Goal: Task Accomplishment & Management: Use online tool/utility

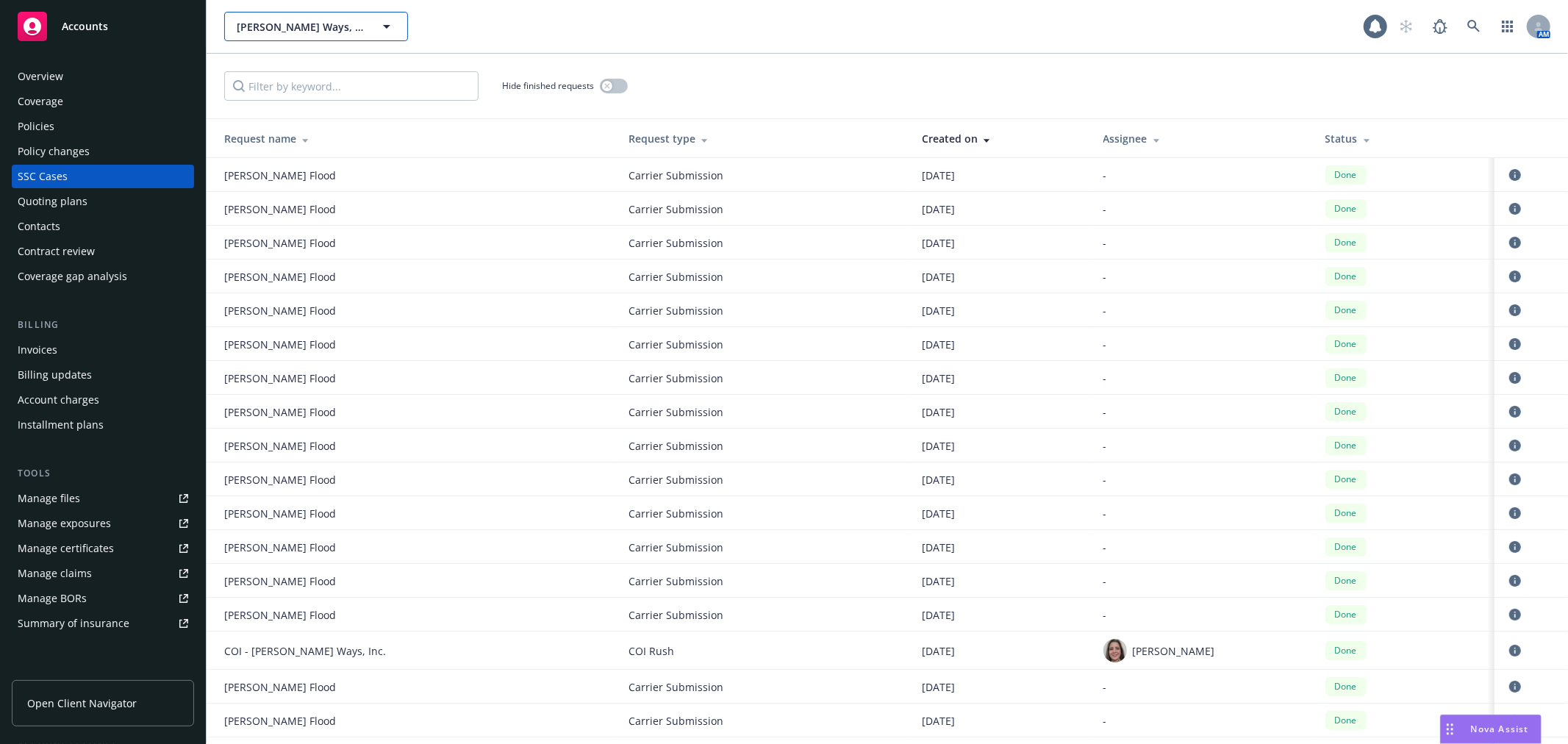
click at [329, 27] on span "[PERSON_NAME] Ways, Inc." at bounding box center [300, 27] width 127 height 15
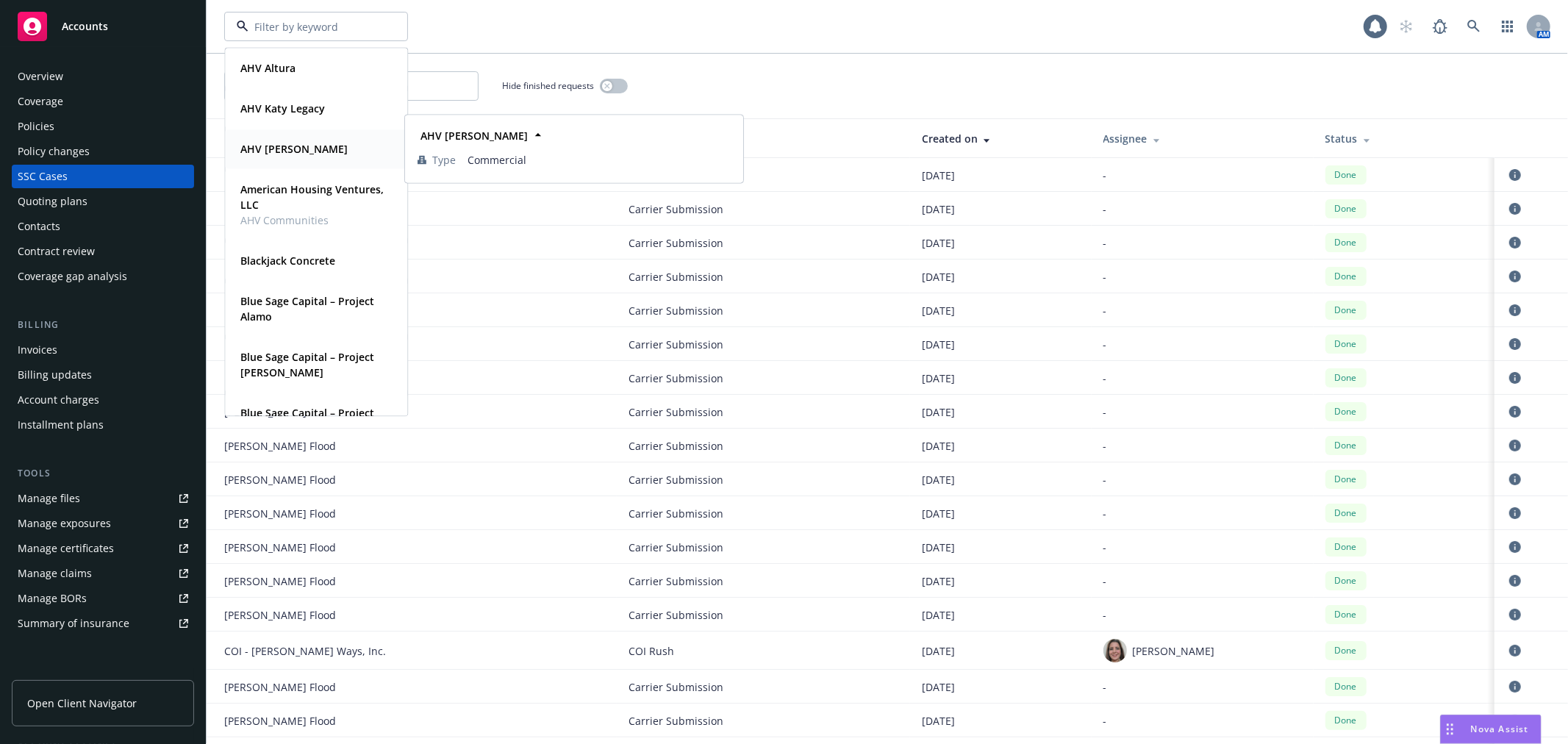
click at [331, 144] on div "AHV [PERSON_NAME]" at bounding box center [316, 149] width 164 height 21
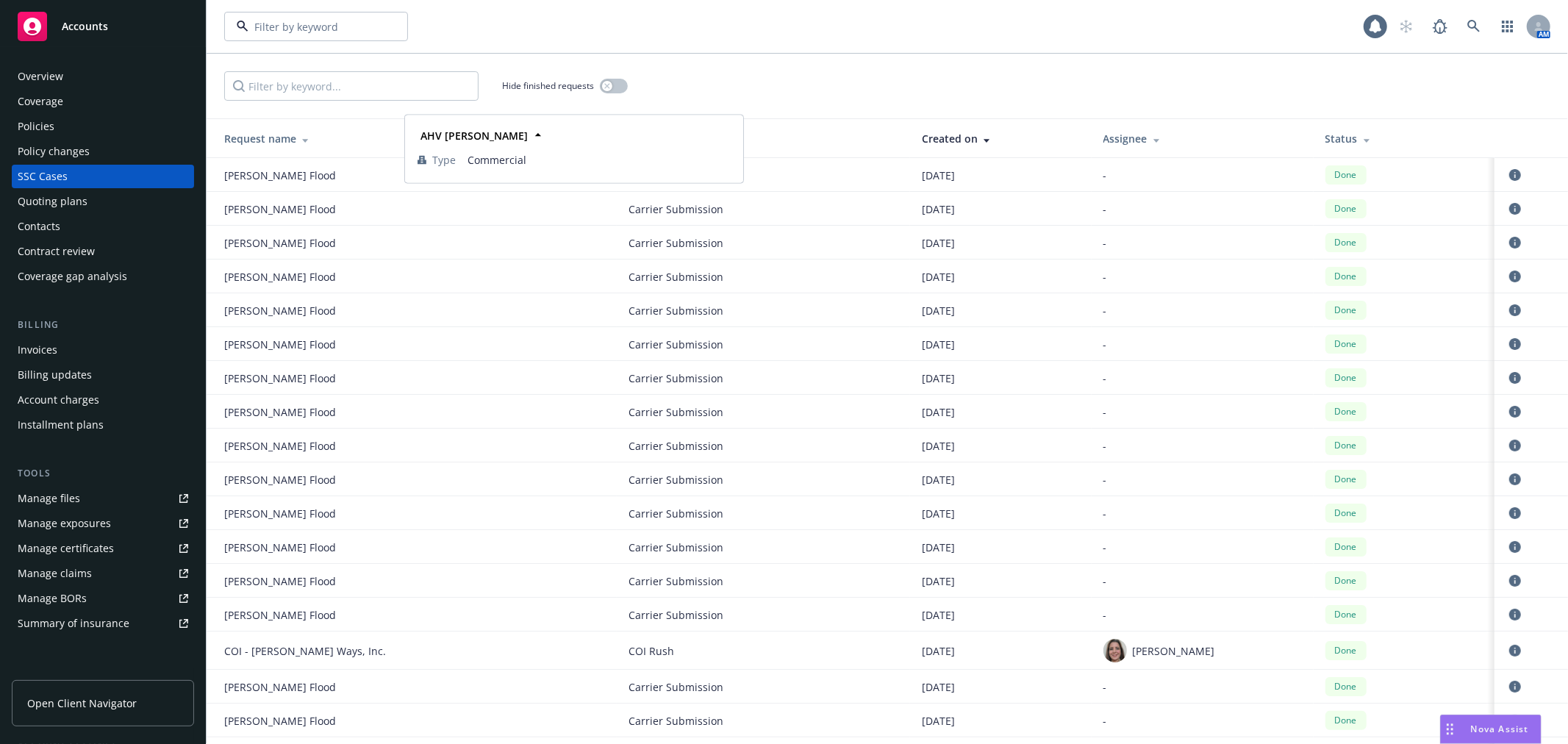
click at [331, 144] on div "AHV [PERSON_NAME]" at bounding box center [316, 149] width 164 height 21
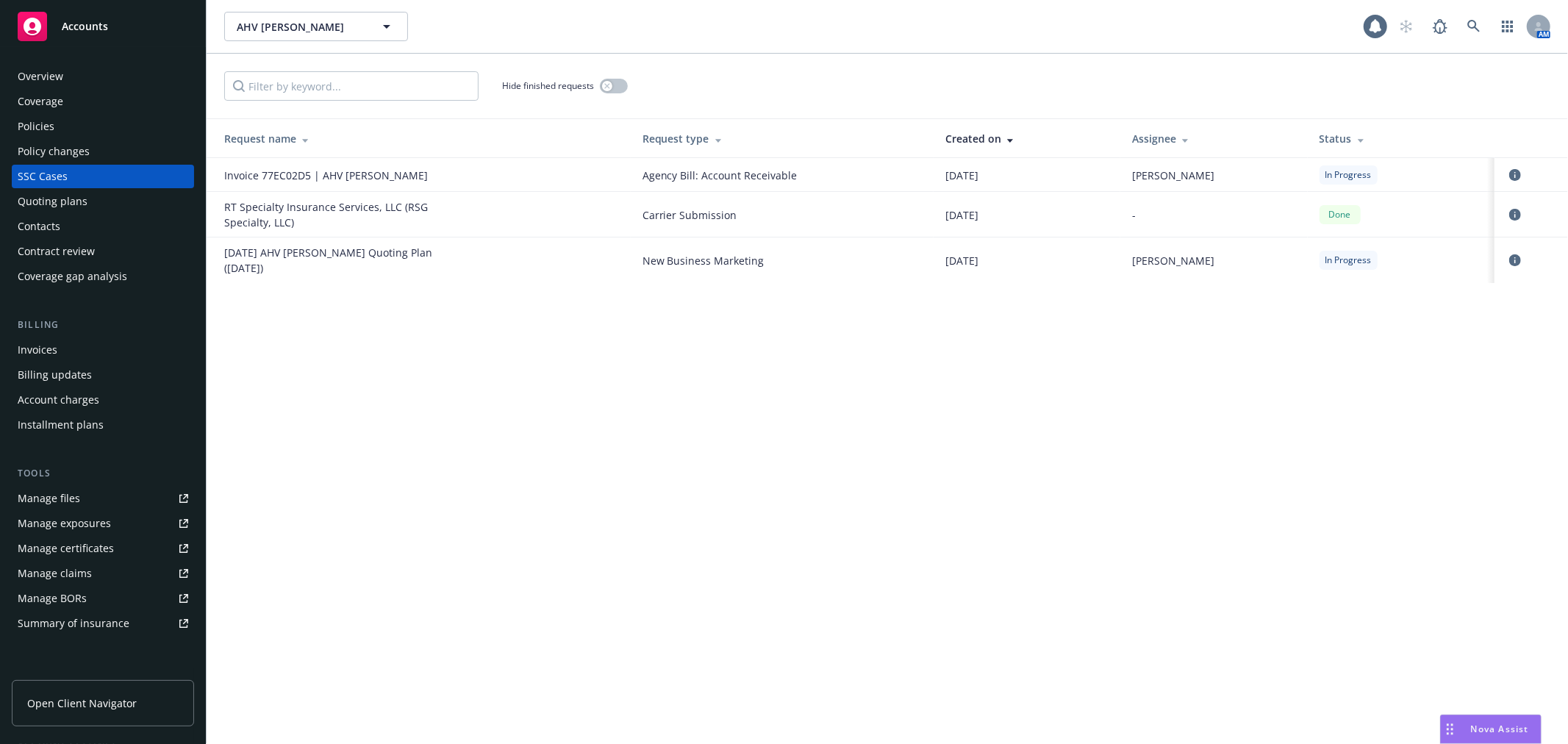
click at [81, 74] on div "Overview" at bounding box center [103, 77] width 171 height 24
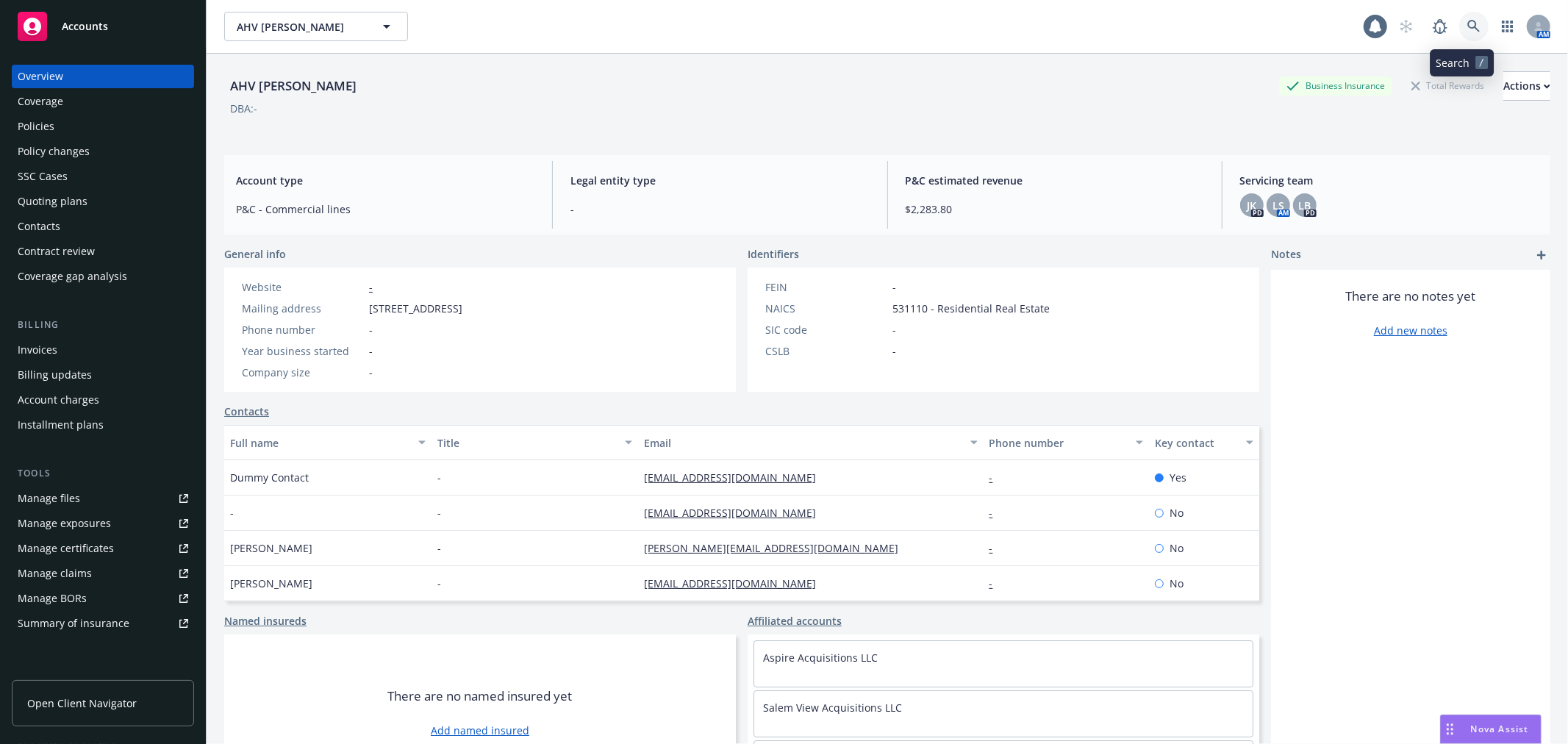
click at [1466, 33] on link at bounding box center [1474, 27] width 29 height 29
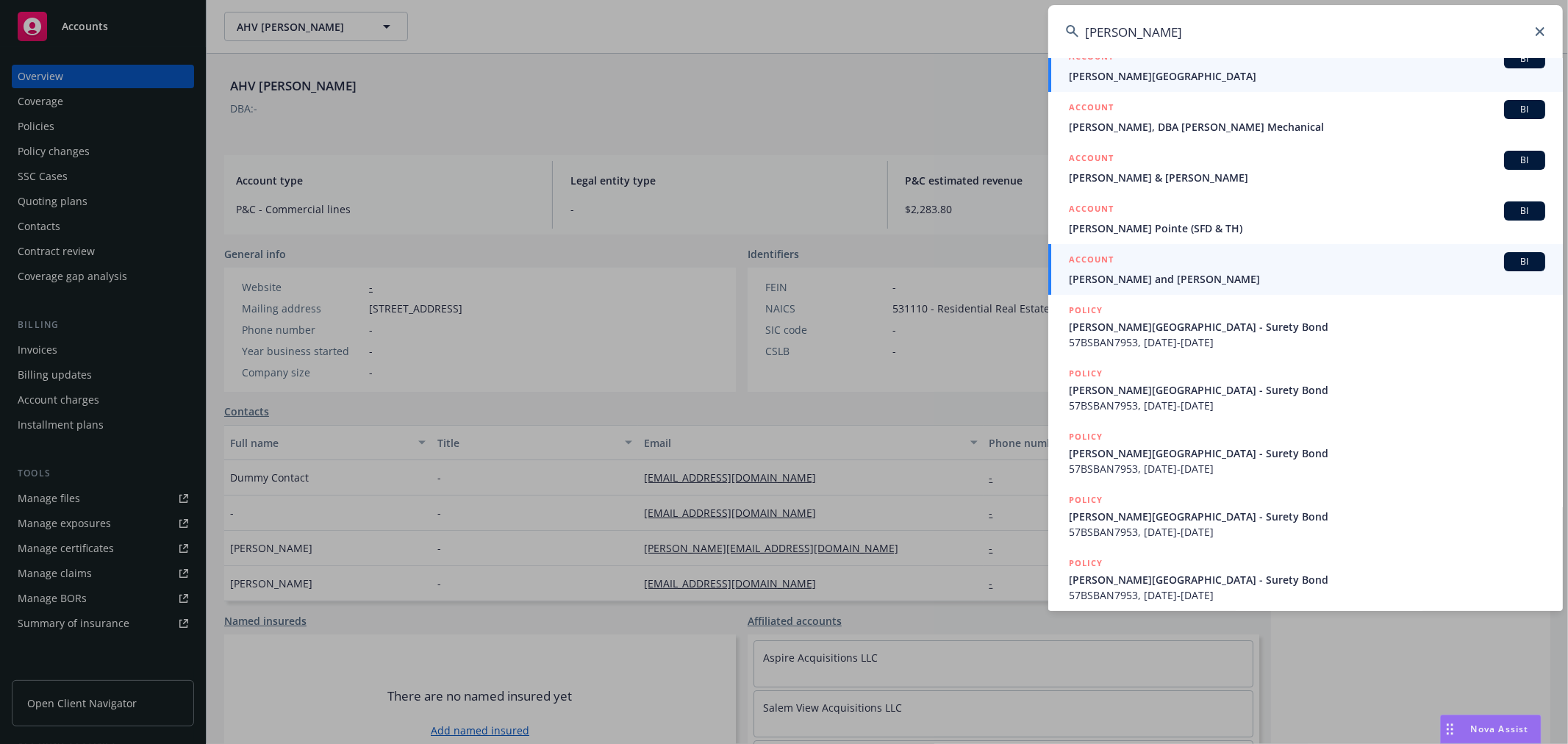
scroll to position [120, 0]
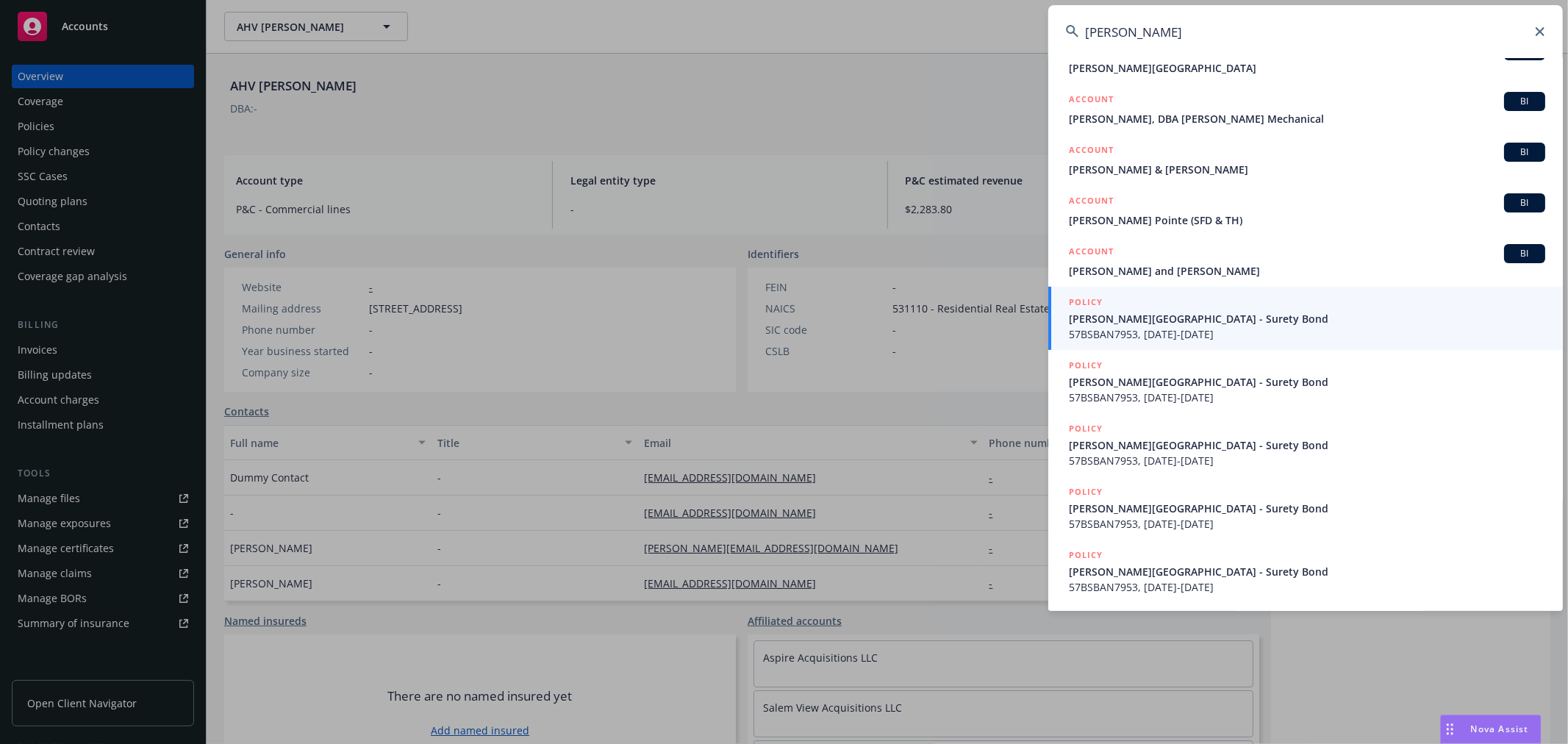
type input "[PERSON_NAME]"
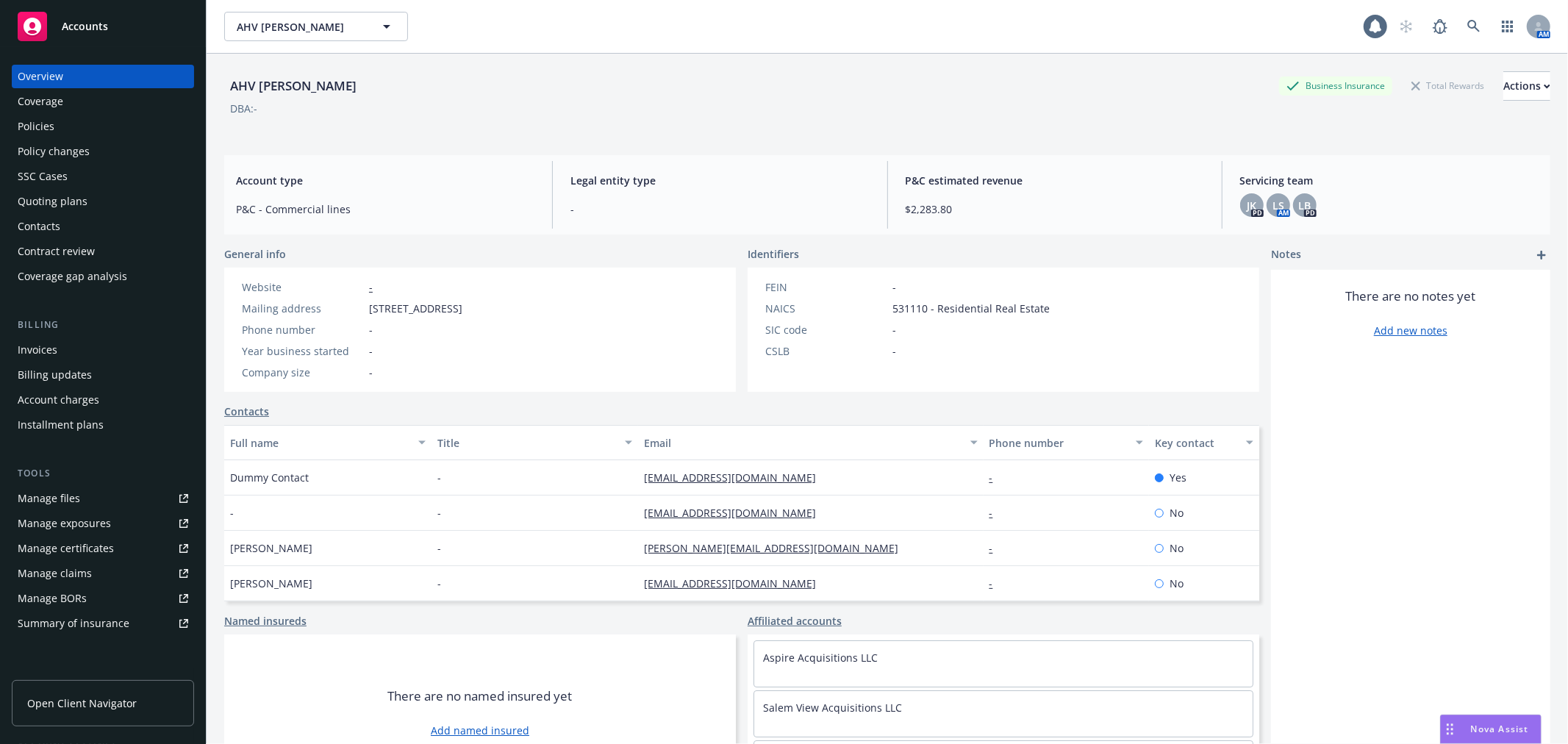
click at [107, 22] on span "Accounts" at bounding box center [85, 27] width 46 height 12
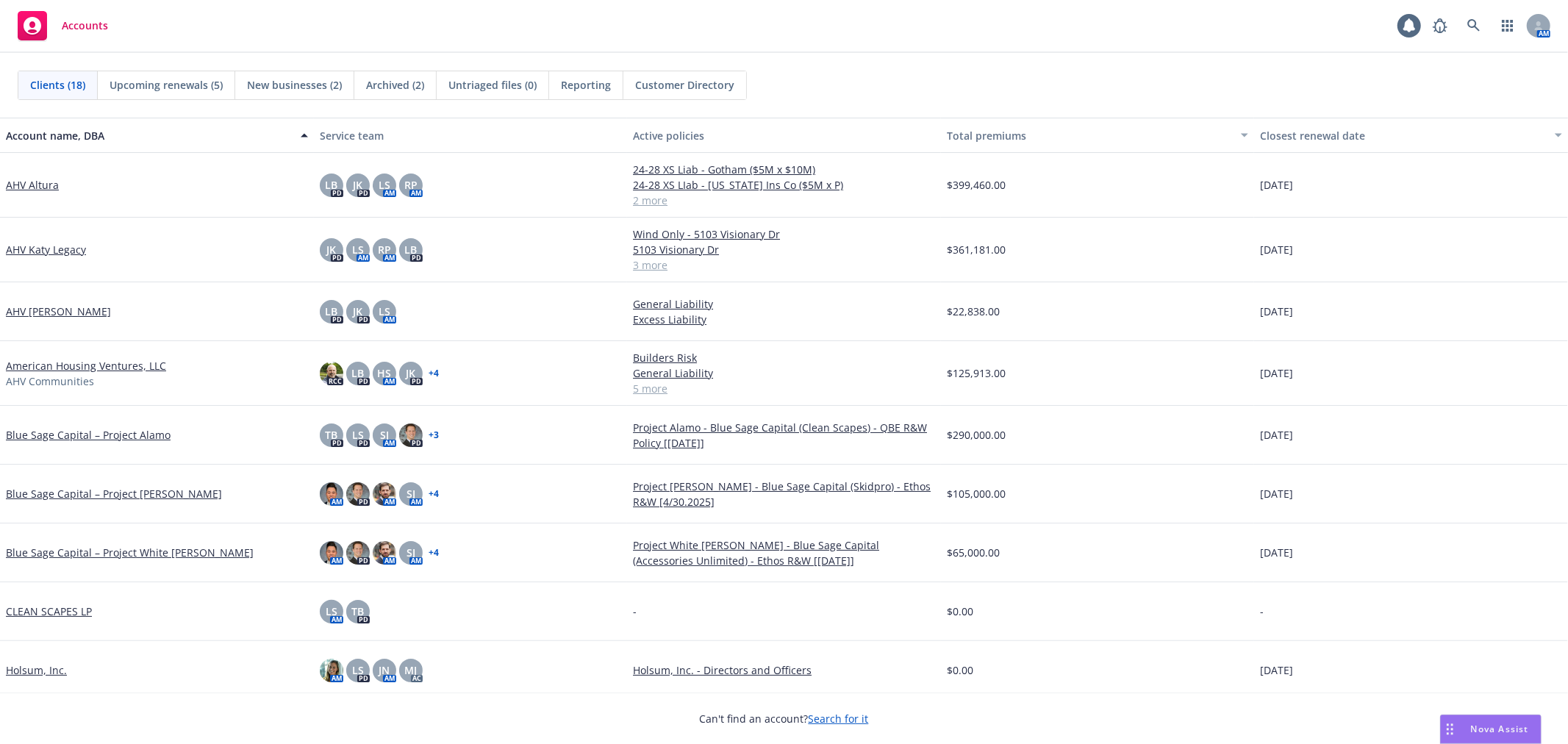
click at [912, 53] on div "Clients (18) Upcoming renewals (5) New businesses (2) Archived (2) Untriaged fi…" at bounding box center [784, 85] width 1568 height 65
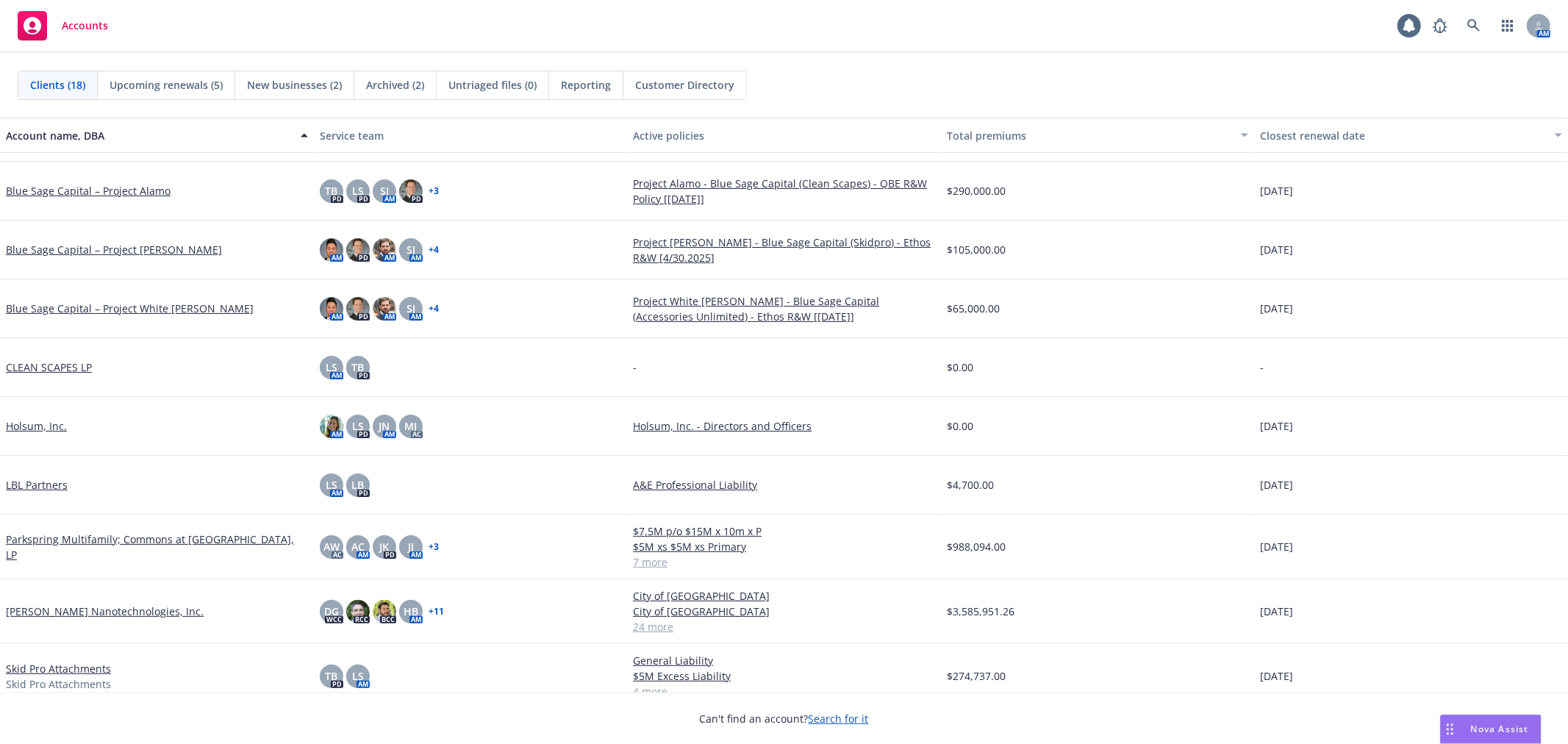
scroll to position [245, 0]
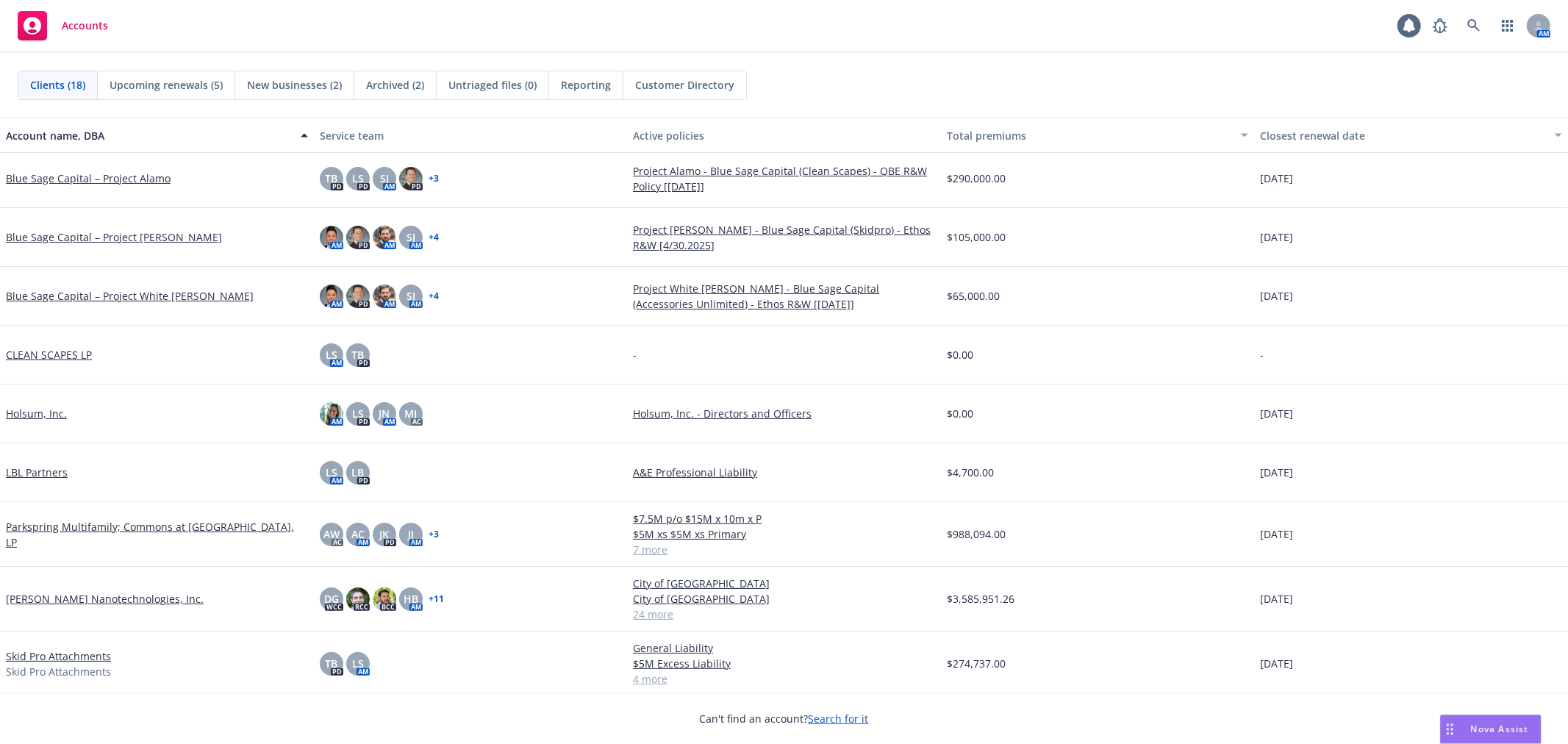
click at [275, 89] on span "New businesses (2)" at bounding box center [294, 85] width 95 height 15
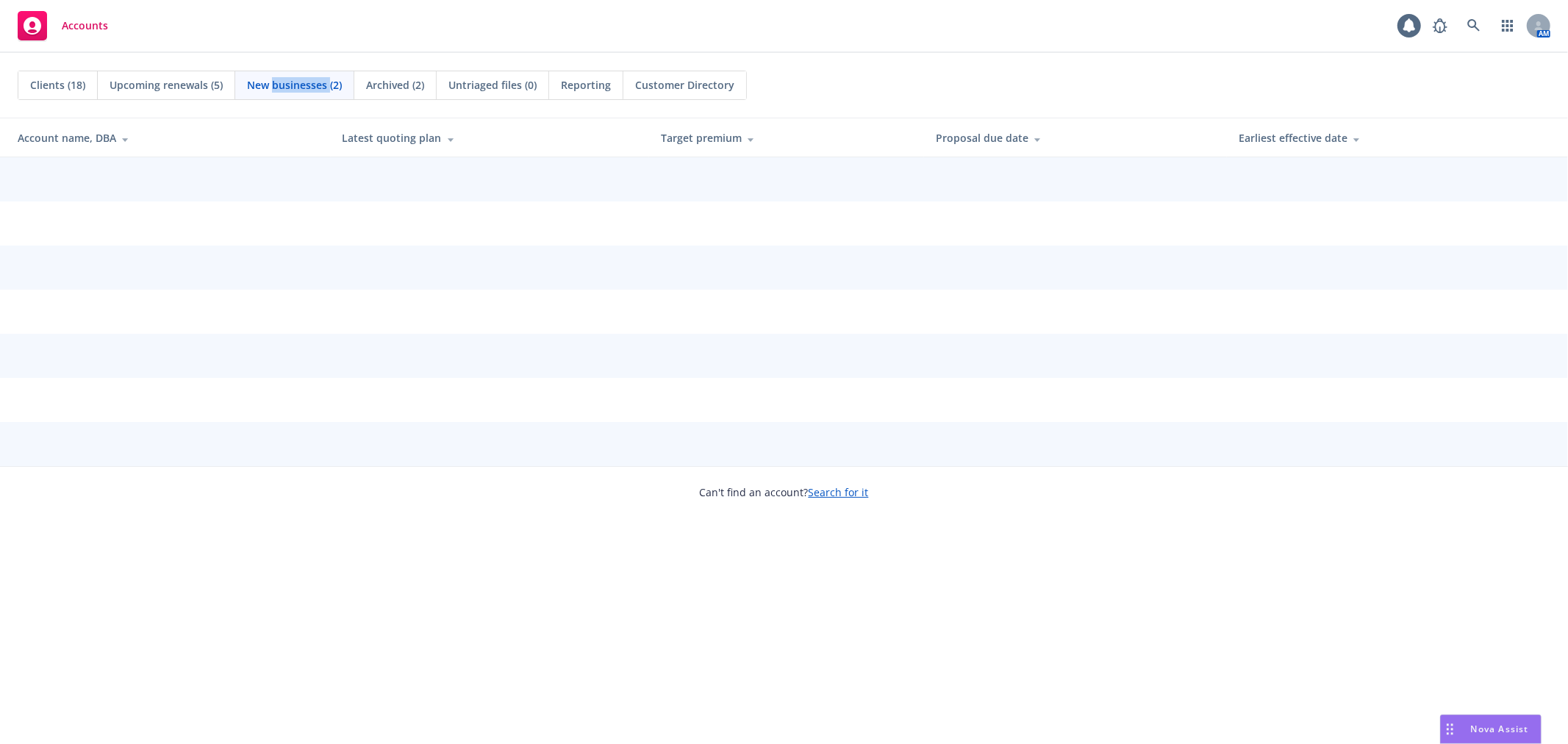
click at [275, 89] on span "New businesses (2)" at bounding box center [294, 85] width 95 height 15
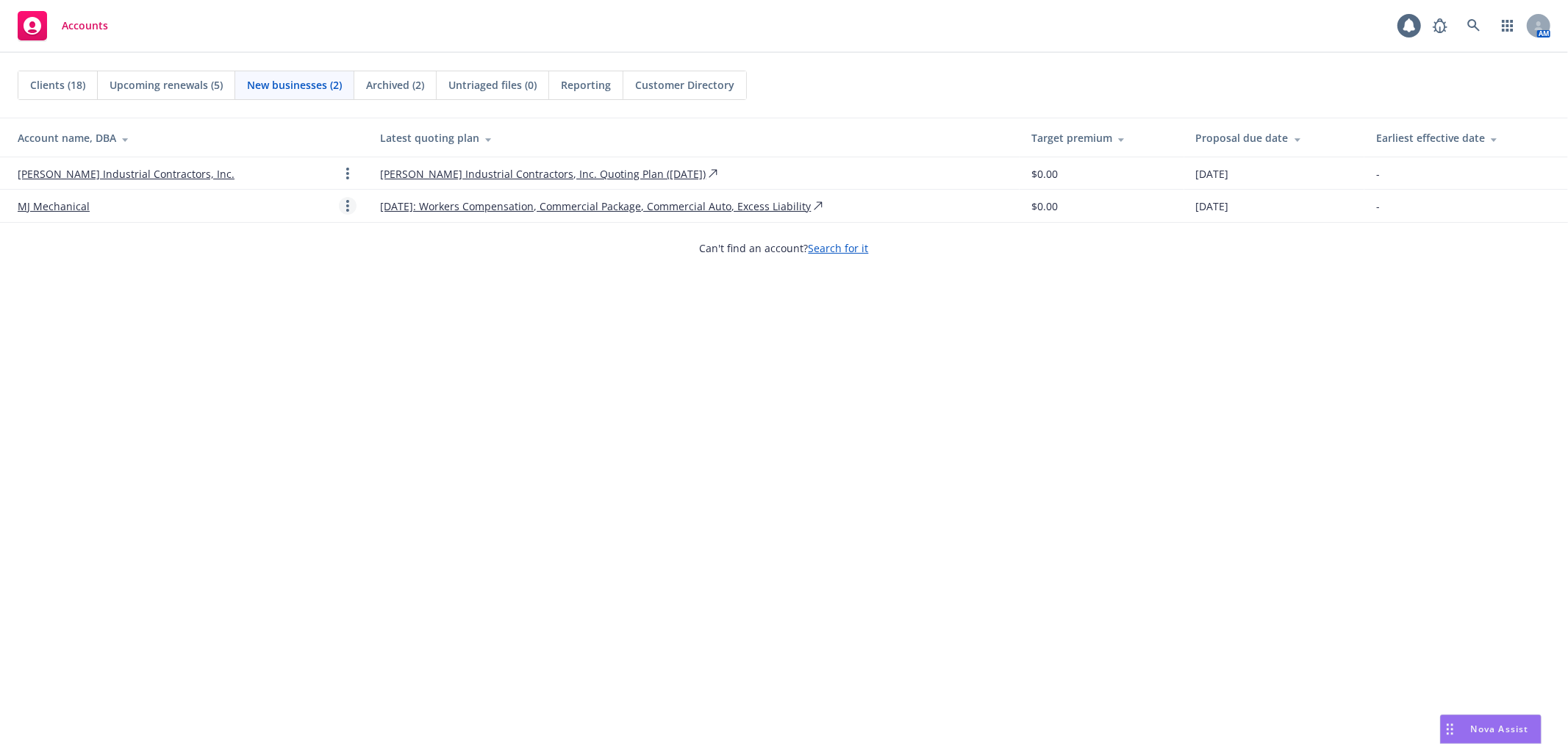
click at [346, 210] on icon "Open options" at bounding box center [348, 206] width 3 height 12
click at [253, 197] on link "Archive" at bounding box center [210, 194] width 130 height 29
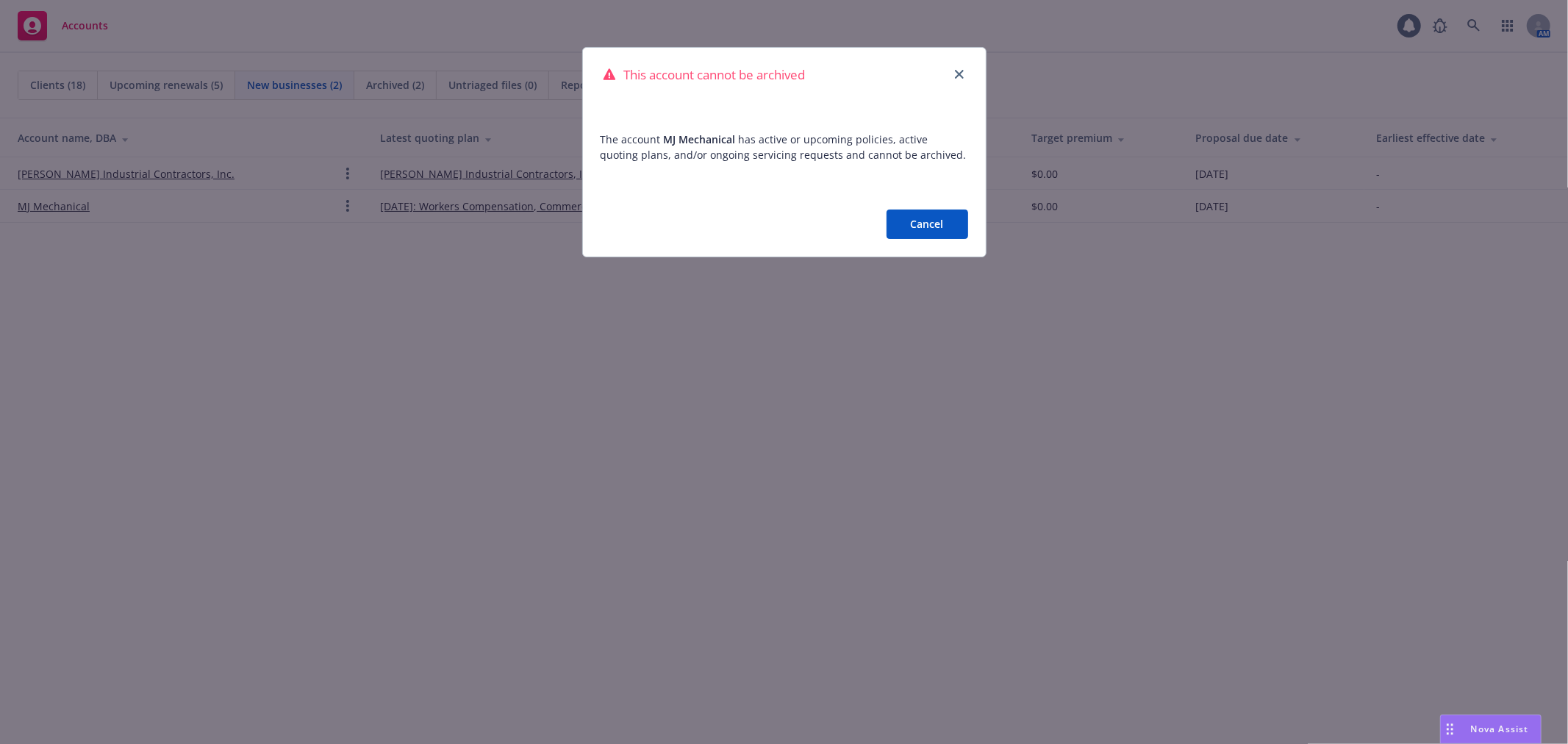
click at [907, 220] on button "Cancel" at bounding box center [927, 224] width 82 height 29
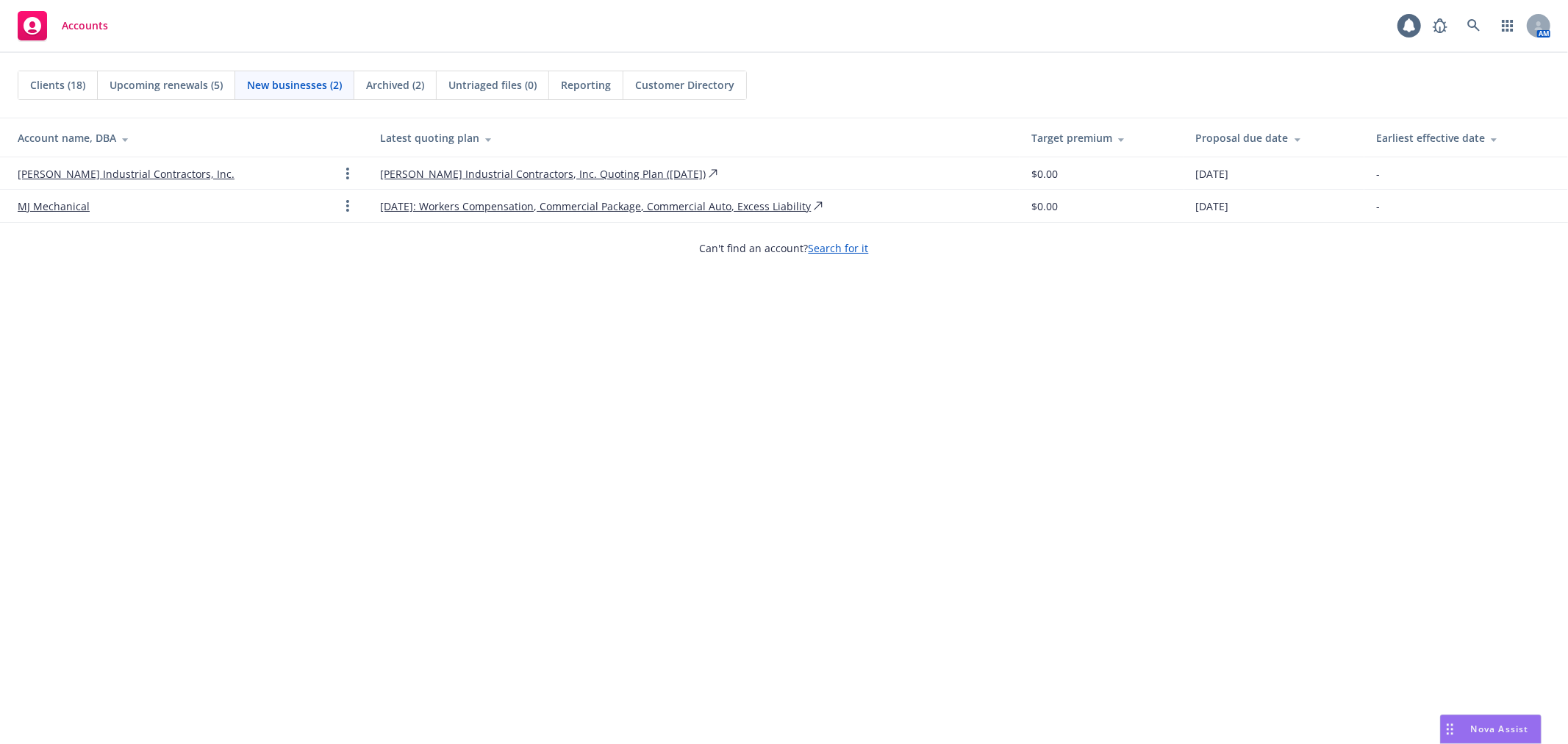
click at [191, 105] on div "Clients (18) Upcoming renewals (5) New businesses (2) Archived (2) Untriaged fi…" at bounding box center [784, 85] width 1568 height 65
click at [193, 98] on div "Upcoming renewals (5)" at bounding box center [166, 85] width 138 height 28
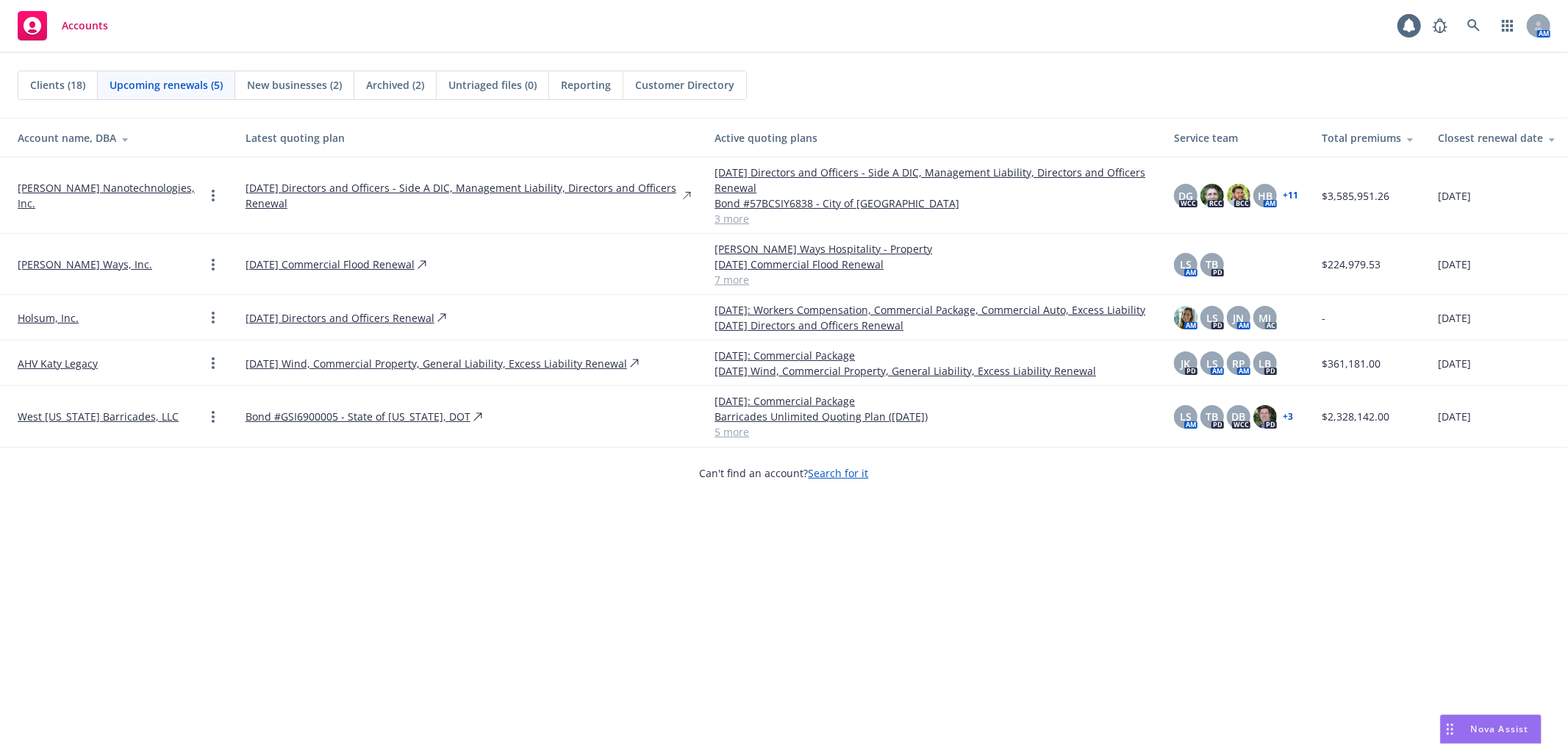
click at [714, 281] on link "7 more" at bounding box center [932, 279] width 436 height 15
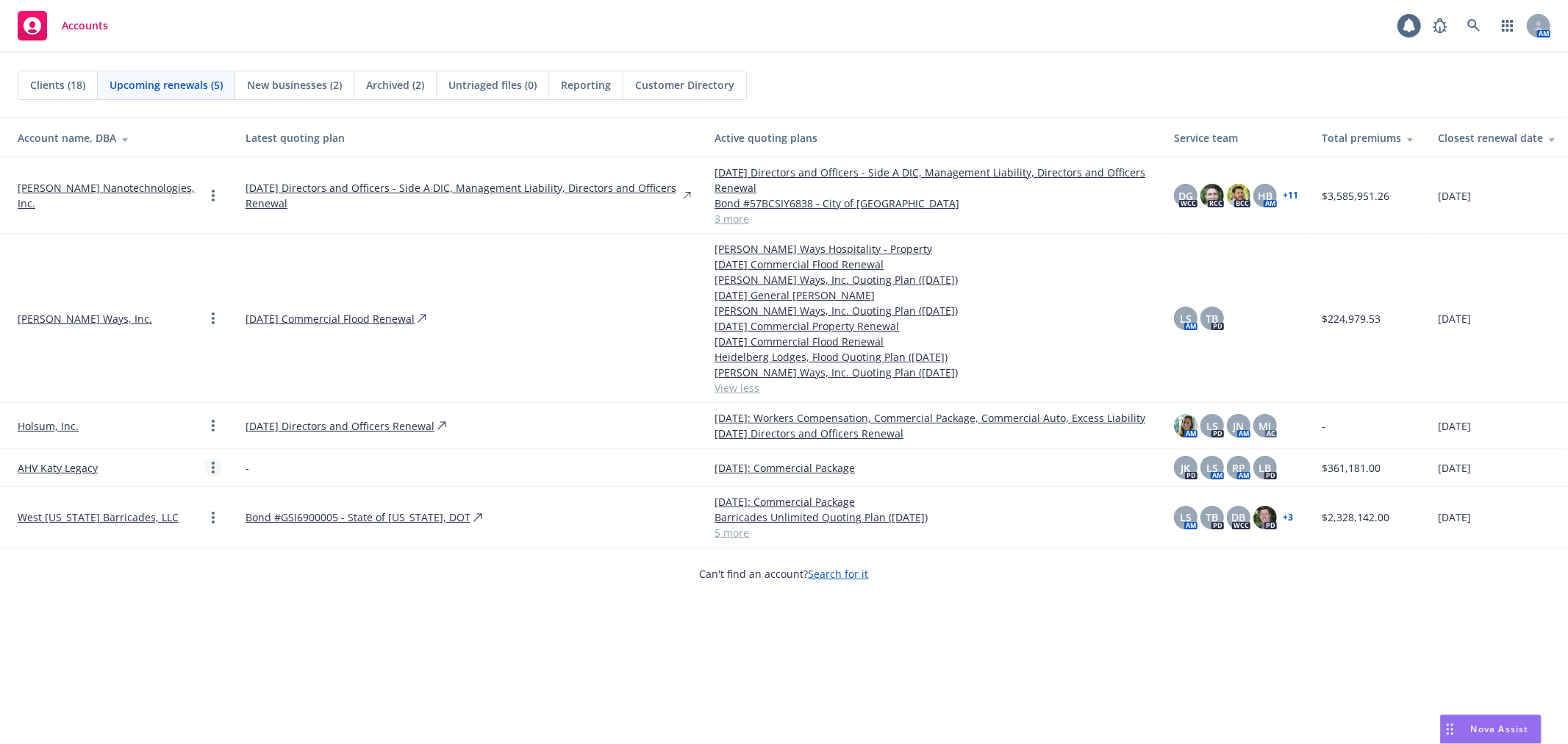
click at [211, 471] on circle "Open options" at bounding box center [213, 472] width 3 height 3
click at [54, 700] on div "Clients (18) Upcoming renewals (5) New businesses (2) Archived (2) Untriaged fi…" at bounding box center [784, 399] width 1568 height 691
click at [43, 517] on link "West [US_STATE] Barricades, LLC" at bounding box center [98, 517] width 161 height 15
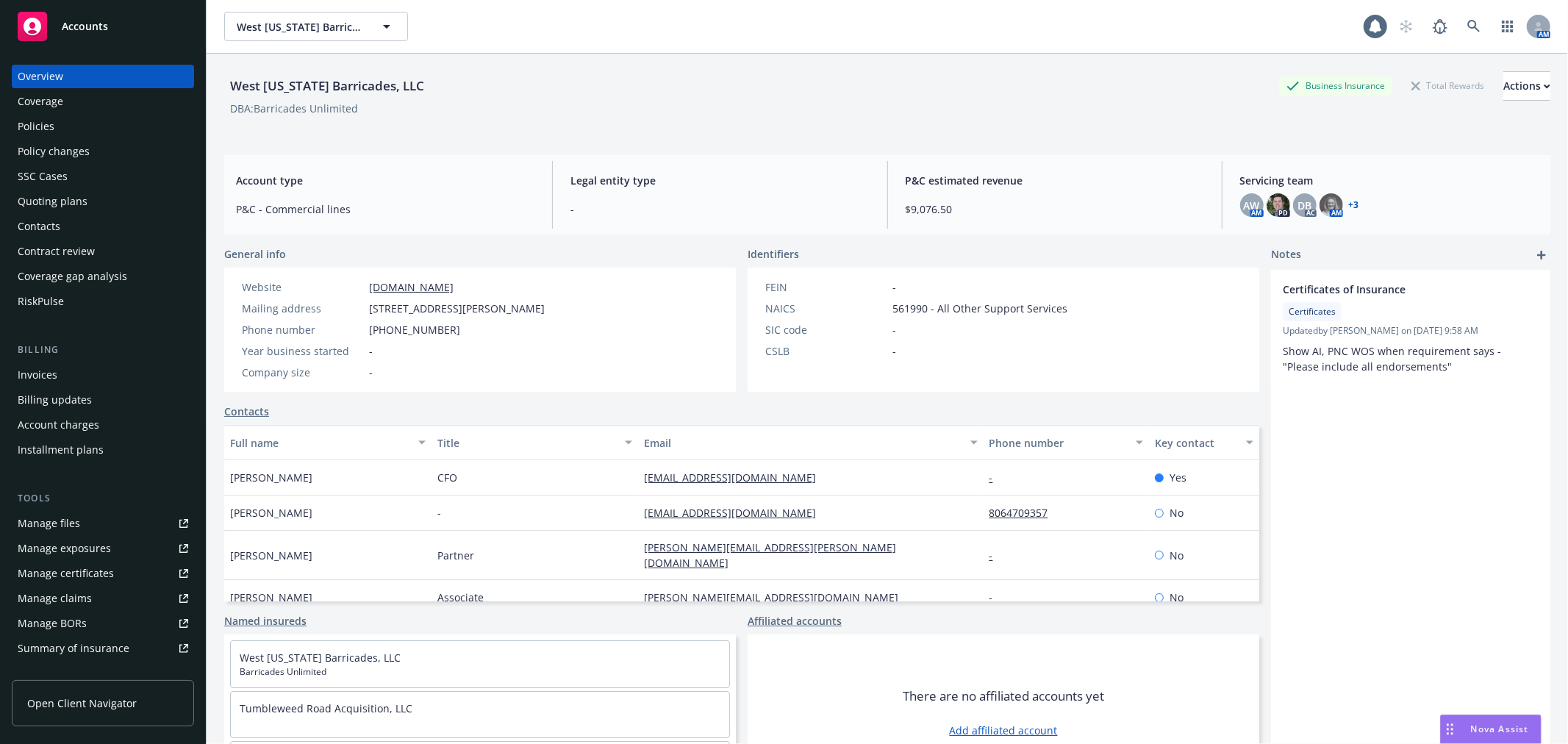
click at [119, 203] on div "Quoting plans" at bounding box center [103, 201] width 171 height 24
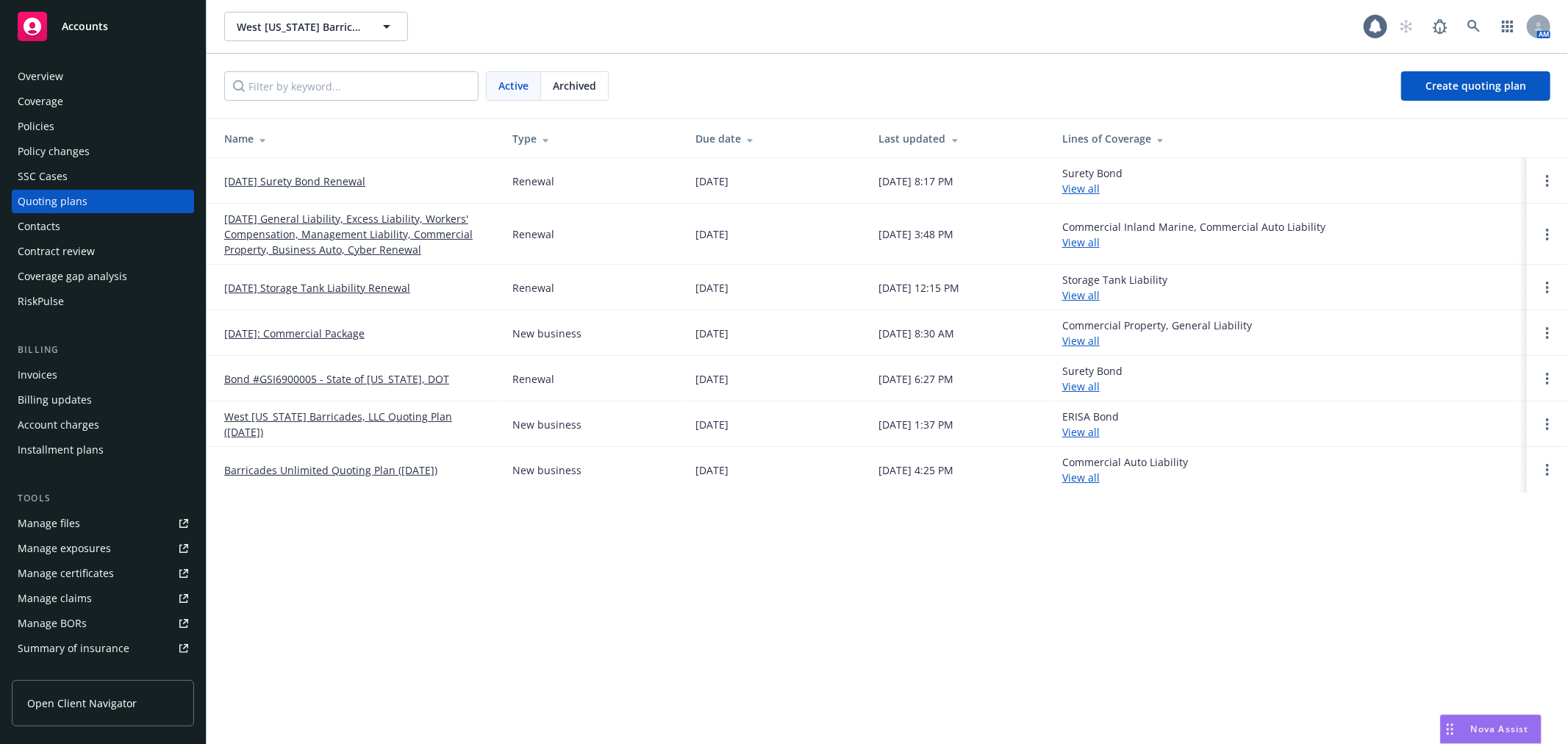
click at [284, 224] on link "[DATE] General Liability, Excess Liability, Workers' Compensation, Management L…" at bounding box center [356, 234] width 264 height 46
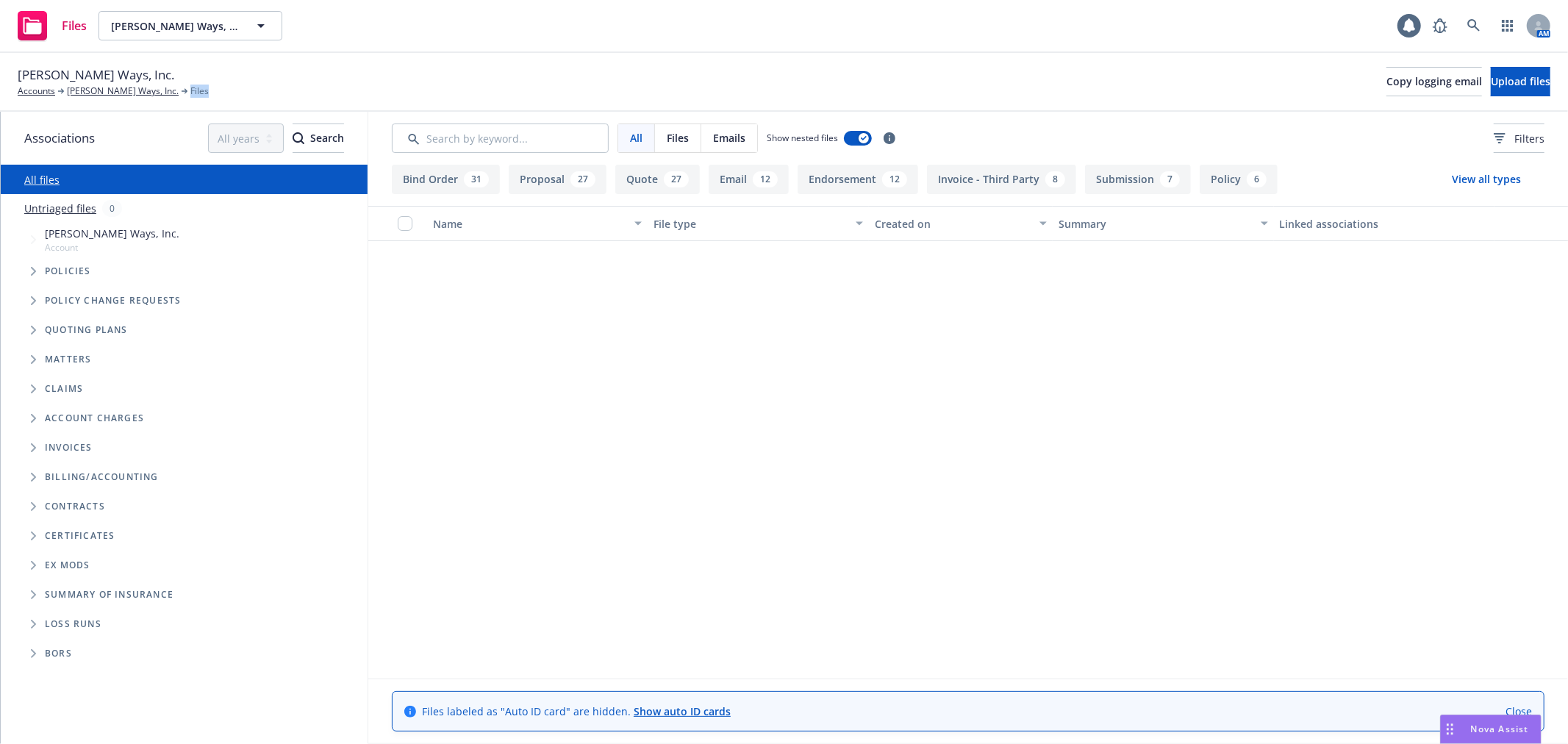
scroll to position [8739, 0]
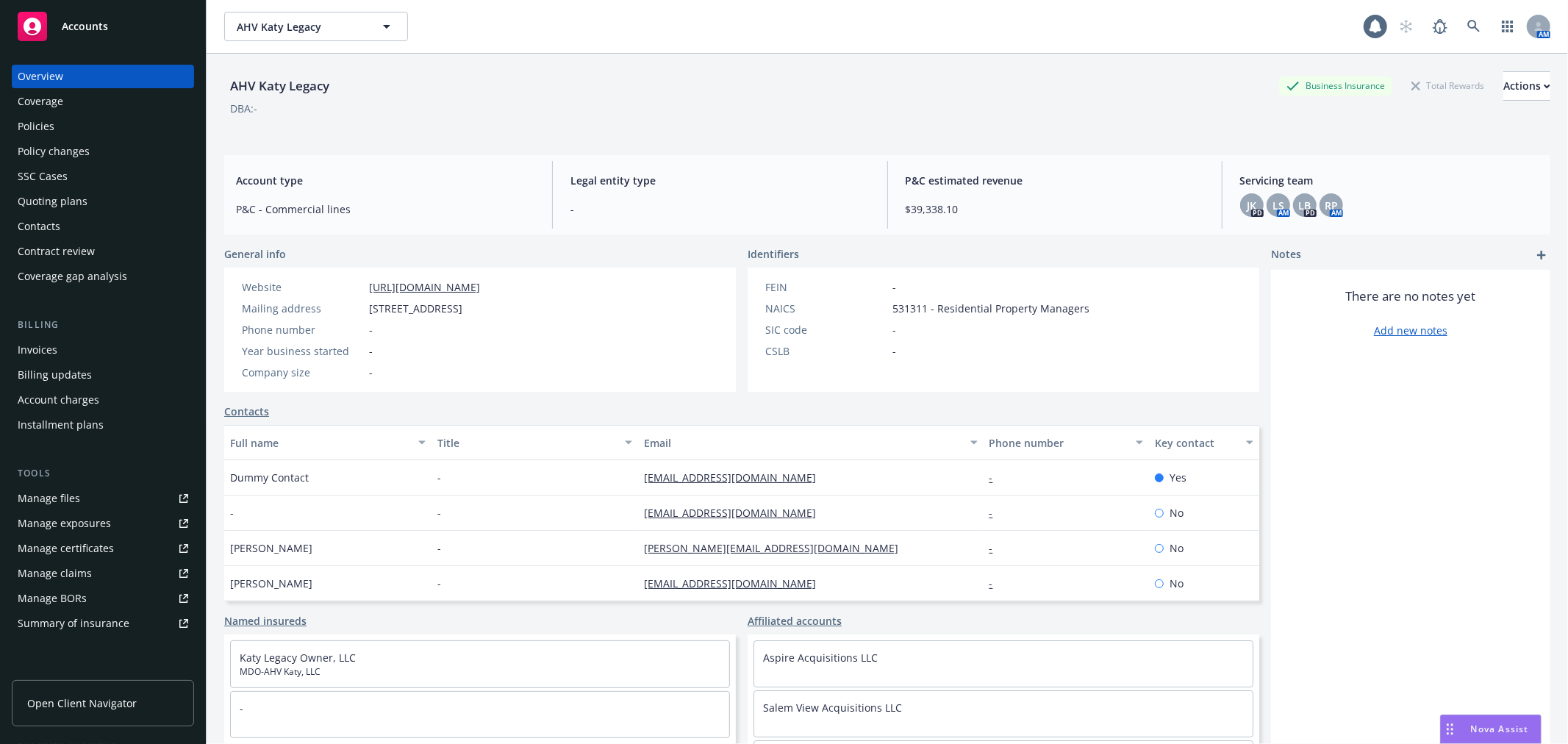
click at [63, 211] on div "Quoting plans" at bounding box center [52, 201] width 70 height 24
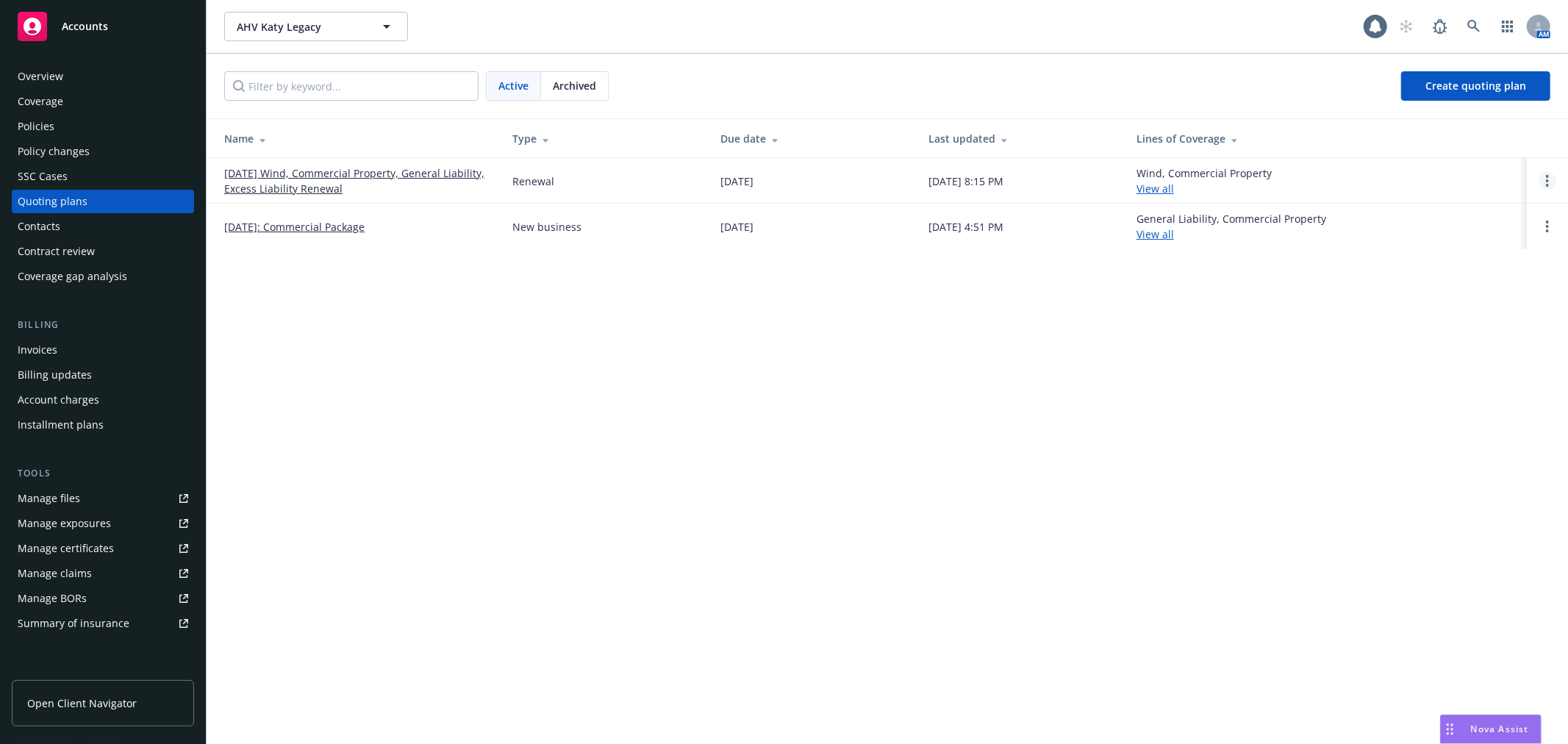
click at [1546, 175] on icon "Open options" at bounding box center [1547, 181] width 3 height 12
click at [1481, 177] on link "Archive" at bounding box center [1472, 170] width 129 height 29
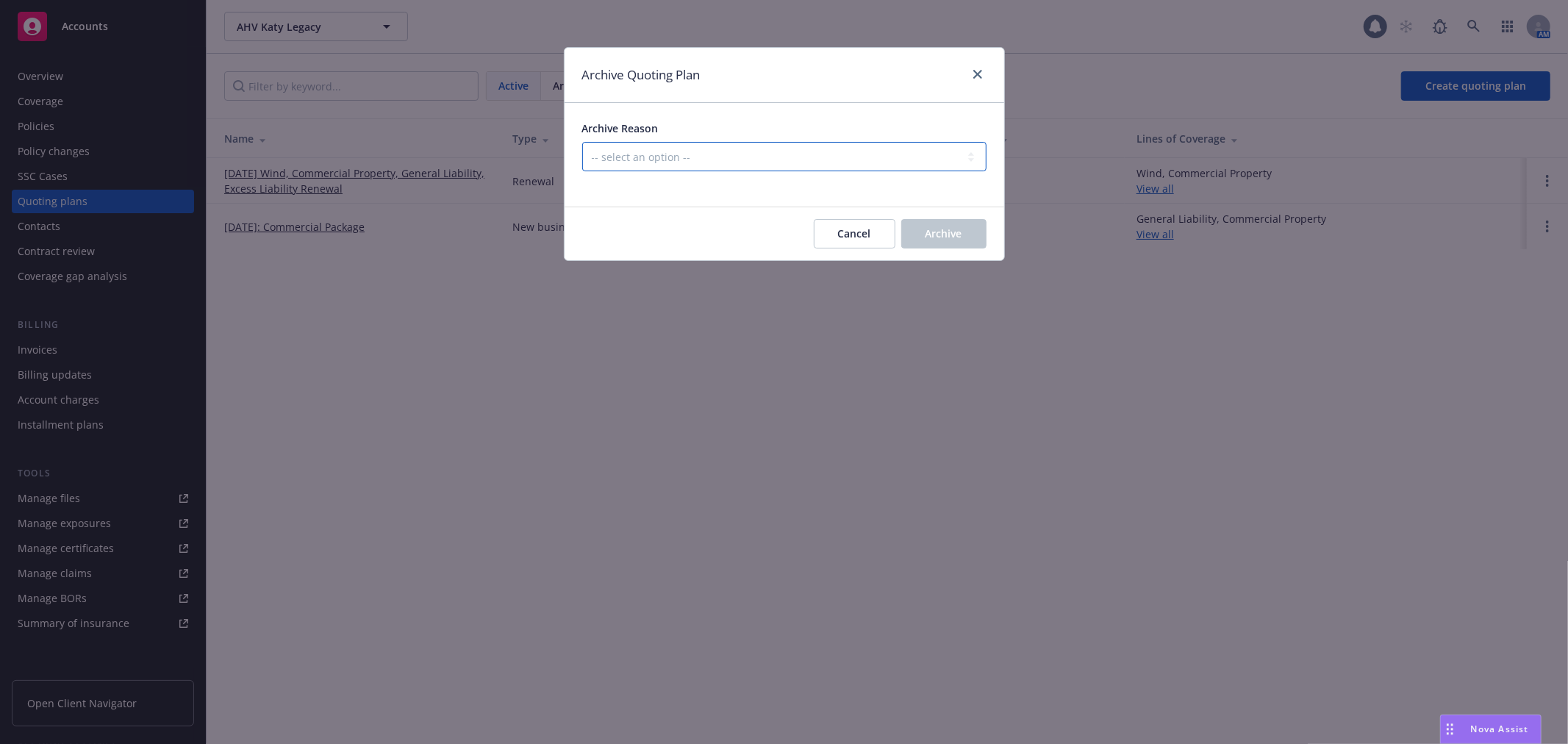
click at [796, 150] on select "-- select an option -- All policies in this renewal plan are auto-renewed Creat…" at bounding box center [784, 157] width 404 height 29
select select "ARCHIVED_RENEWAL_CANCELED"
click at [582, 142] on select "-- select an option -- All policies in this renewal plan are auto-renewed Creat…" at bounding box center [784, 157] width 404 height 29
click at [926, 226] on span "Archive" at bounding box center [943, 233] width 37 height 14
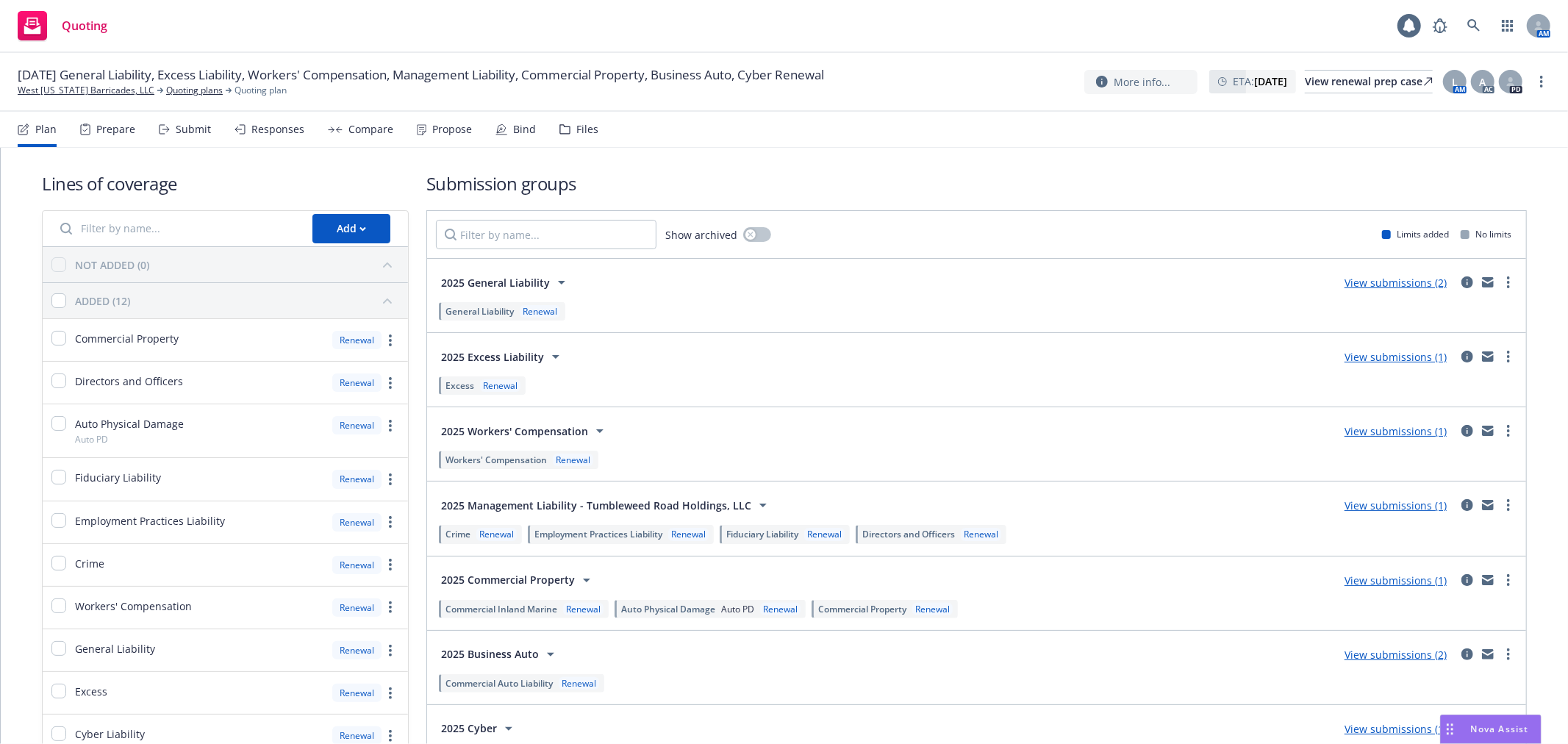
click at [1379, 292] on div "2025 General Liability View submissions (2)" at bounding box center [977, 282] width 1081 height 29
click at [1382, 284] on link "View submissions (2)" at bounding box center [1395, 282] width 102 height 14
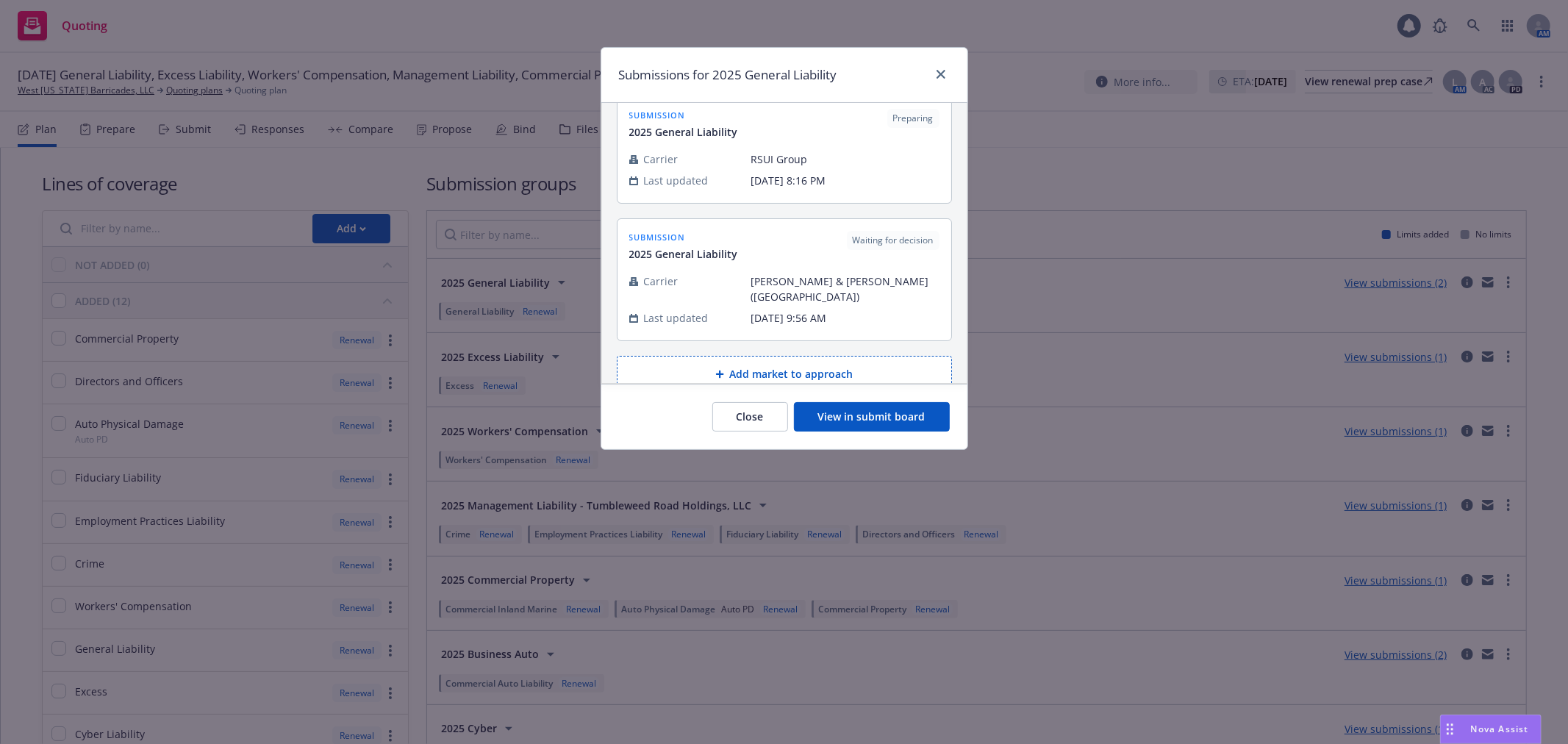
scroll to position [31, 0]
click at [770, 347] on button "Add market to approach" at bounding box center [784, 365] width 335 height 37
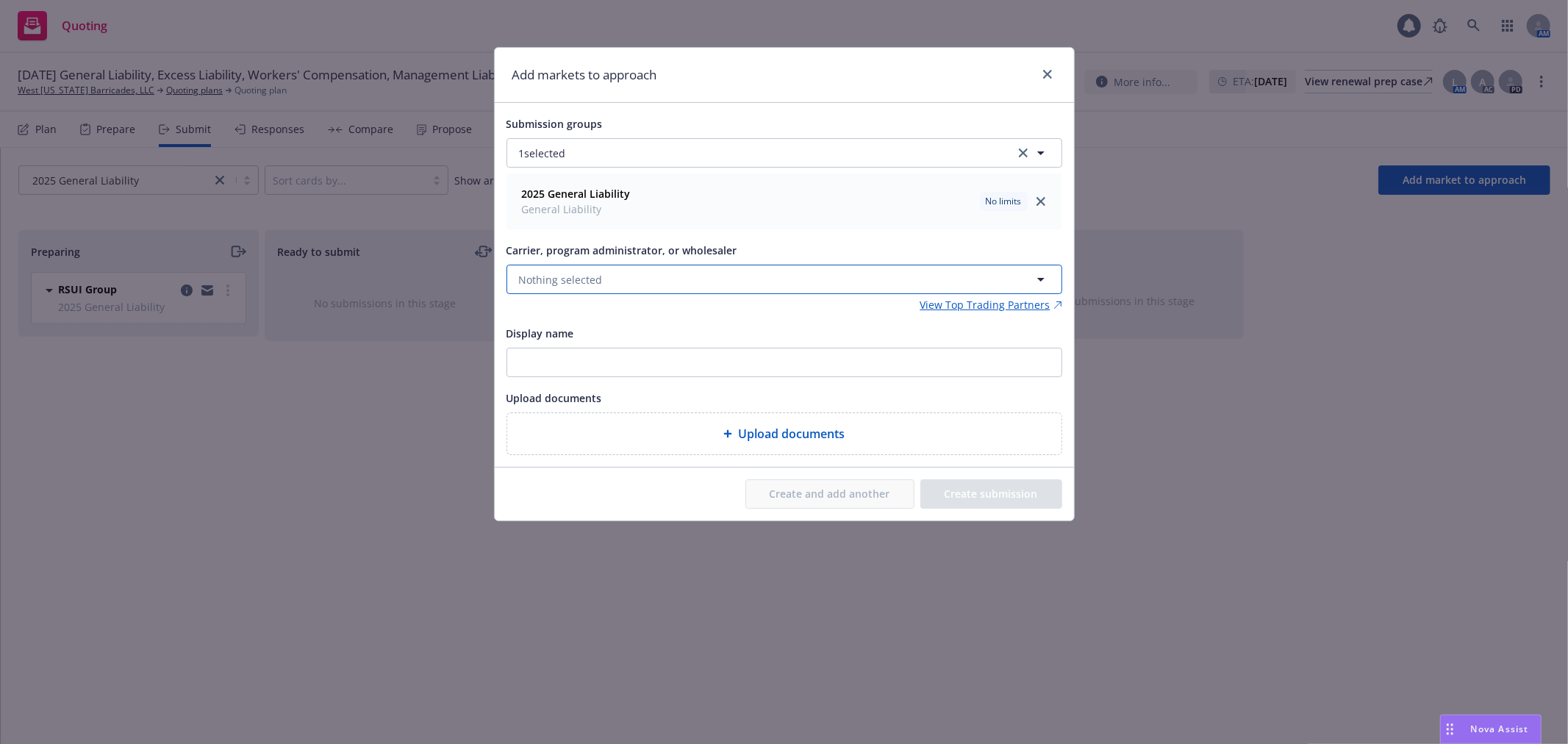
click at [613, 287] on button "Nothing selected" at bounding box center [784, 279] width 555 height 29
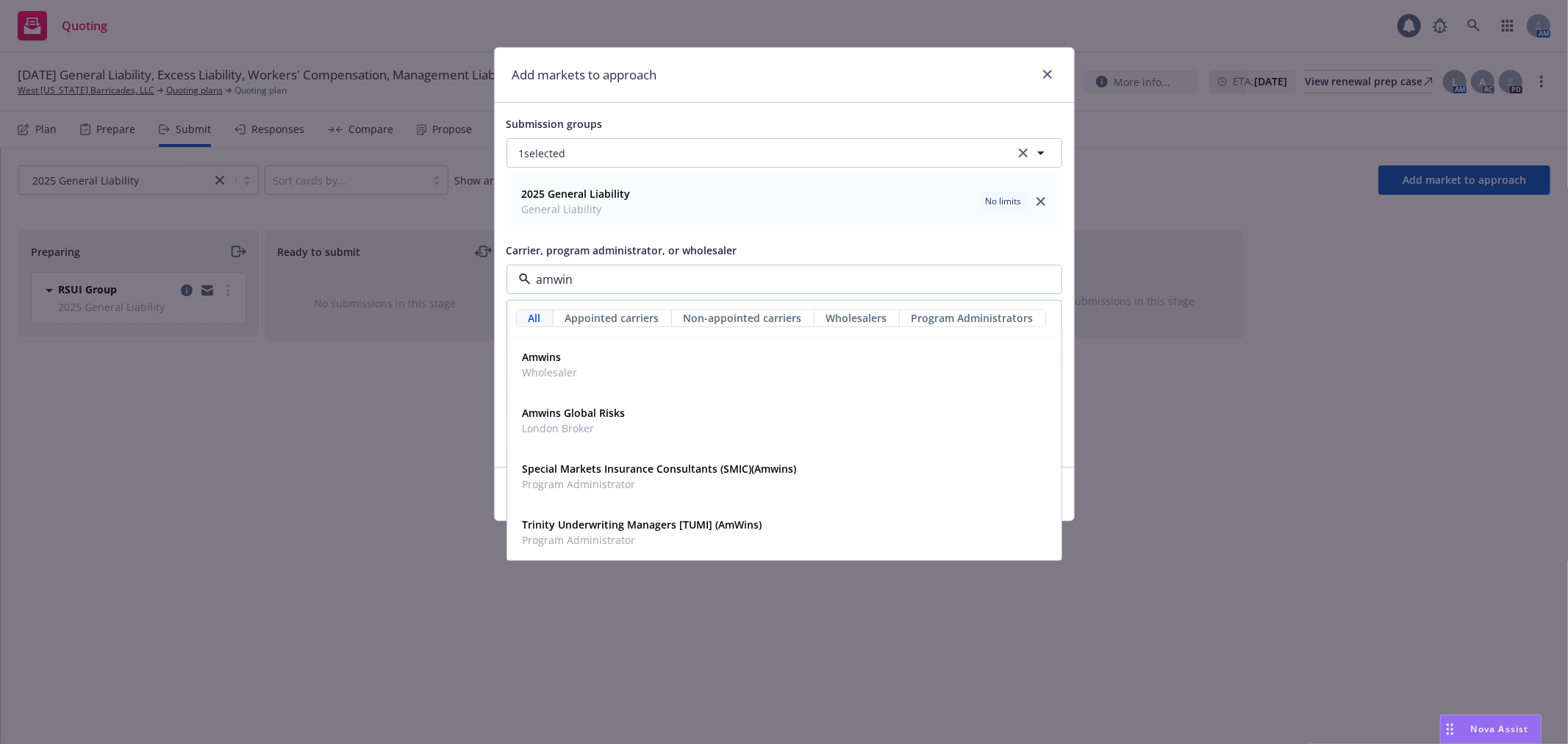
type input "amwins"
click at [611, 371] on div "Amwins Wholesaler" at bounding box center [784, 365] width 535 height 37
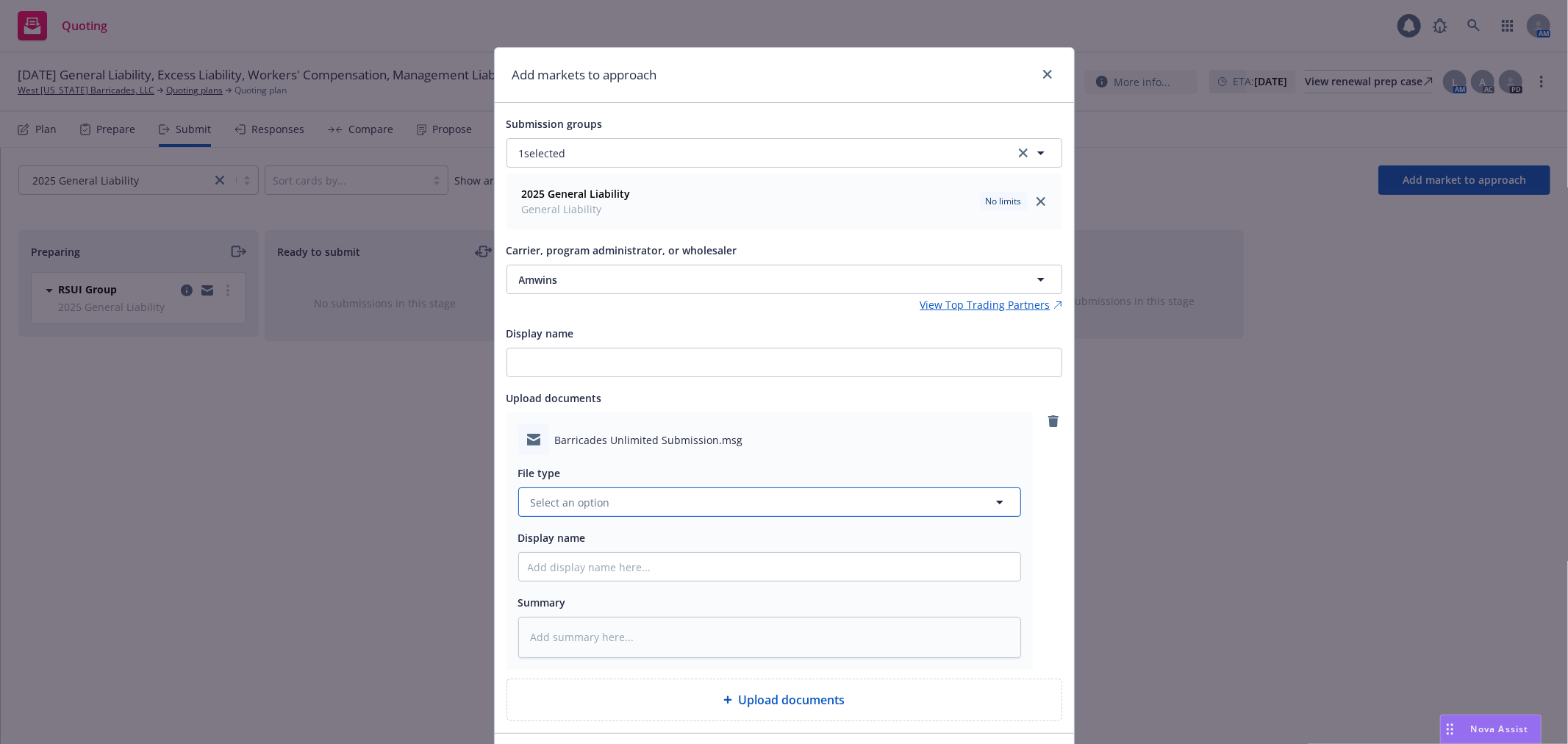
click at [661, 510] on button "Select an option" at bounding box center [770, 502] width 503 height 29
type input "submission"
click at [634, 387] on div "Submission" at bounding box center [770, 384] width 484 height 21
click at [634, 387] on div "Submission groups 1 selected 2025 General Liability General Liability No limits…" at bounding box center [784, 418] width 555 height 606
click at [605, 566] on input "Display name" at bounding box center [770, 566] width 502 height 28
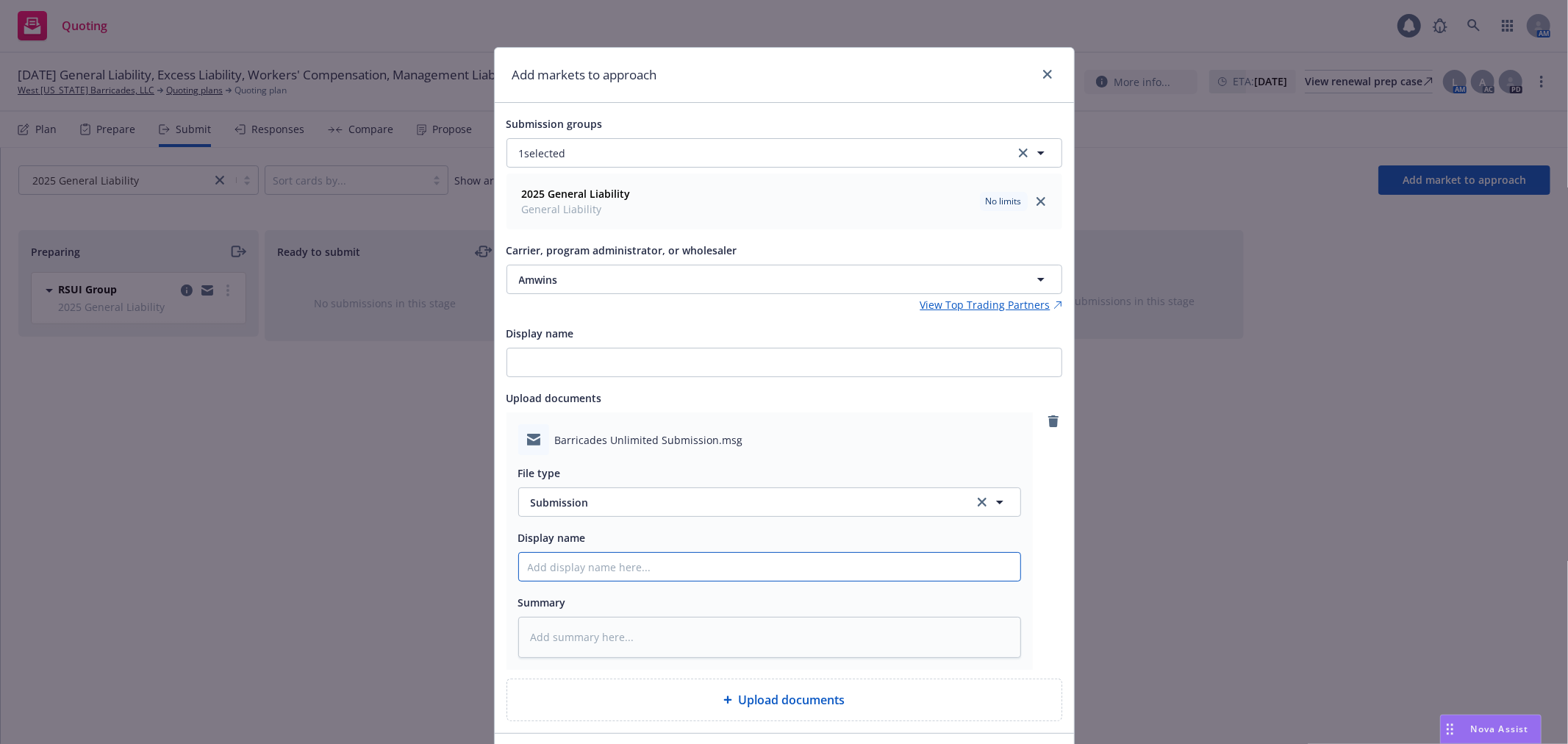
type textarea "x"
type input "2"
type textarea "x"
type input "20"
type textarea "x"
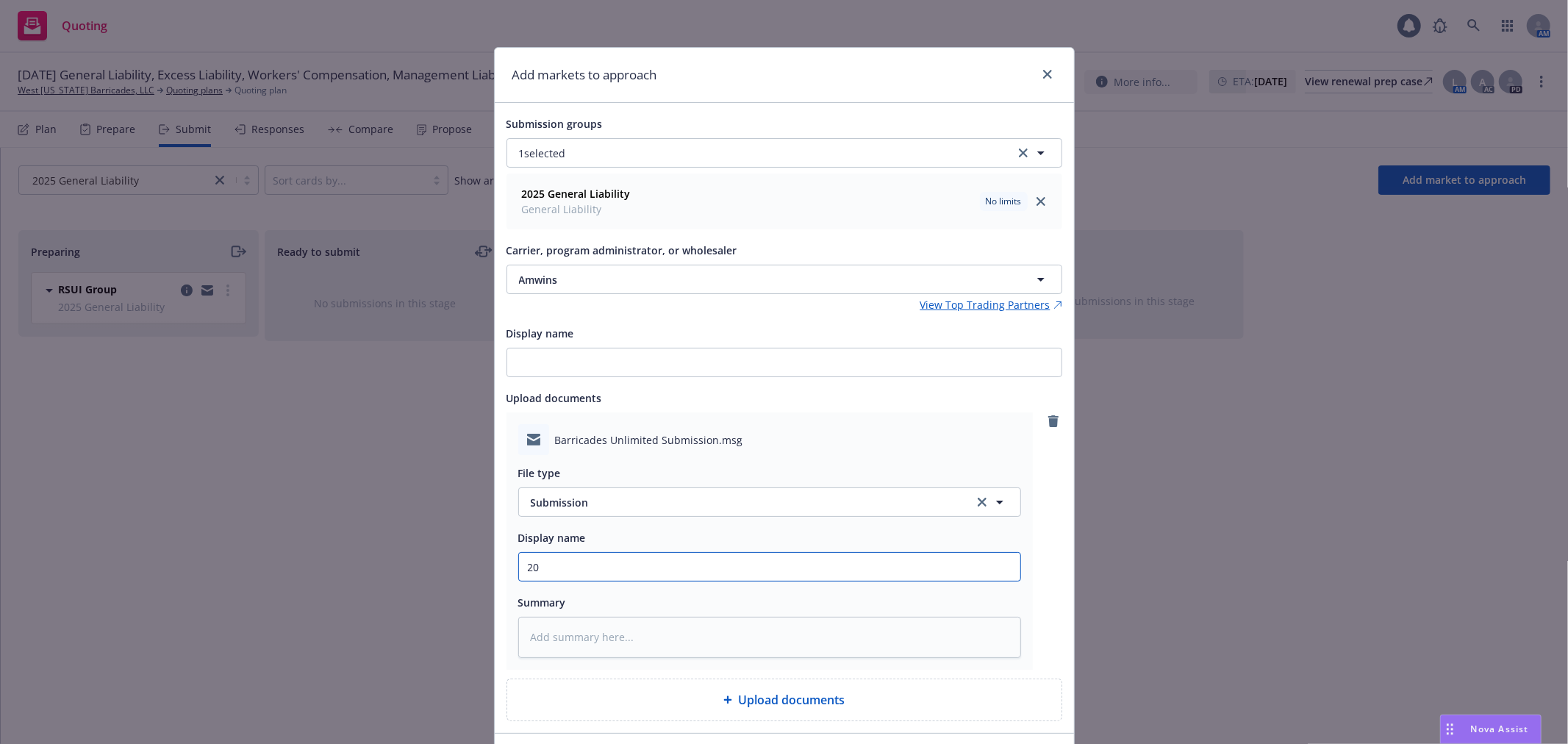
type input "202"
type textarea "x"
type input "2025"
type textarea "x"
type input "2025"
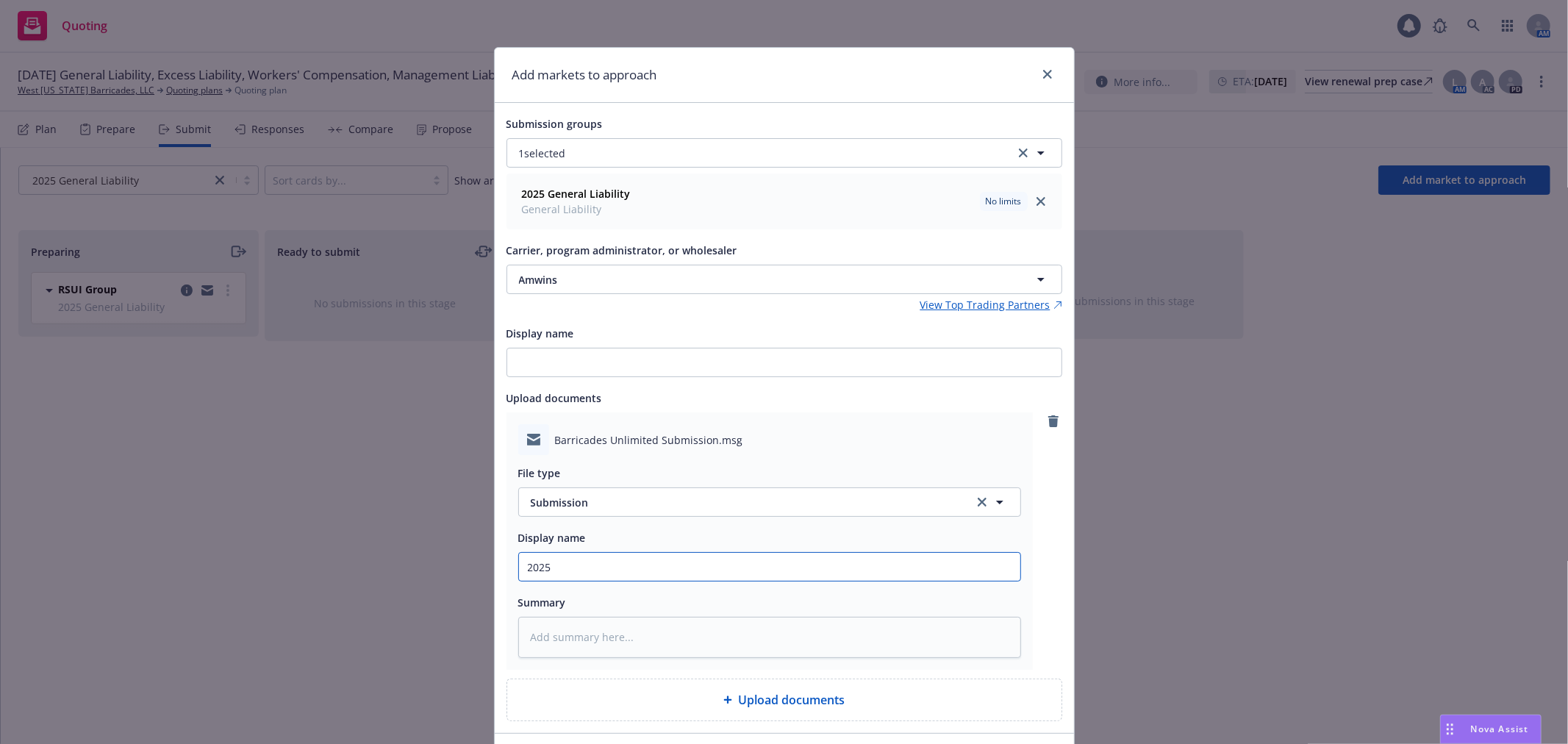
type textarea "x"
type input "2025 1"
type textarea "x"
type input "2025 10"
type textarea "x"
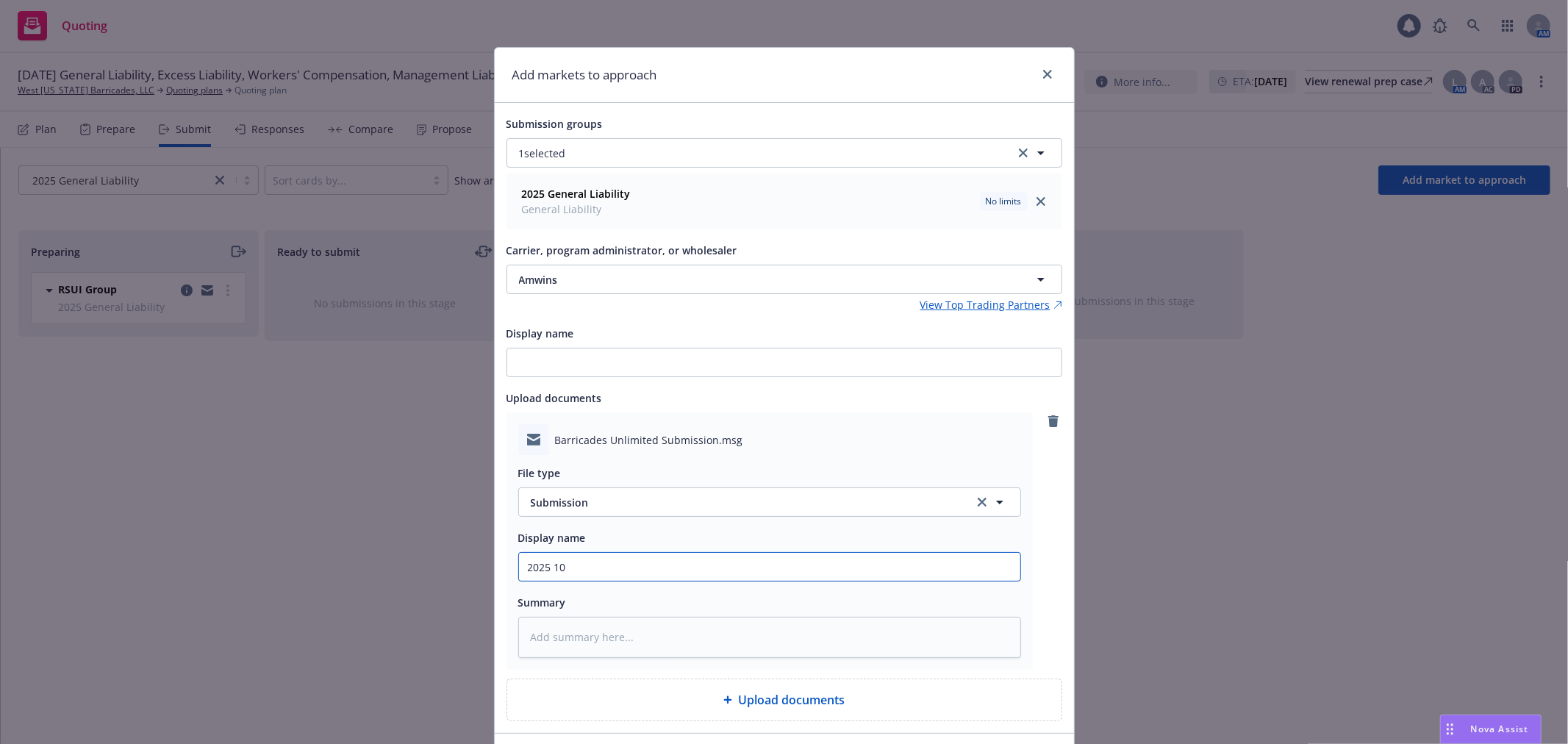
type input "2025 10"
type textarea "x"
type input "2025 10 C"
type textarea "x"
type input "2025 10 CG"
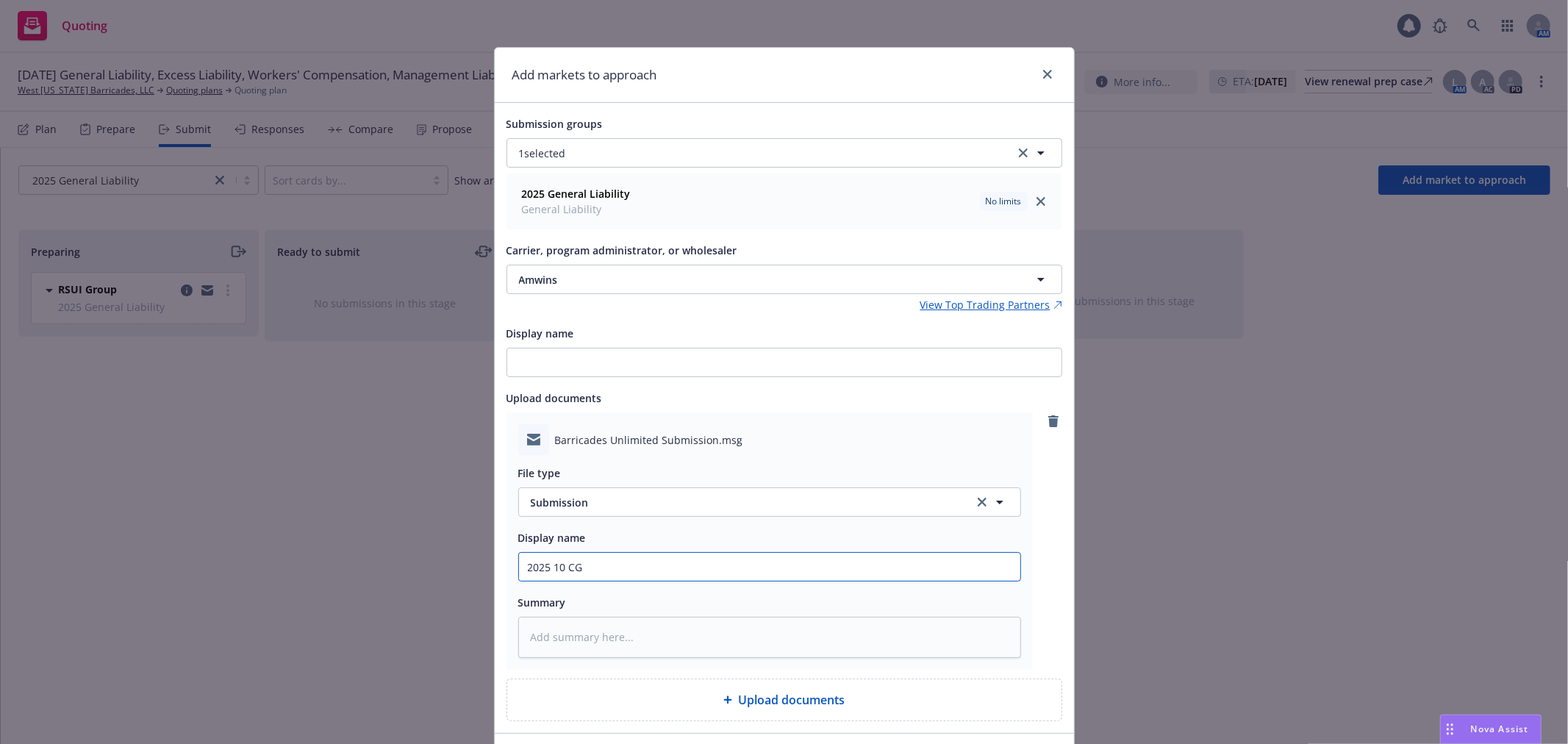
type textarea "x"
type input "2025 10 CGL"
type textarea "x"
type input "2025 10 CGL"
type textarea "x"
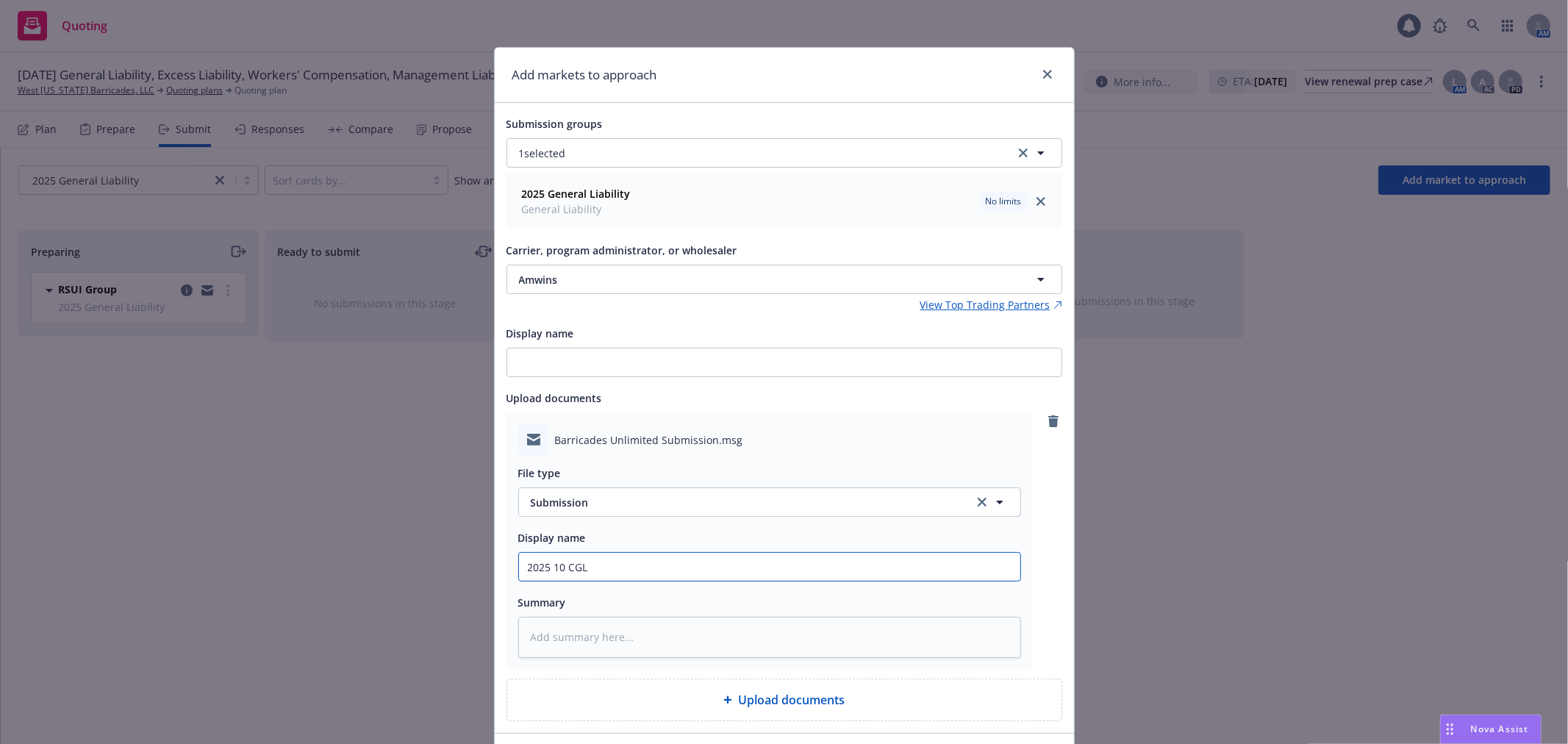
type input "2025 10 CGL E"
type textarea "x"
type input "2025 10 CGL EX"
type textarea "x"
type input "2025 10 CGL EXL"
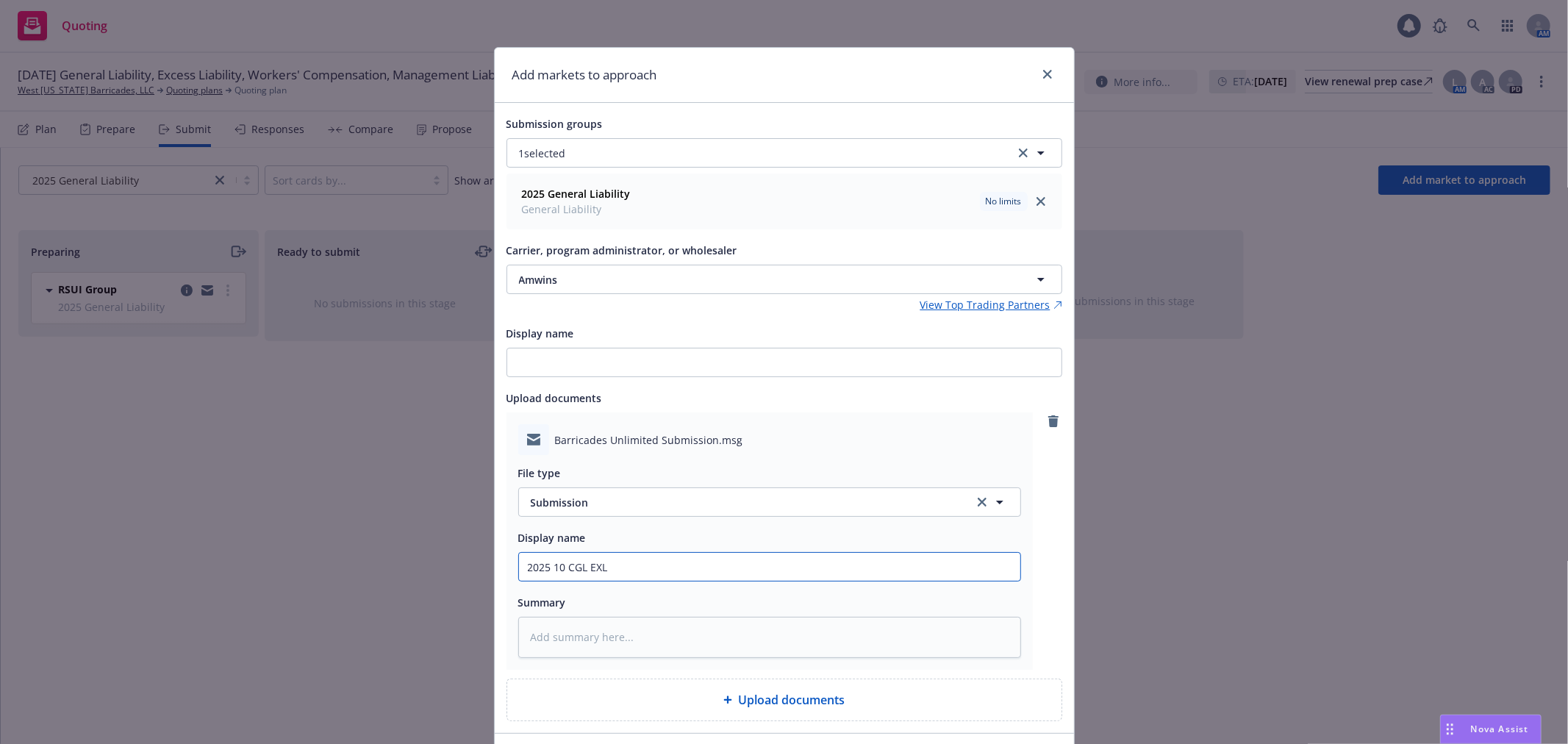
type textarea "x"
type input "2025 10 CGL EXLI"
type textarea "x"
type input "2025 10 CGL EXLI"
type textarea "x"
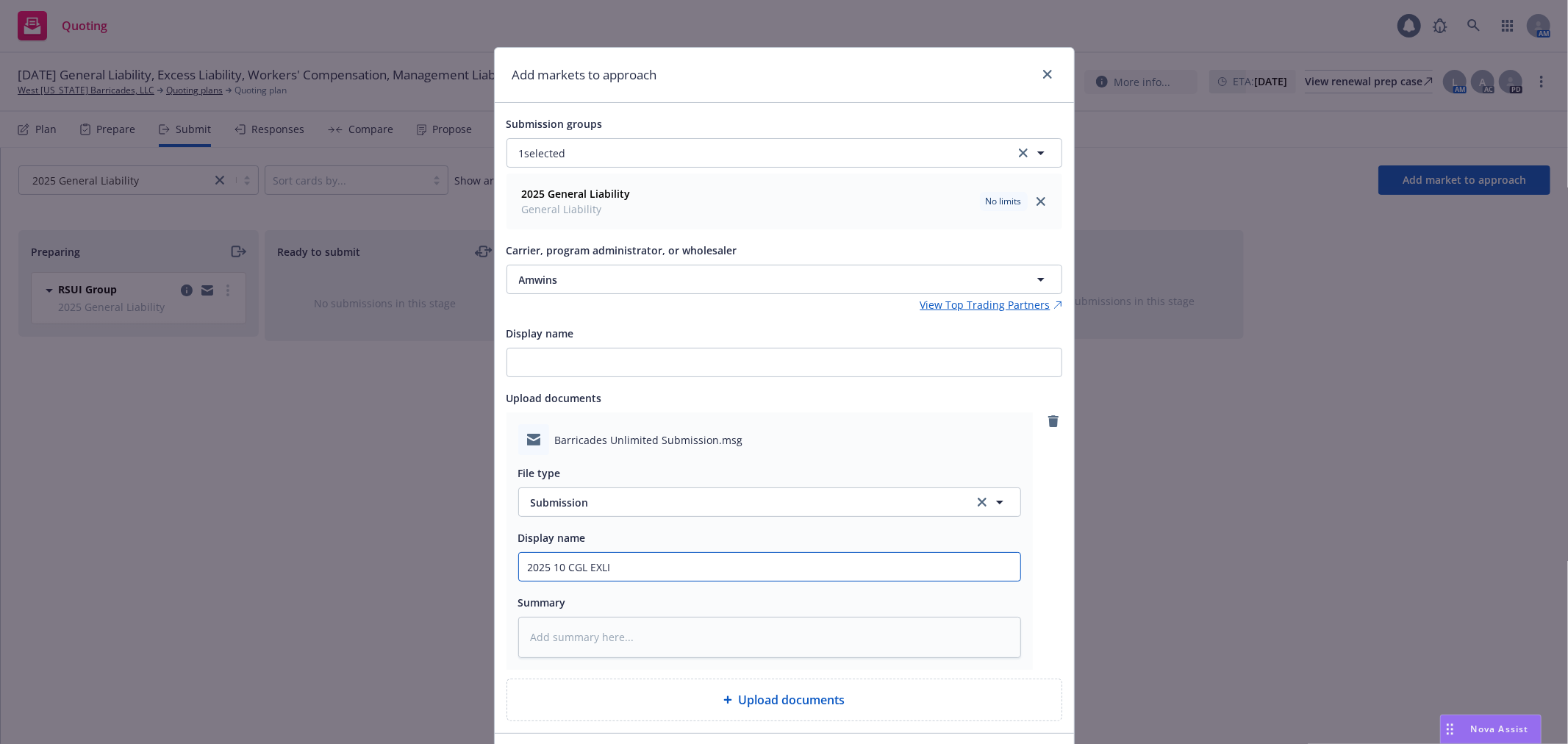
type input "2025 10 CGL EXLI S"
type textarea "x"
type input "2025 10 CGL EXLI SU"
type textarea "x"
type input "2025 10 CGL EXLI SUB"
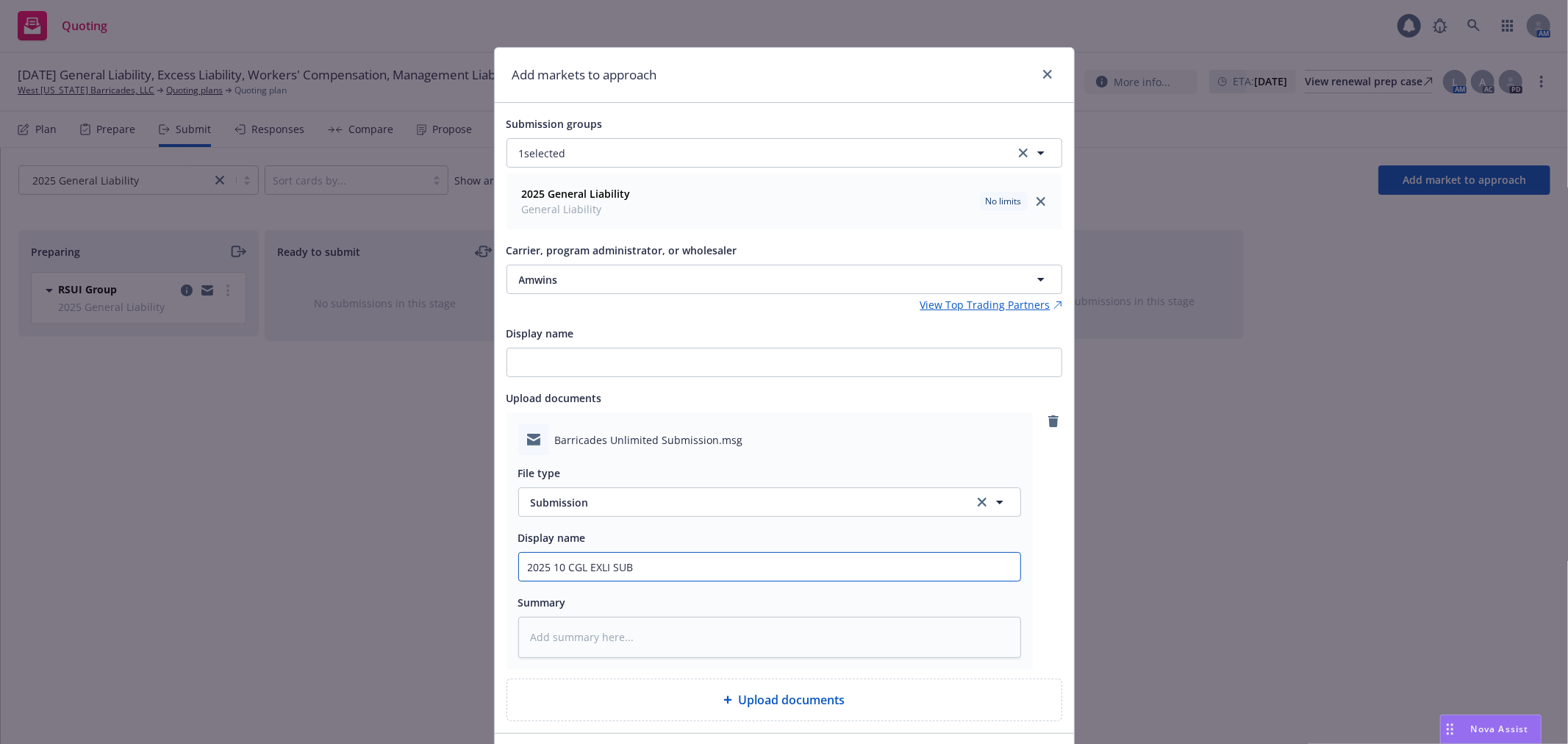
type textarea "x"
type input "2025 10 CGL EXLI SUB"
type textarea "x"
type input "2025 10 CGL EXLI SUB t"
type textarea "x"
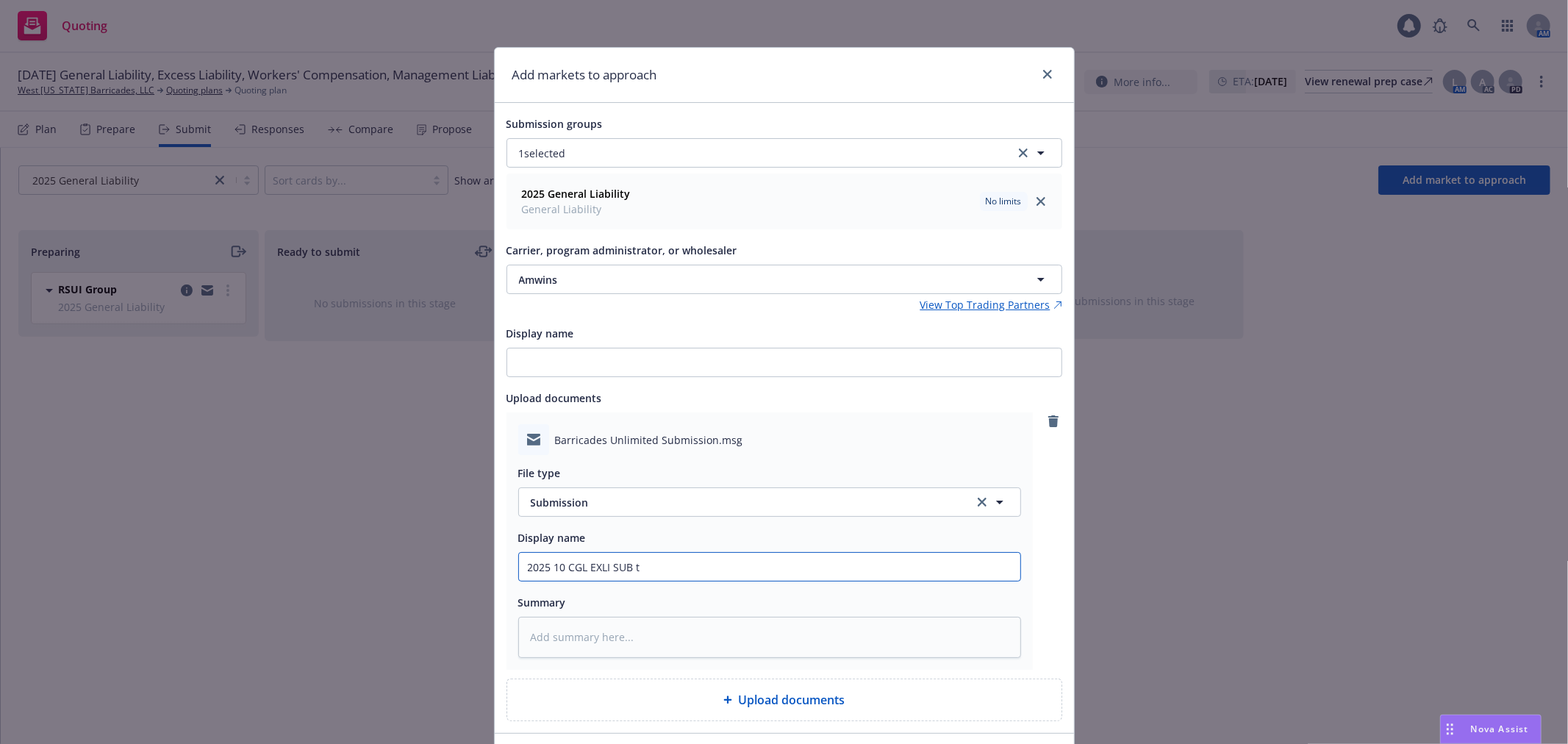
type input "2025 10 CGL EXLI SUB to"
type textarea "x"
type input "2025 10 CGL EXLI SUB to"
type textarea "x"
type input "2025 10 CGL EXLI SUB to A"
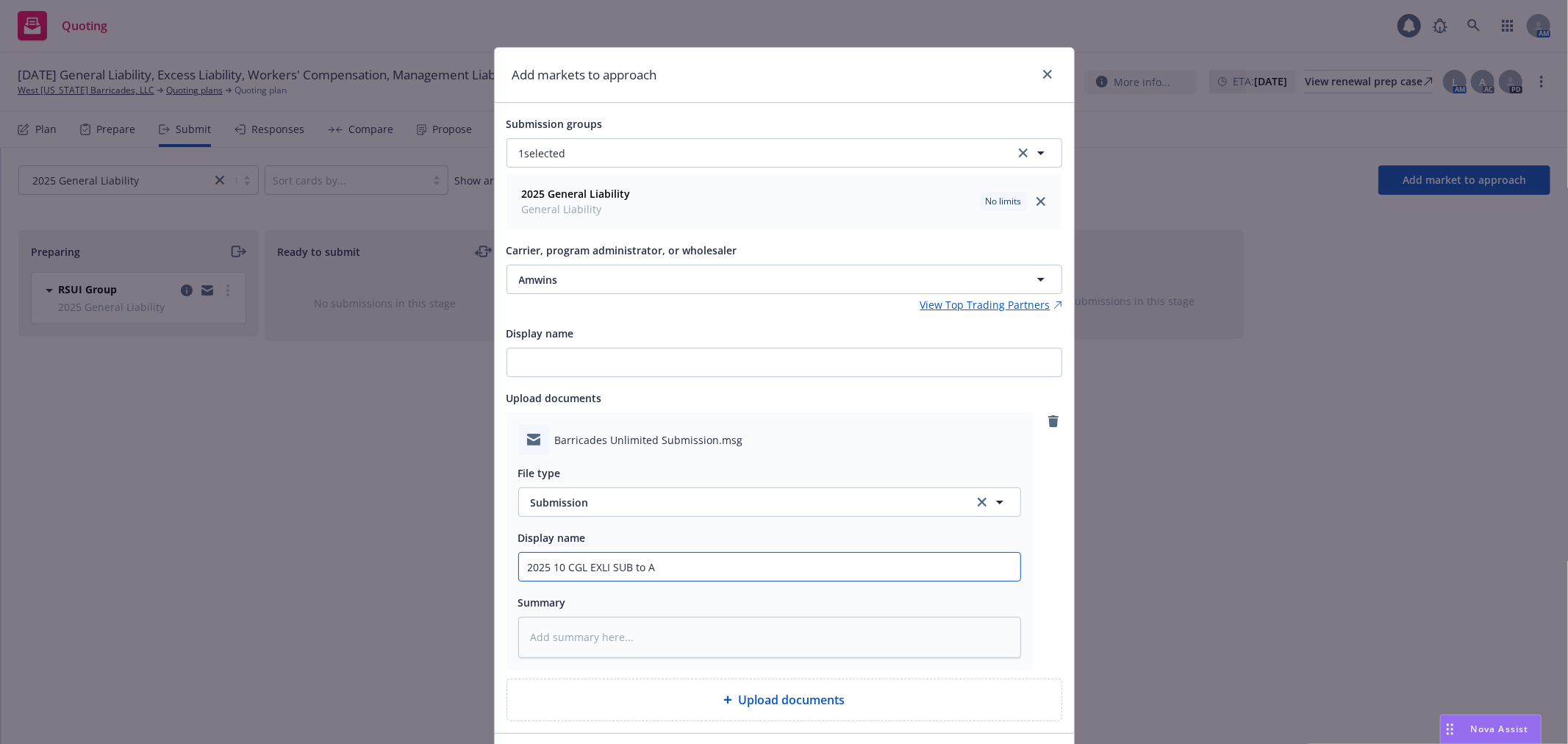
type textarea "x"
type input "2025 10 CGL EXLI SUB to Am"
type textarea "x"
type input "2025 10 CGL EXLI SUB to Amw"
type textarea "x"
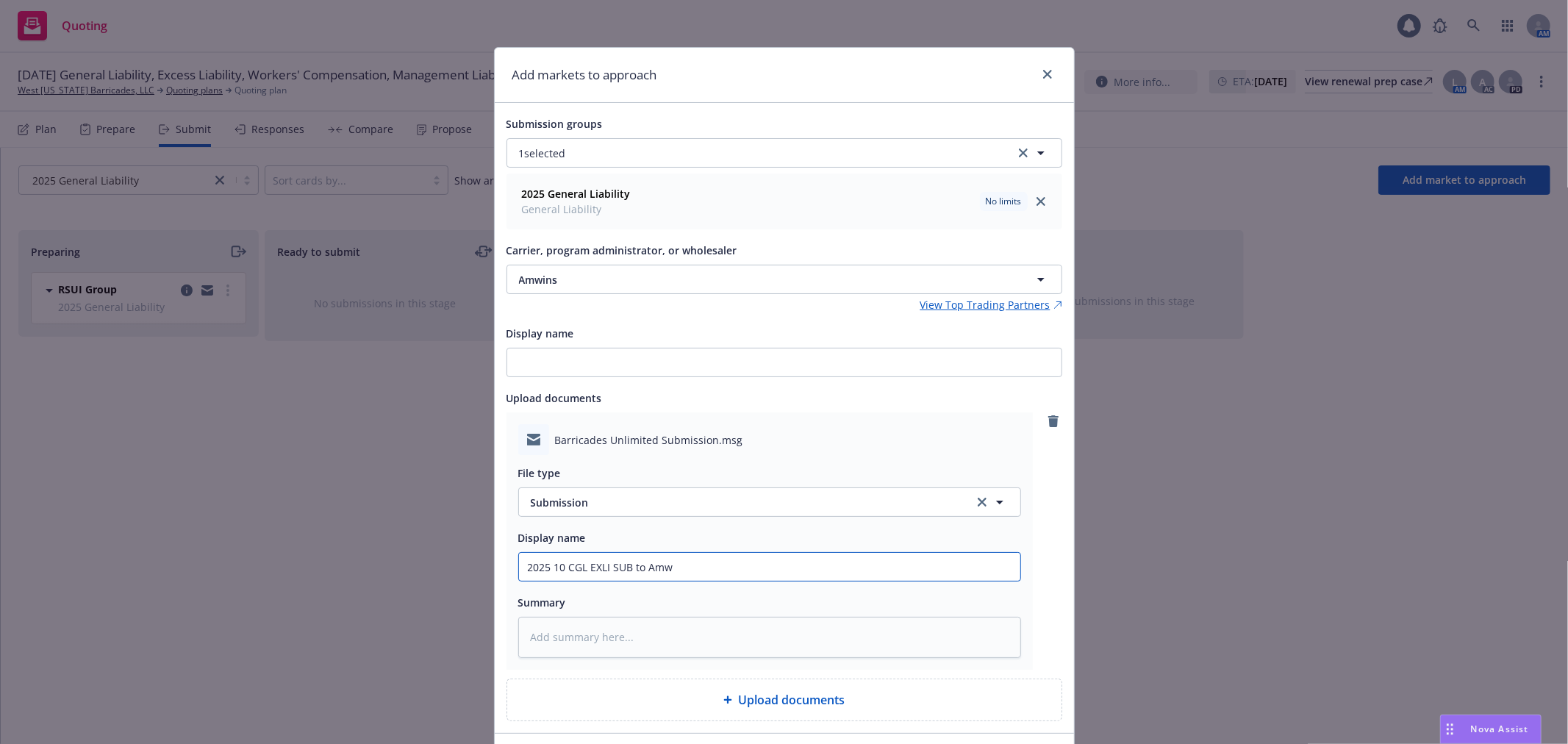
type input "2025 10 CGL EXLI SUB to Amwi"
type textarea "x"
type input "2025 10 CGL EXLI SUB to Amwin"
type textarea "x"
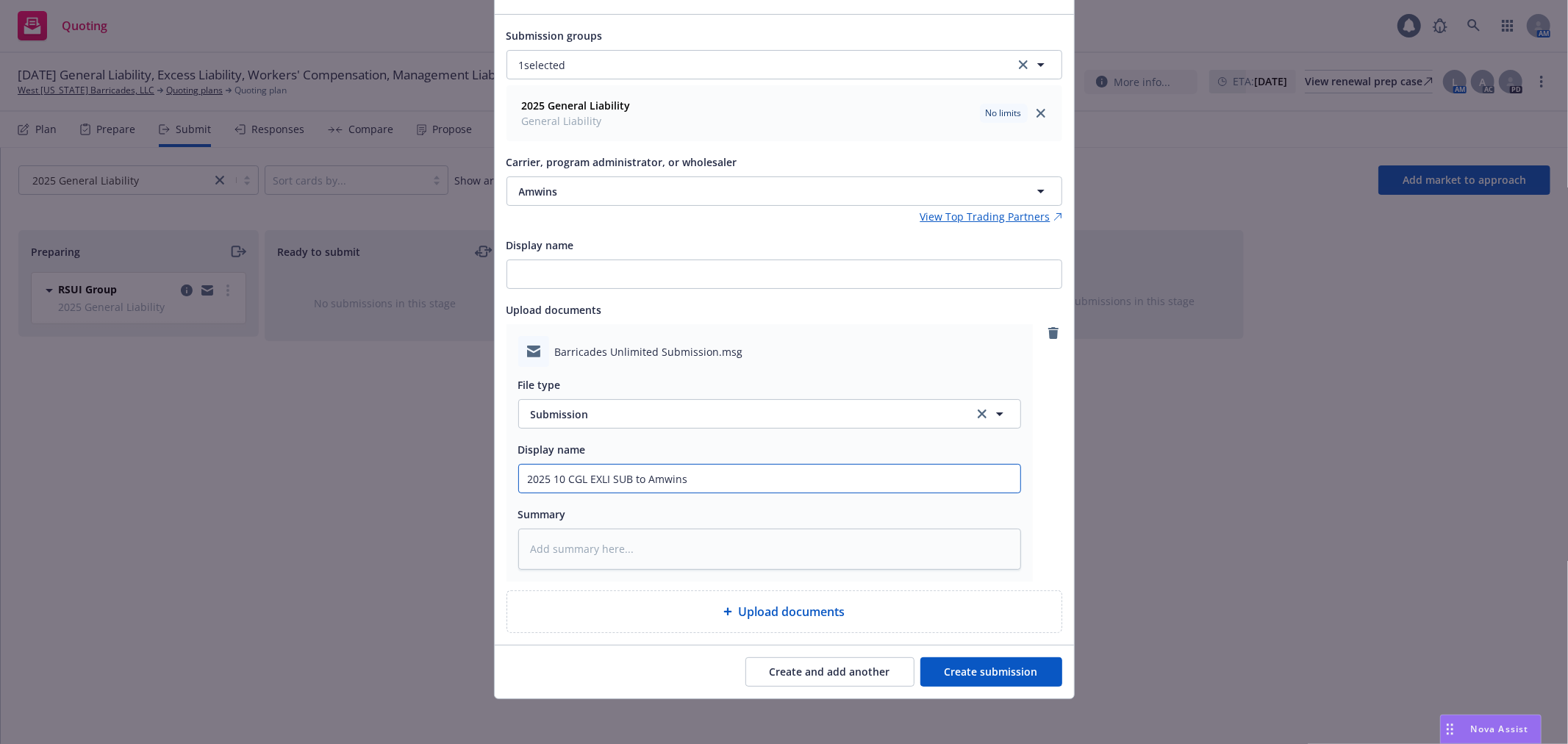
scroll to position [92, 0]
type input "2025 10 CGL EXLI SUB to Amwins"
click at [948, 673] on button "Create submission" at bounding box center [991, 670] width 142 height 29
click at [948, 673] on div "Create and add another Create submission" at bounding box center [784, 670] width 555 height 29
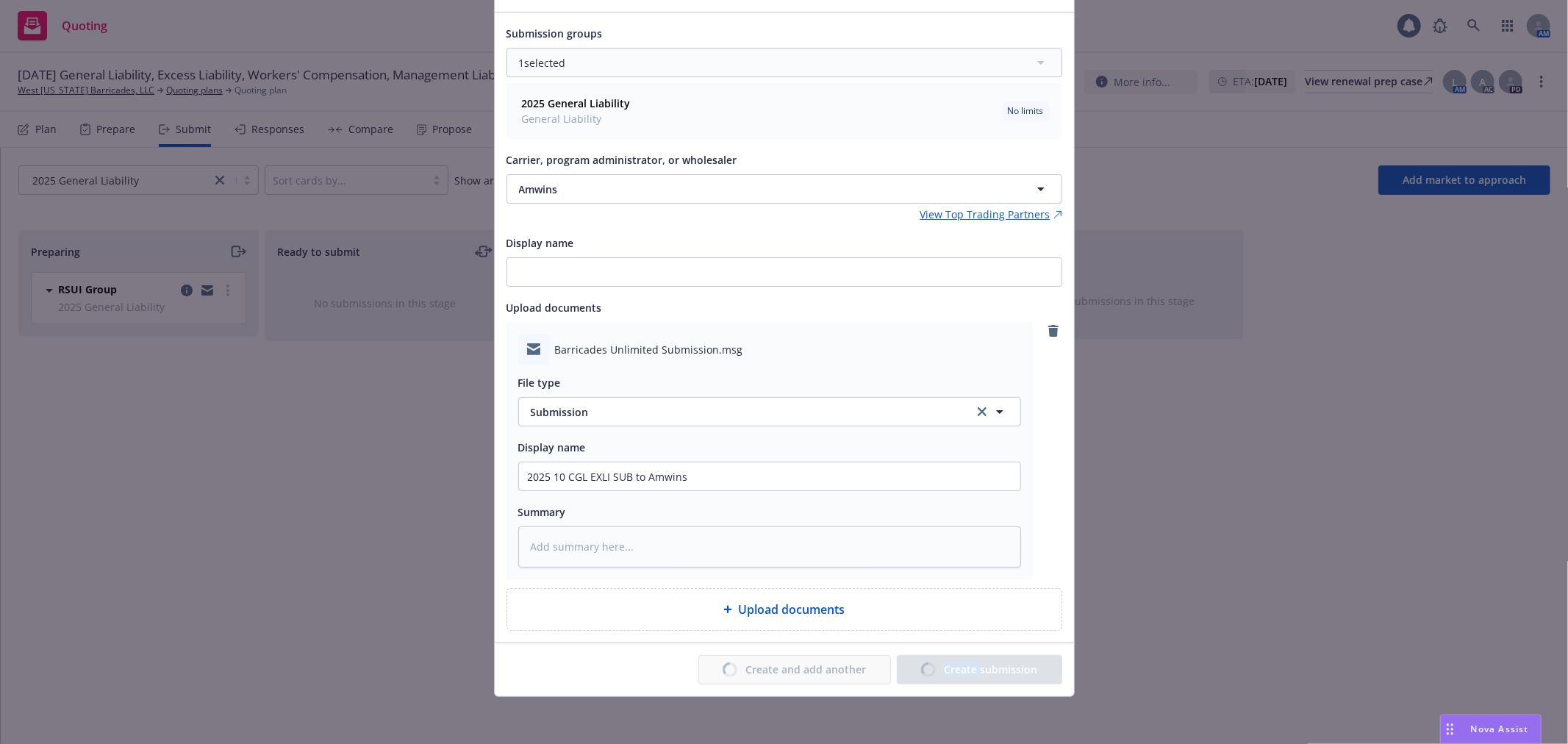
type textarea "x"
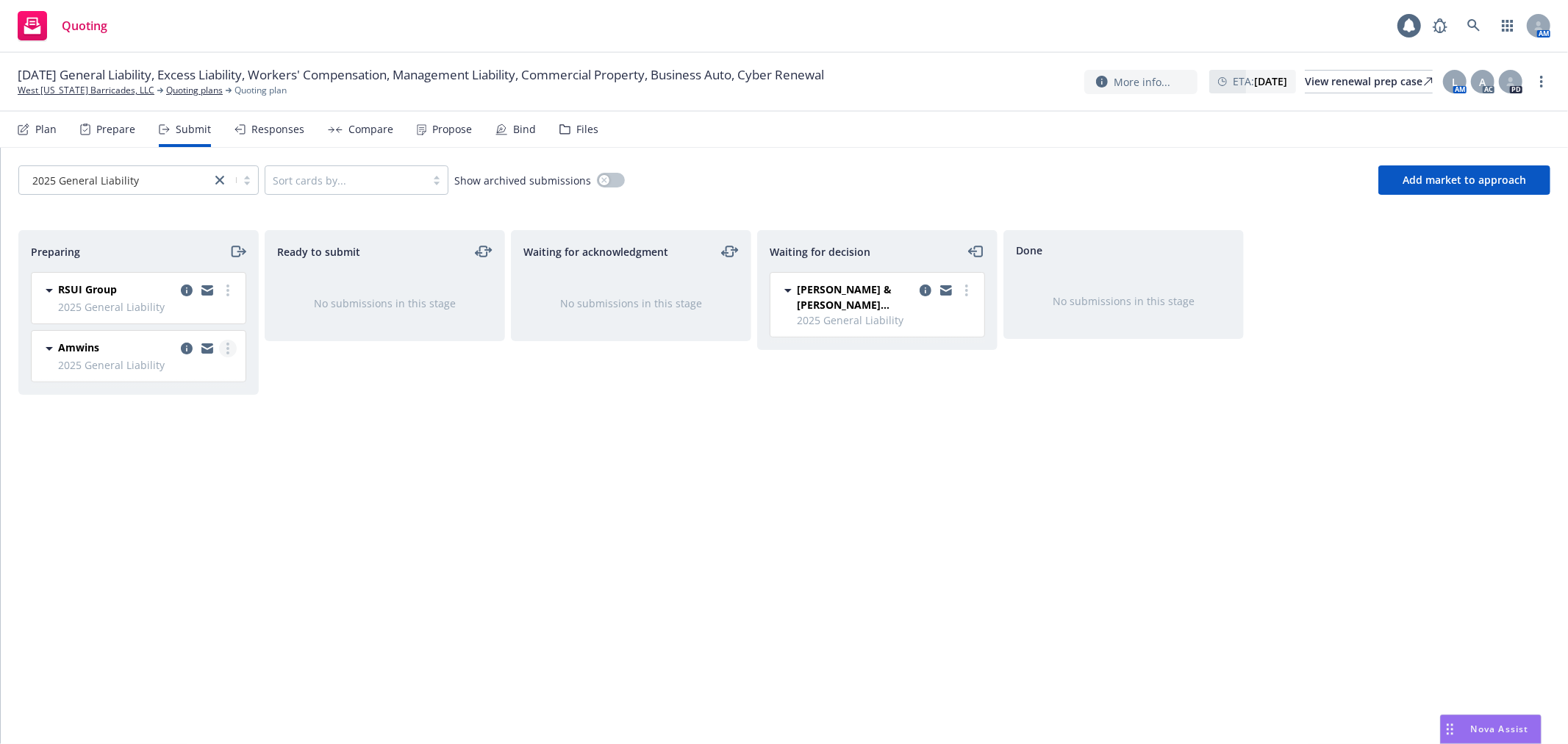
click at [222, 353] on link "more" at bounding box center [228, 348] width 18 height 18
click at [202, 402] on span "Log acknowledgement" at bounding box center [161, 407] width 145 height 14
click at [21, 130] on icon at bounding box center [24, 128] width 8 height 8
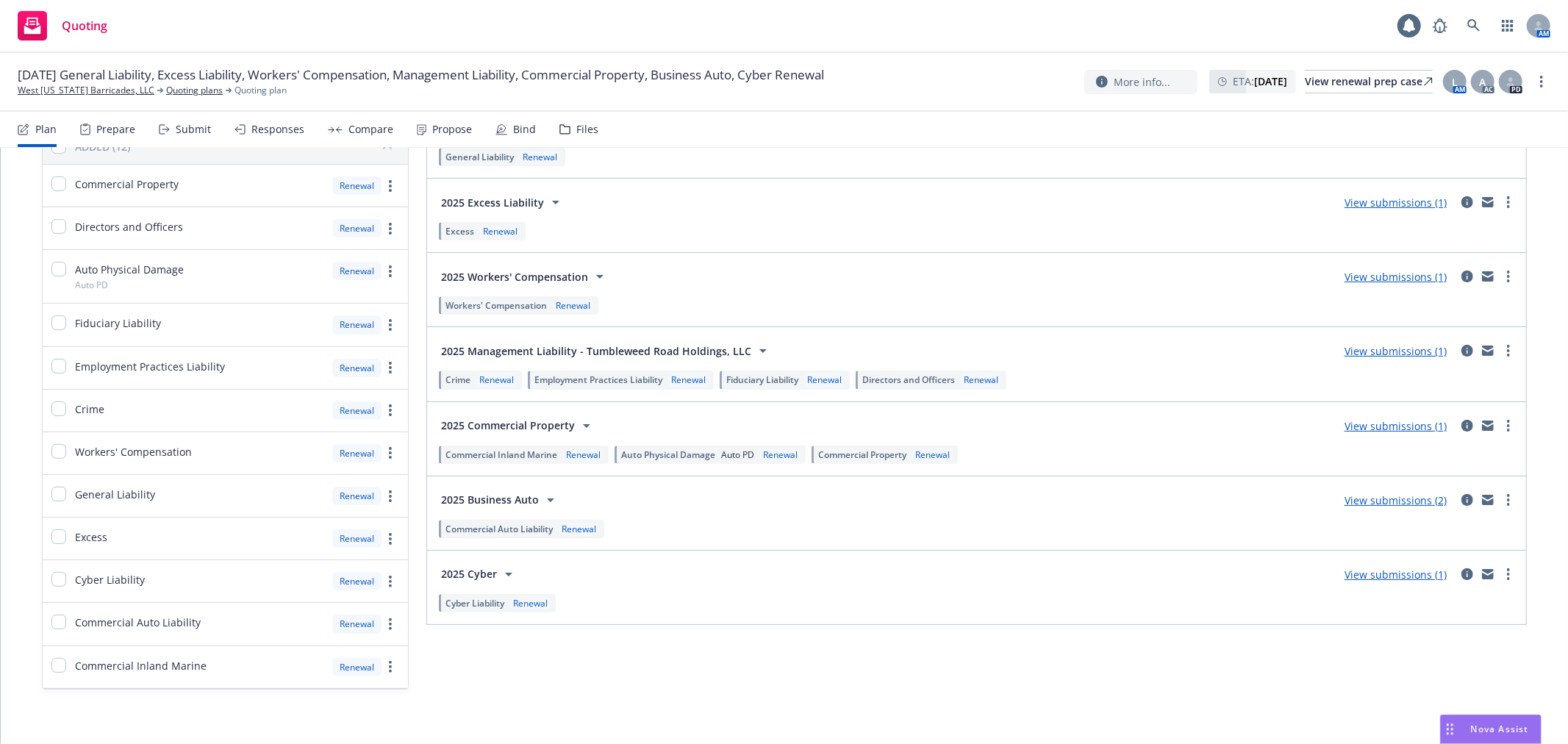
scroll to position [164, 0]
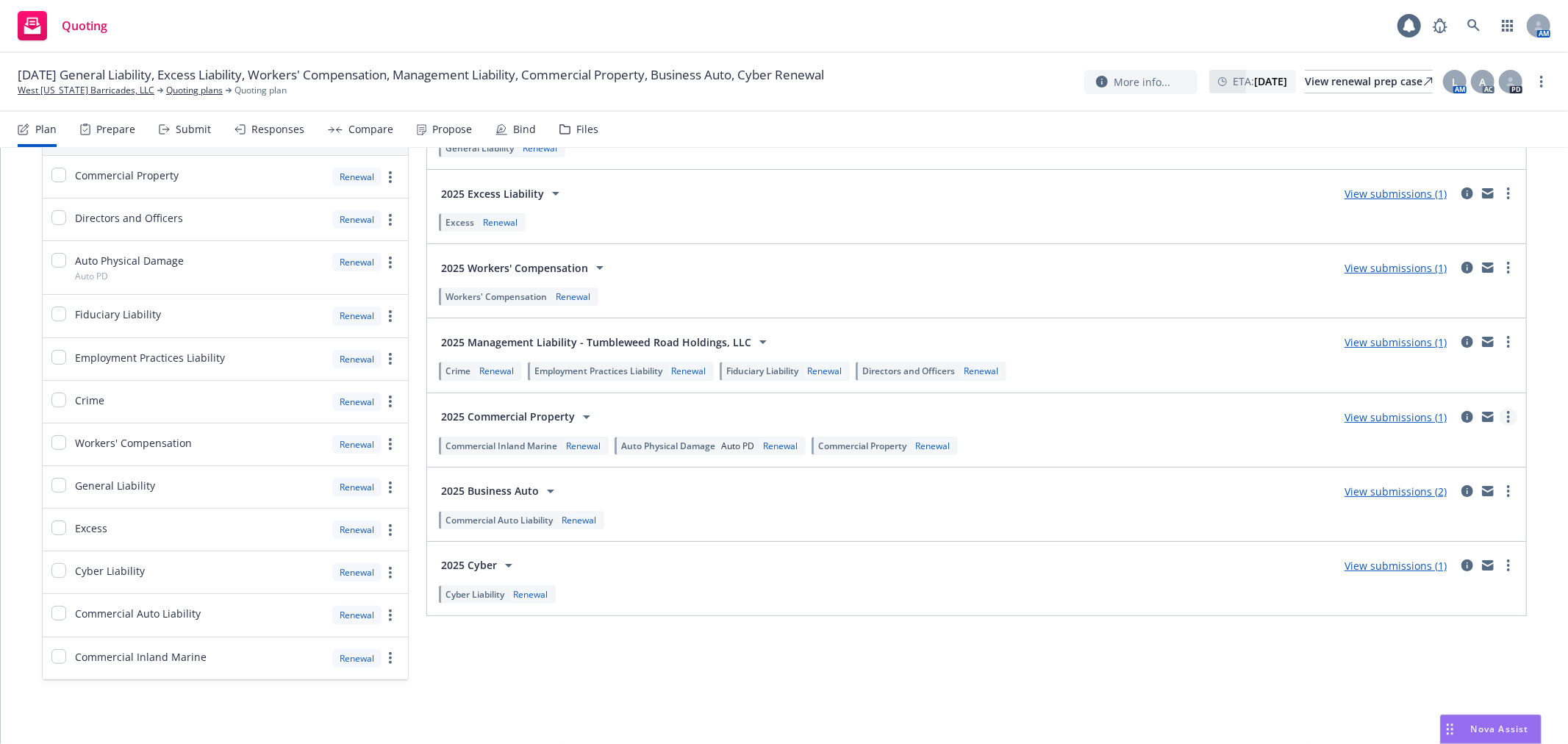
click at [1501, 412] on link "more" at bounding box center [1508, 417] width 18 height 18
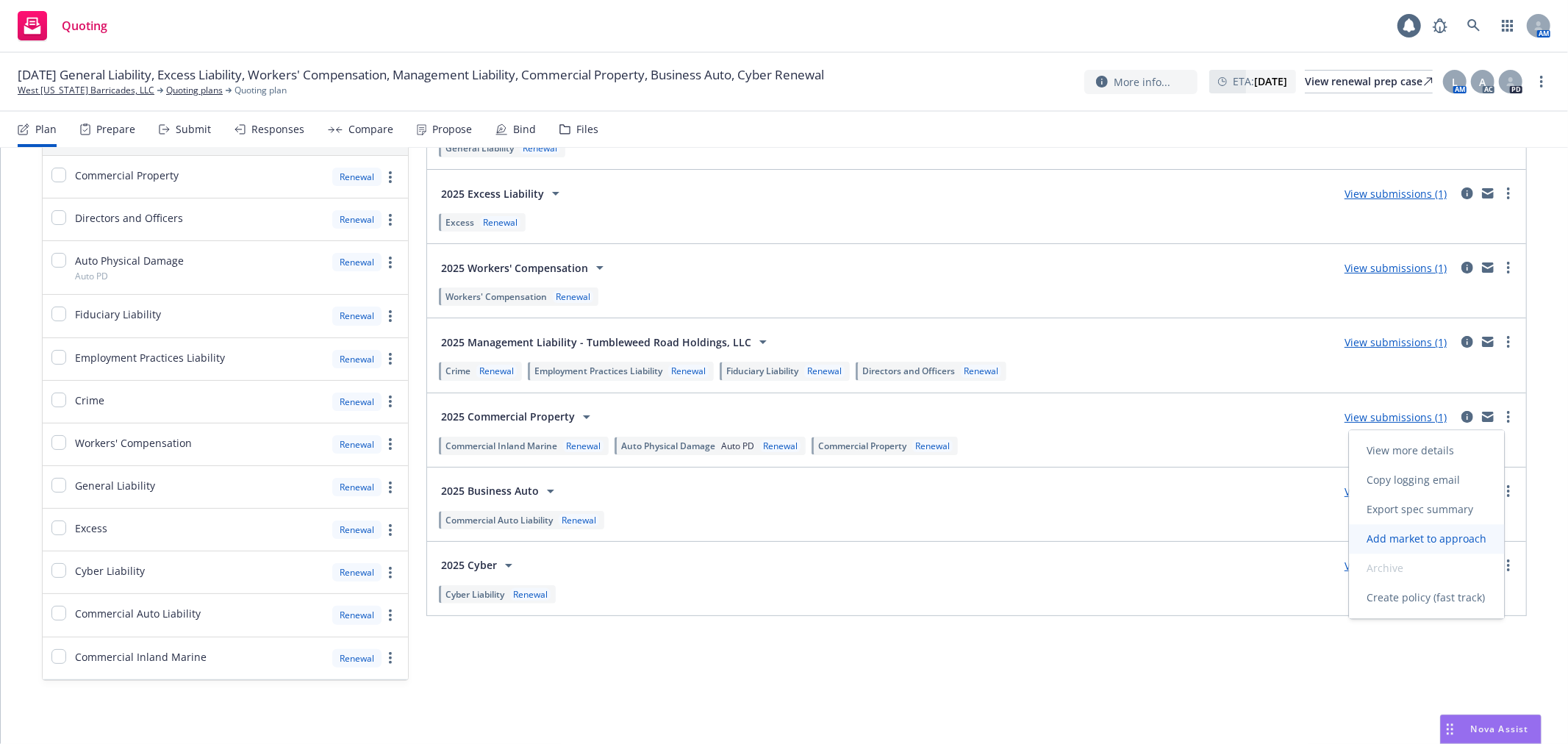
click at [1432, 545] on link "Add market to approach" at bounding box center [1426, 539] width 155 height 29
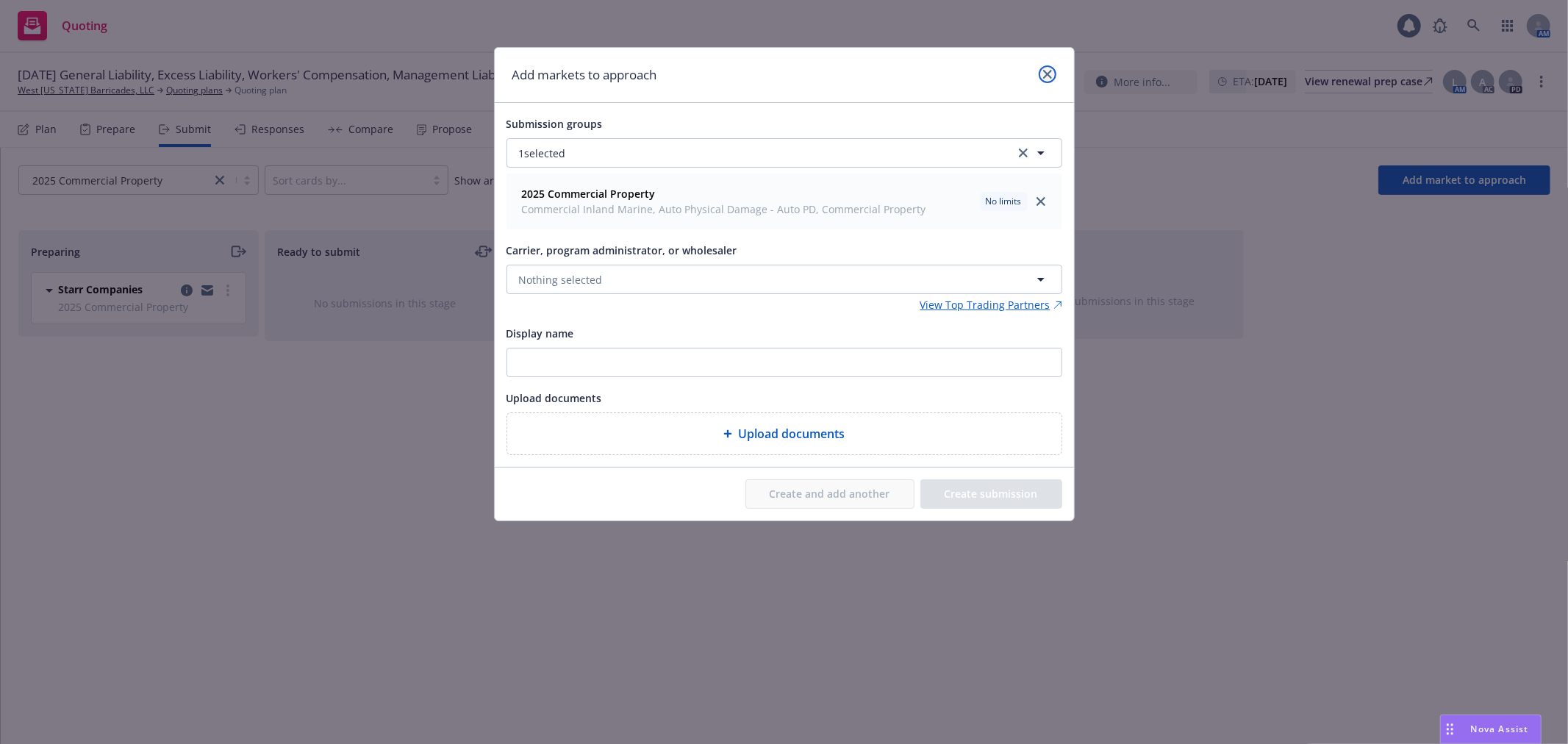
click at [1046, 72] on icon "close" at bounding box center [1047, 74] width 9 height 9
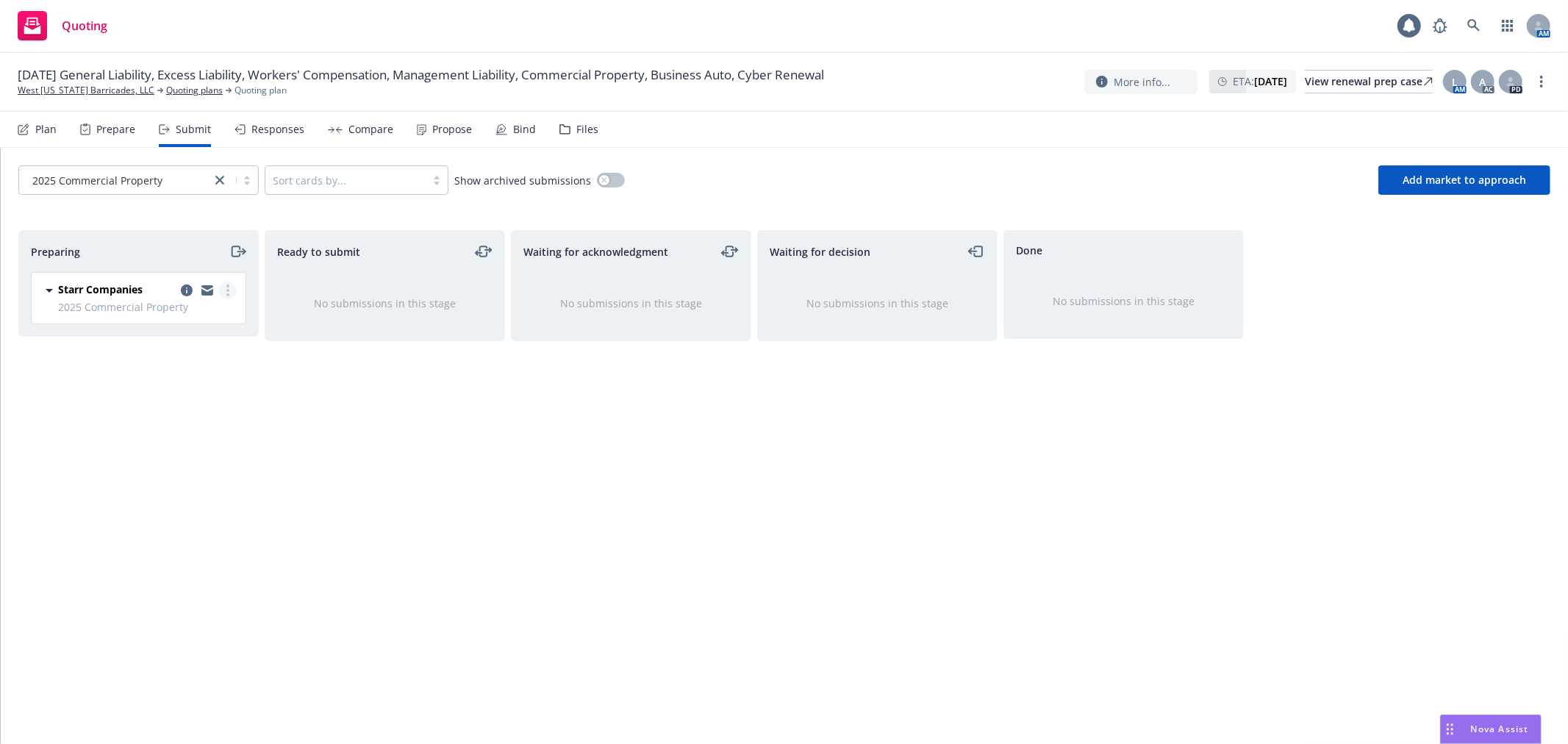
click at [228, 289] on circle "more" at bounding box center [228, 290] width 3 height 3
click at [201, 317] on span "Complete preparation" at bounding box center [161, 320] width 144 height 14
click at [469, 291] on link "more" at bounding box center [474, 290] width 18 height 18
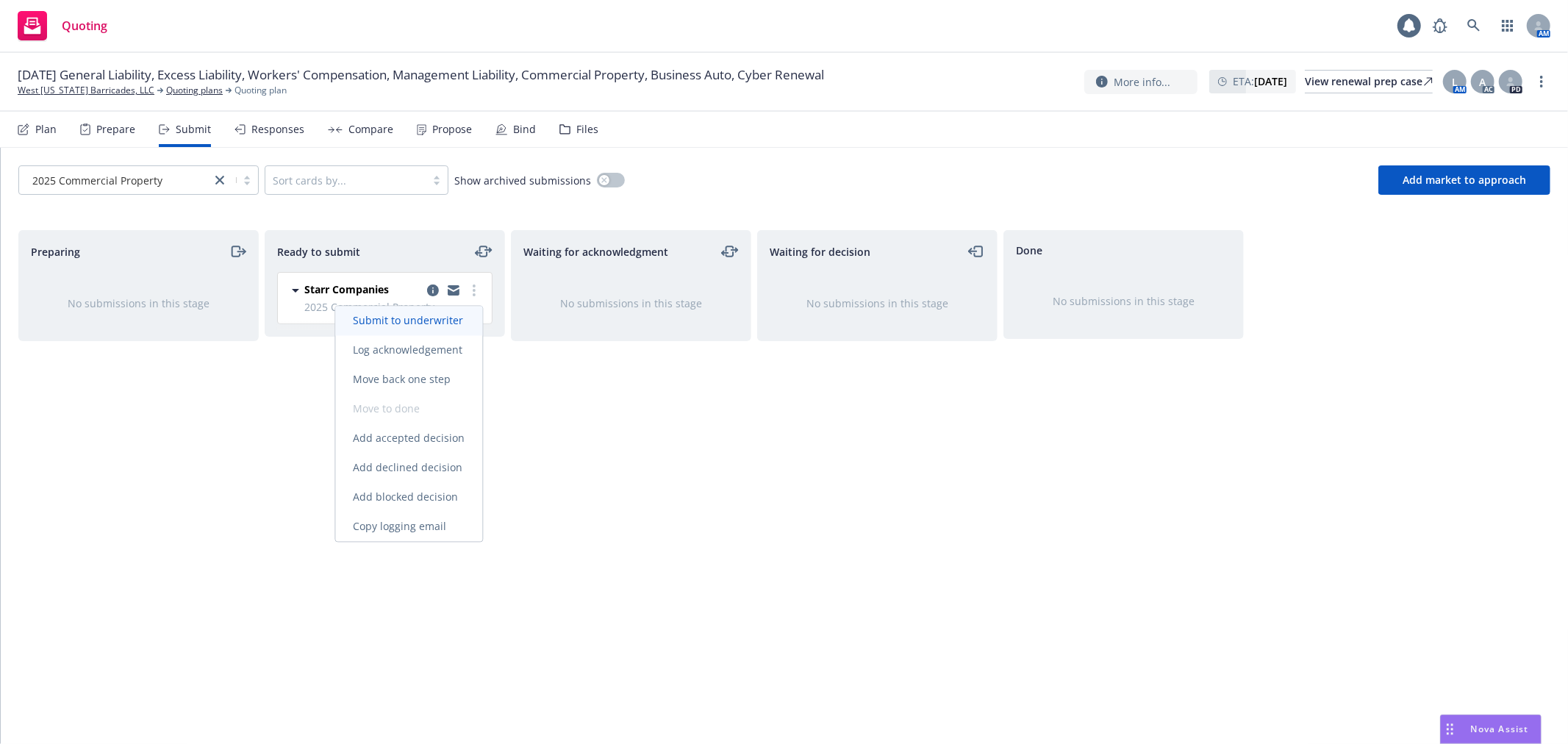
click at [454, 319] on span "Submit to underwriter" at bounding box center [408, 320] width 146 height 14
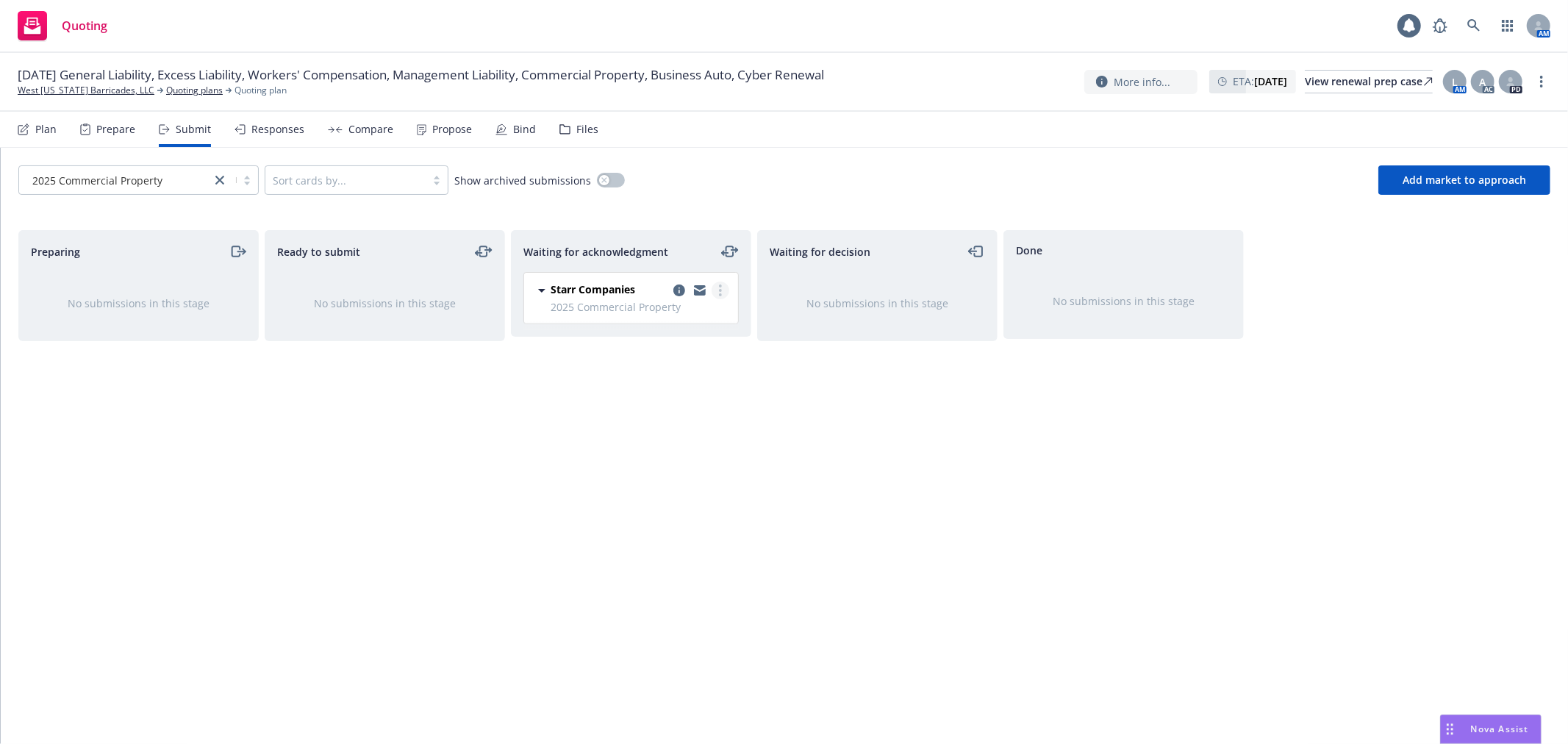
click at [721, 292] on icon "more" at bounding box center [720, 290] width 3 height 12
click at [696, 584] on div "Waiting for acknowledgment Starr Companies 2025 Commercial Property Tuesday, Au…" at bounding box center [631, 471] width 240 height 483
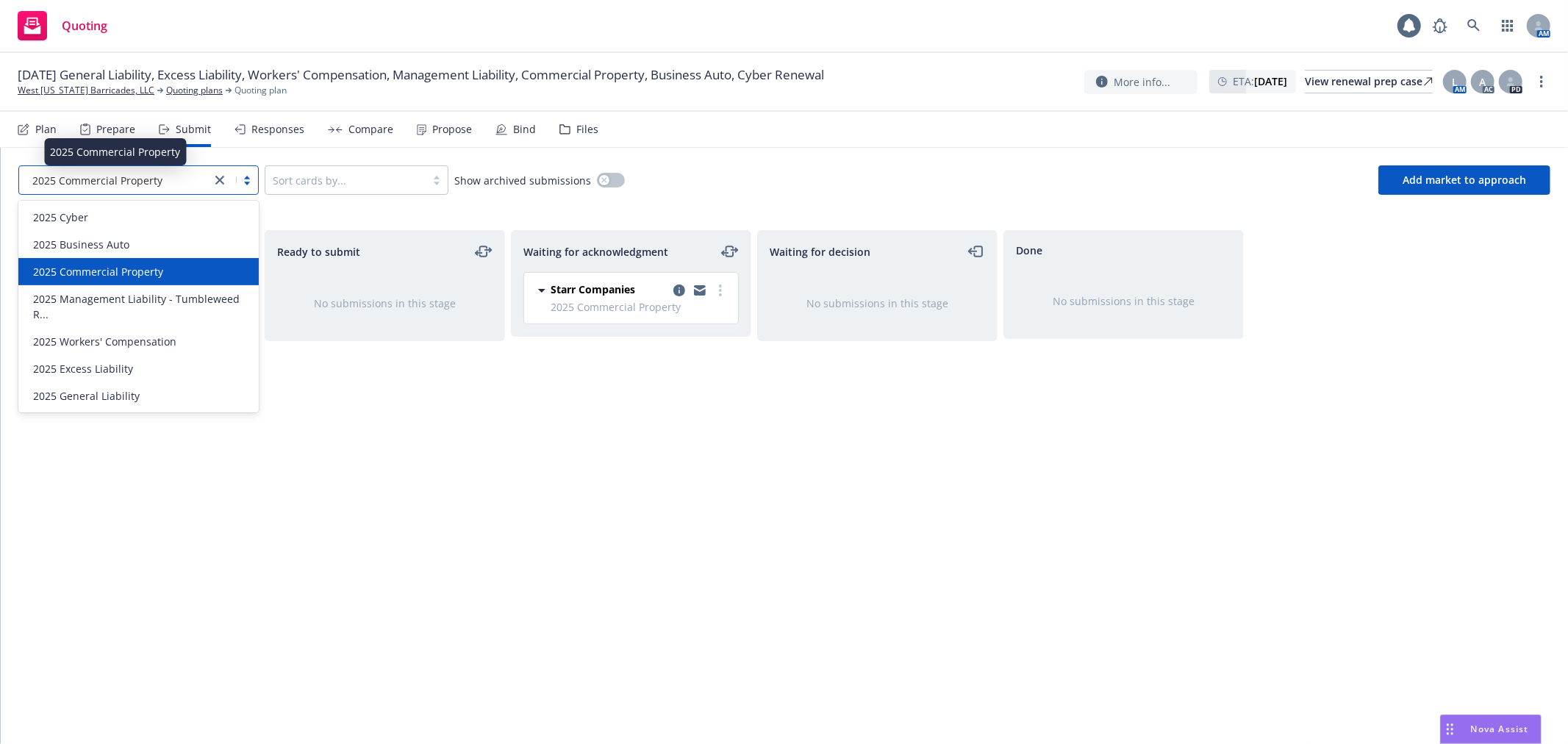
click at [173, 178] on div "2025 Commercial Property" at bounding box center [115, 180] width 177 height 15
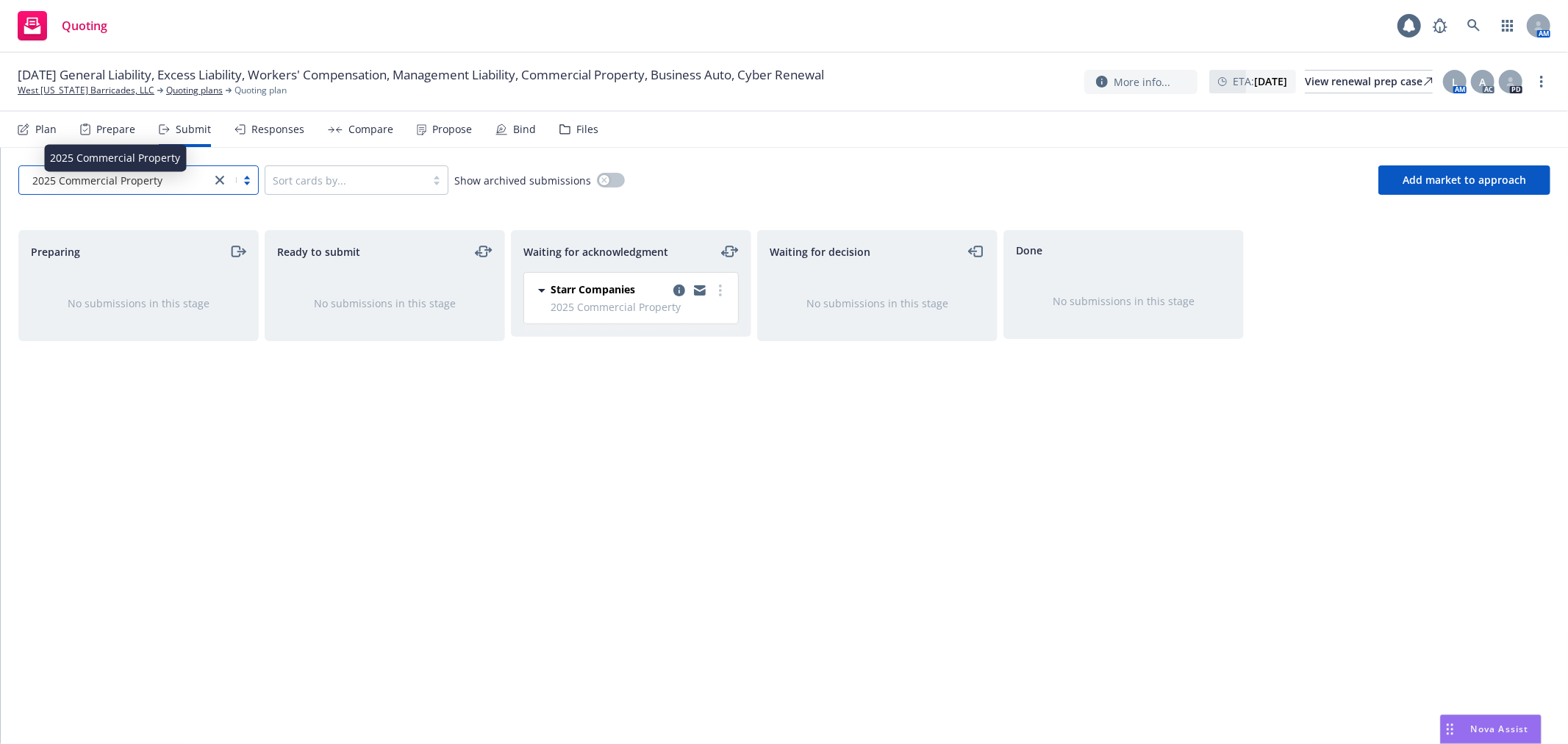
click at [48, 136] on div "Plan" at bounding box center [37, 130] width 39 height 35
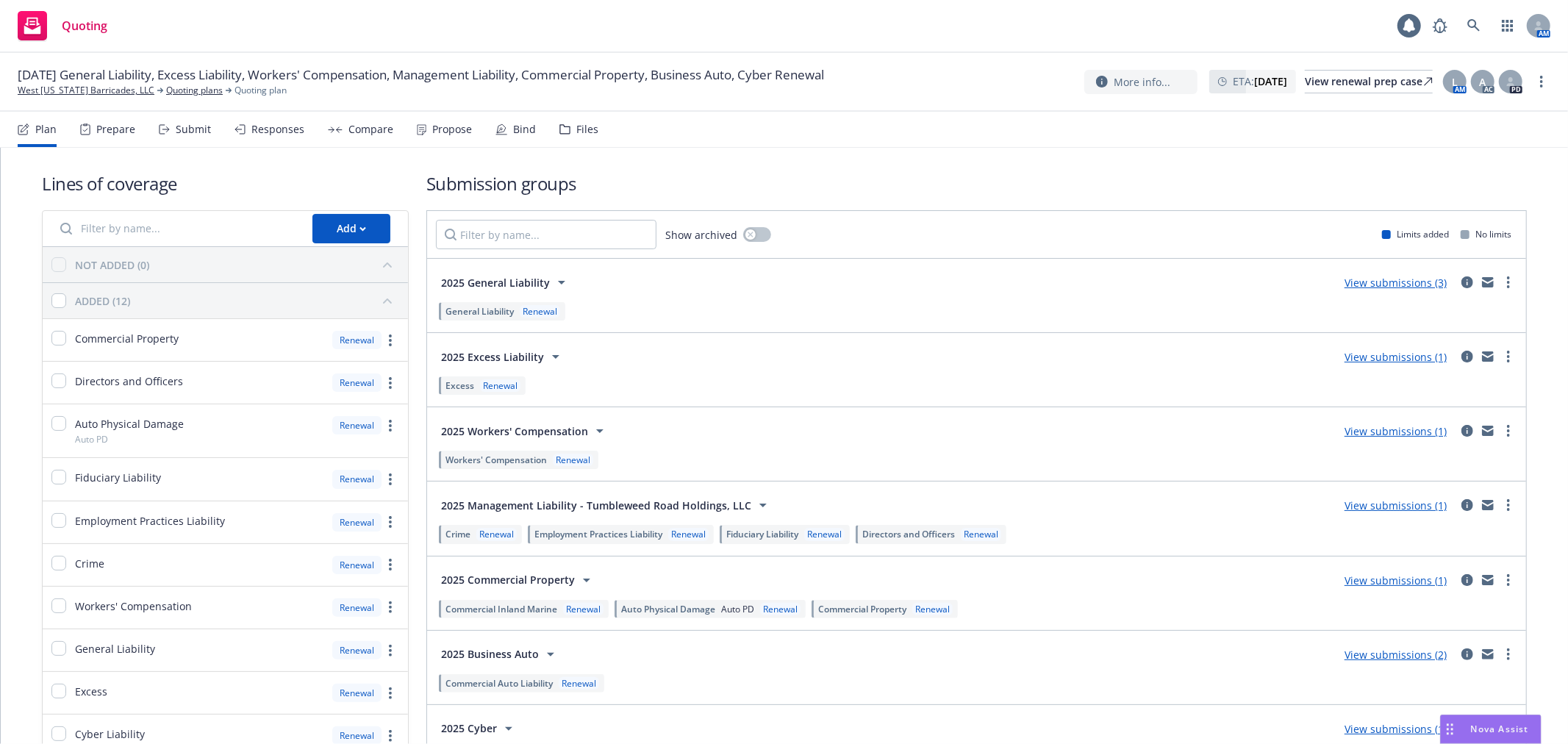
scroll to position [82, 0]
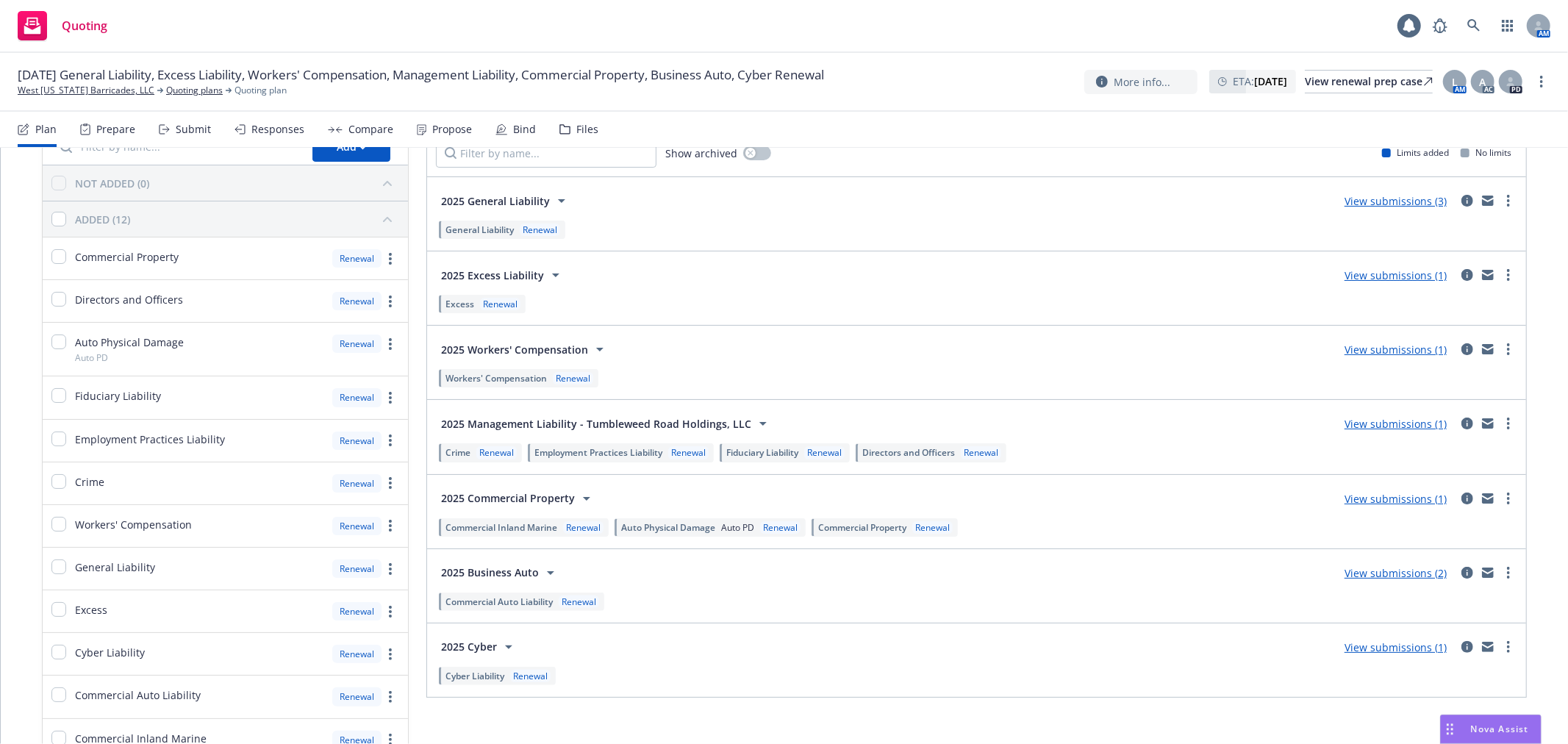
click at [1361, 348] on link "View submissions (1)" at bounding box center [1395, 349] width 102 height 14
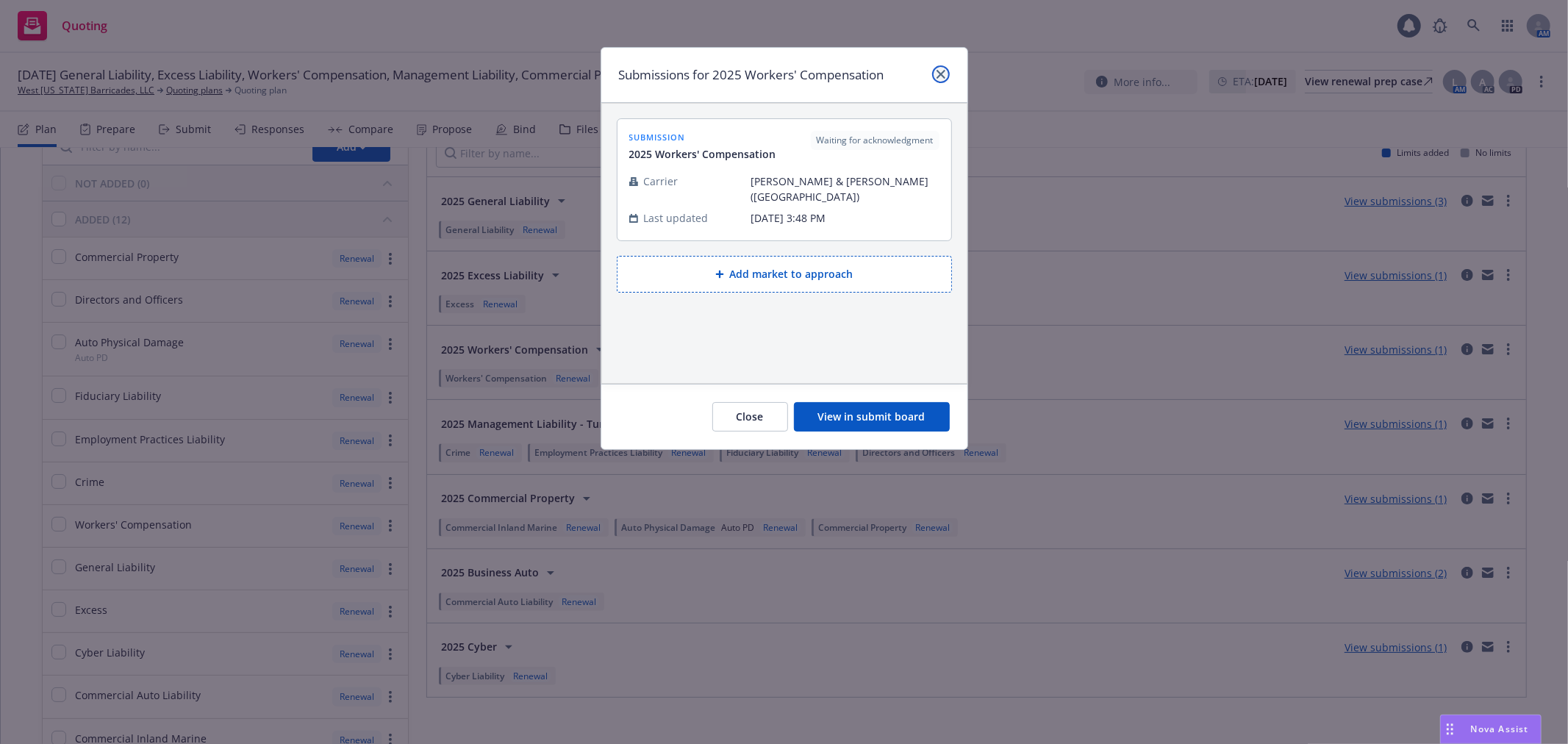
click at [934, 74] on link "close" at bounding box center [941, 74] width 18 height 18
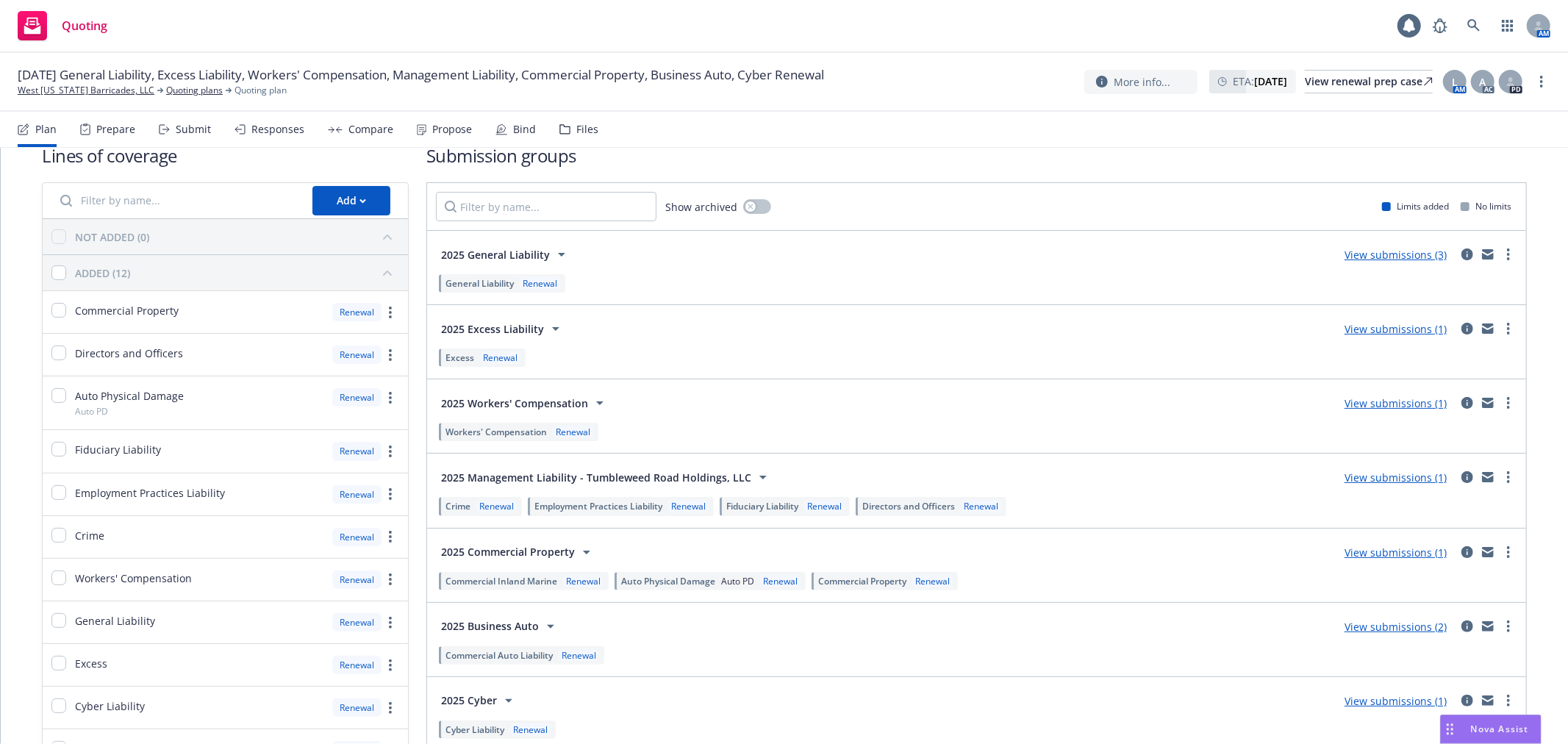
scroll to position [0, 0]
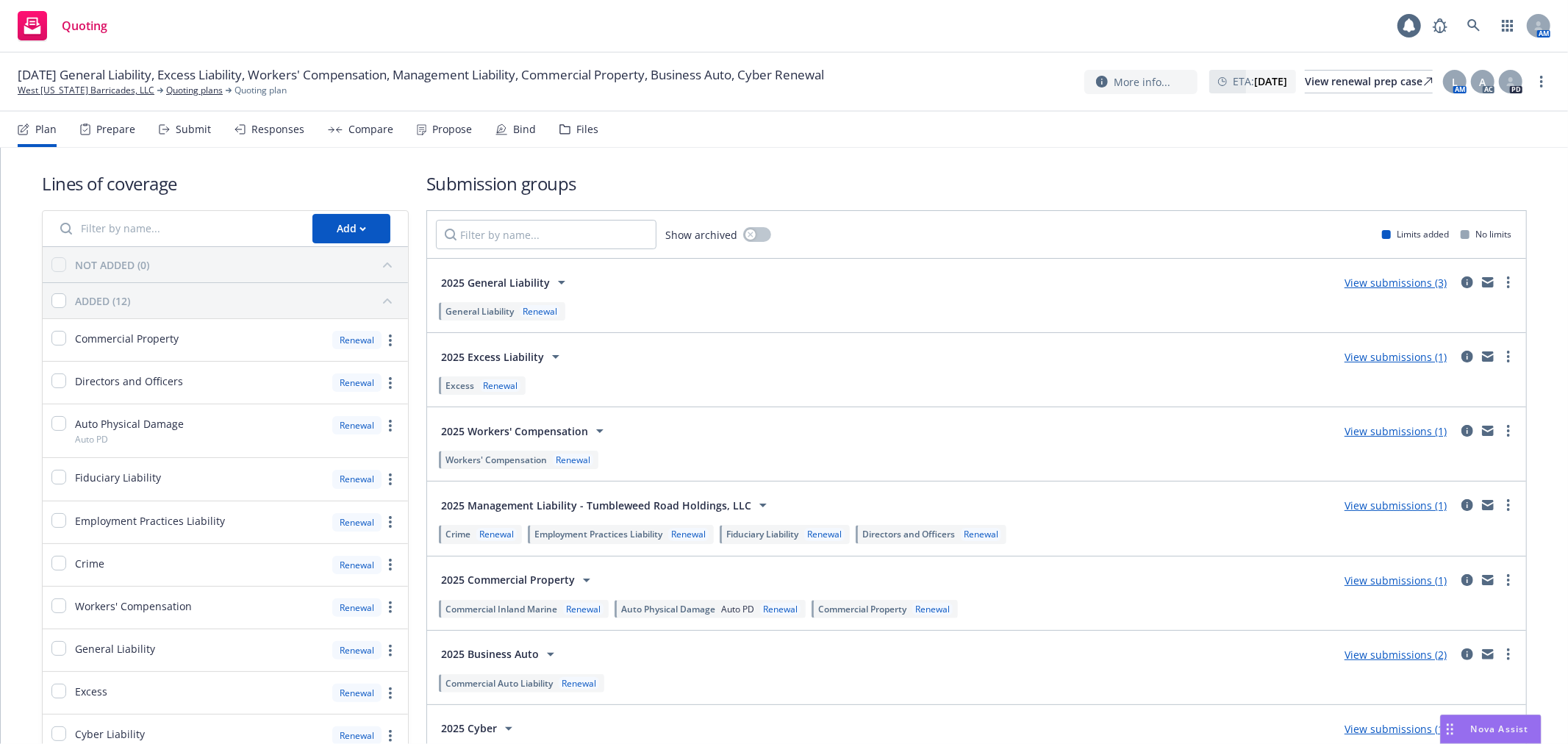
click at [1407, 351] on link "View submissions (1)" at bounding box center [1395, 357] width 102 height 14
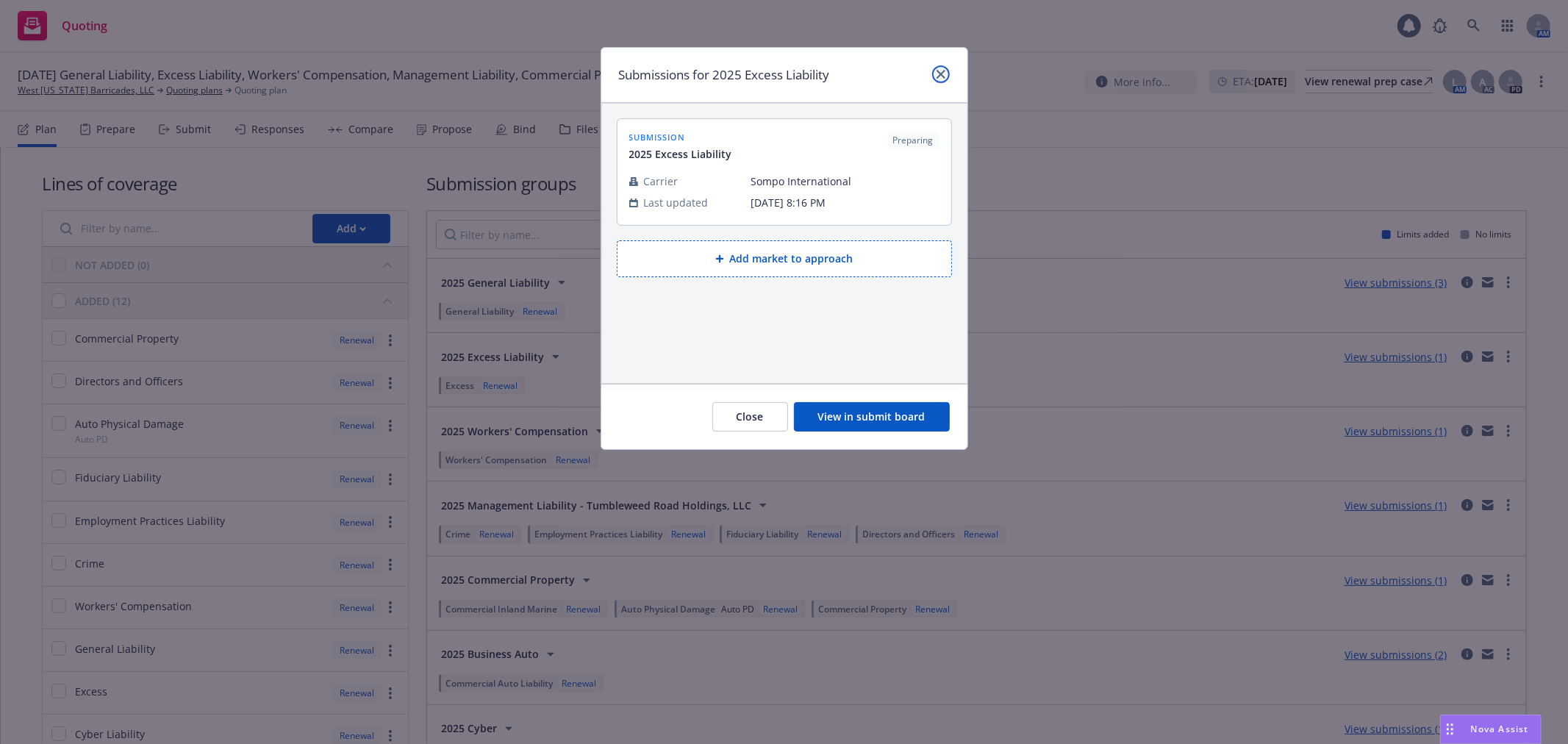
click at [945, 77] on link "close" at bounding box center [941, 74] width 18 height 18
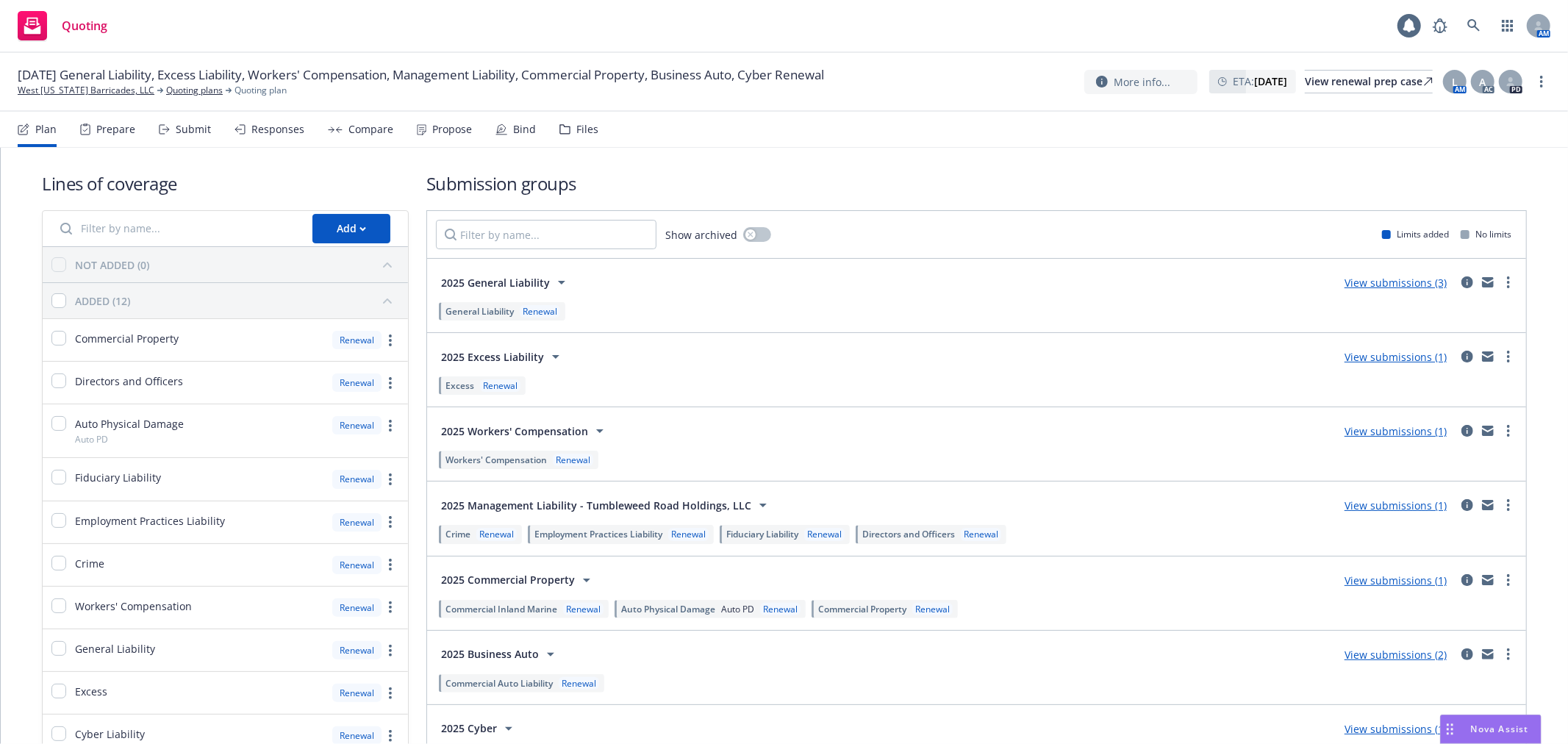
click at [1387, 357] on link "View submissions (1)" at bounding box center [1395, 357] width 102 height 14
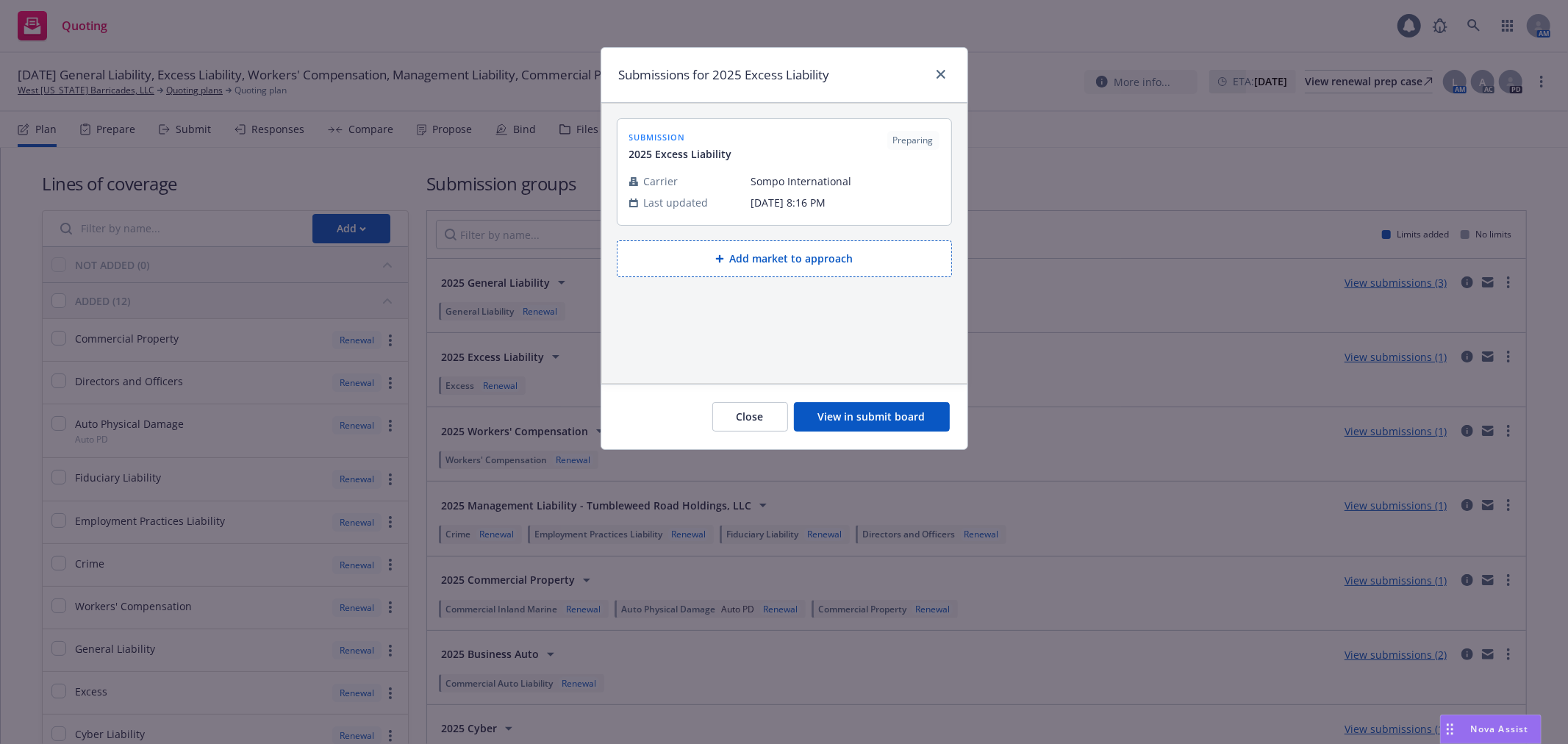
click at [770, 267] on button "Add market to approach" at bounding box center [784, 259] width 335 height 37
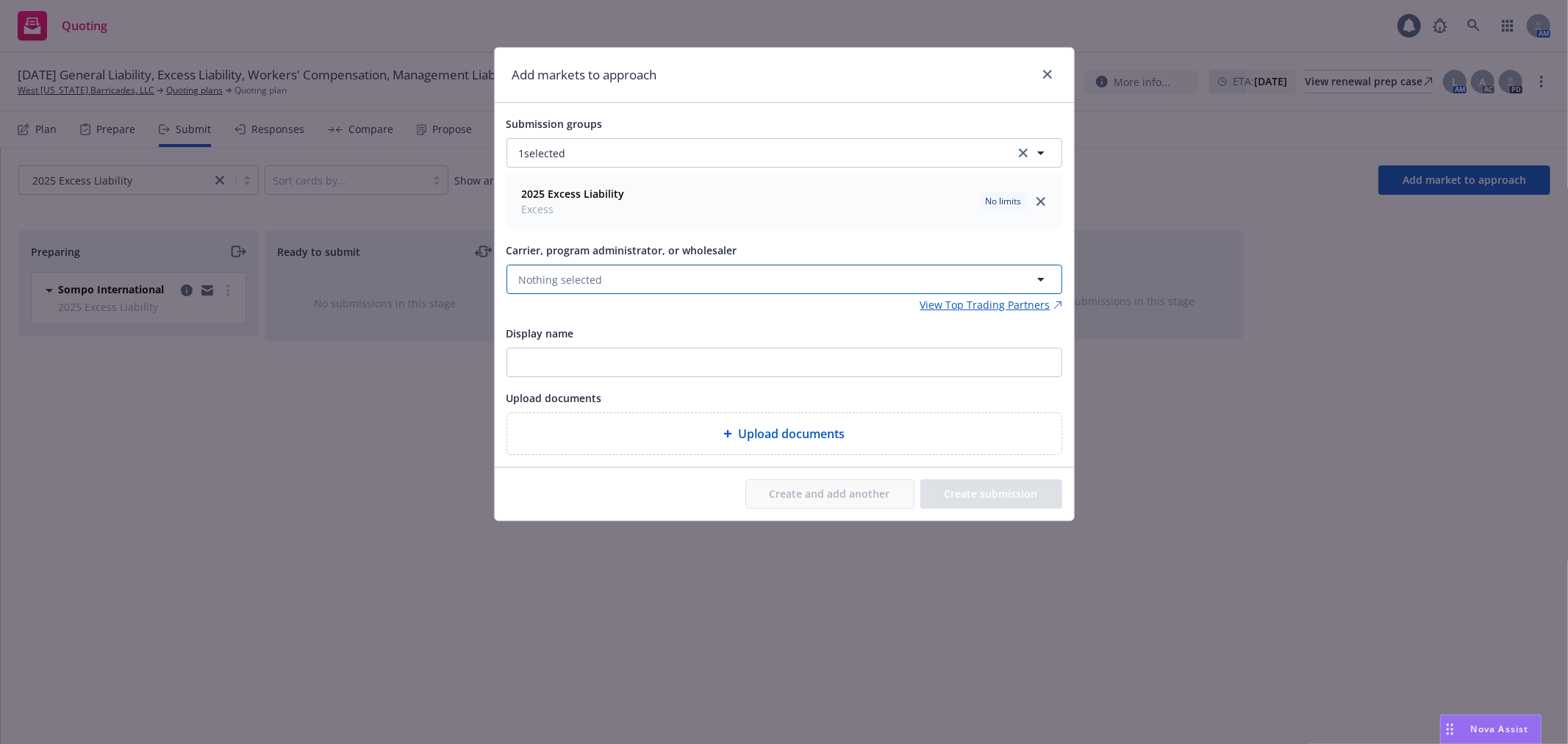
click at [627, 273] on button "Nothing selected" at bounding box center [784, 279] width 555 height 29
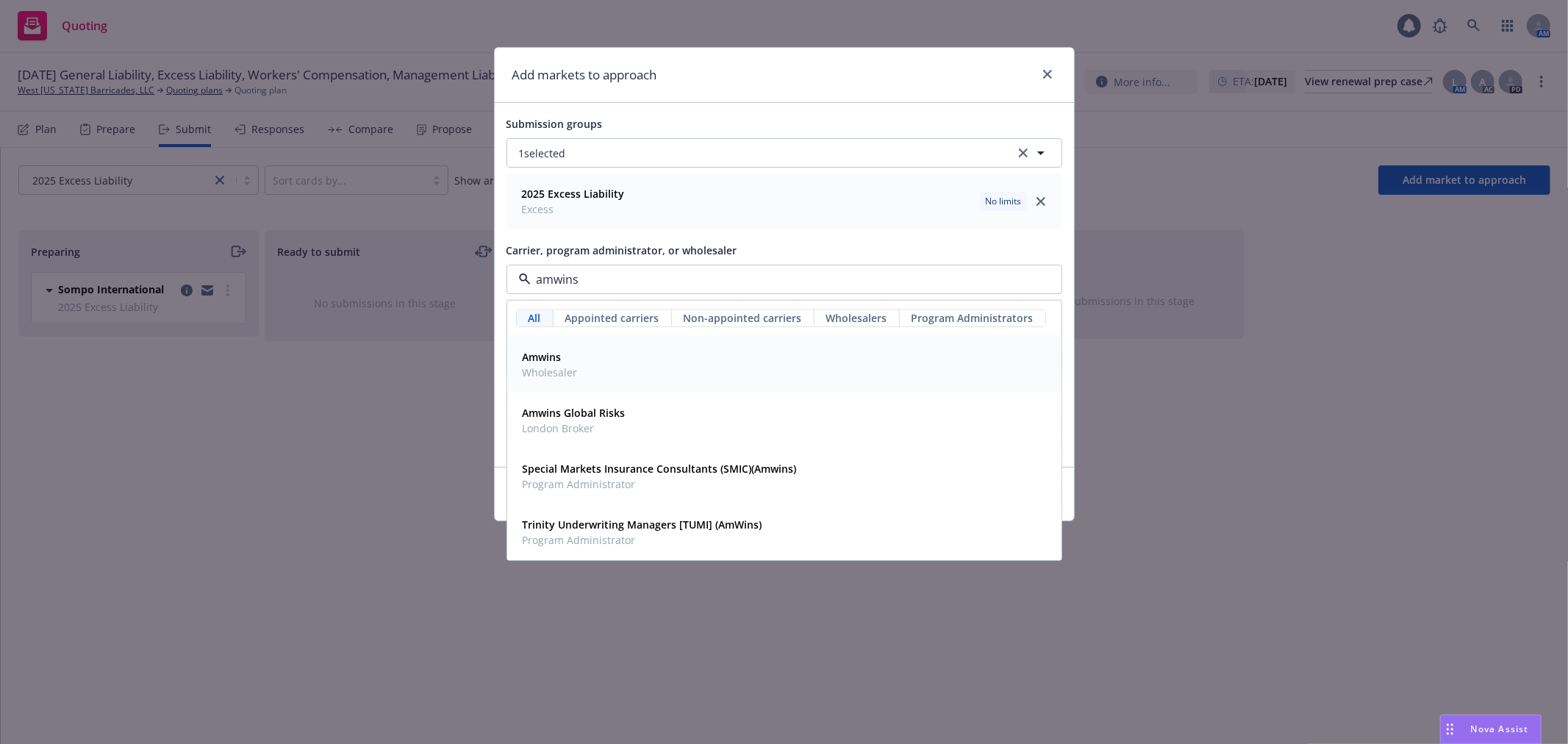
click at [620, 348] on div "Amwins Wholesaler" at bounding box center [784, 365] width 535 height 37
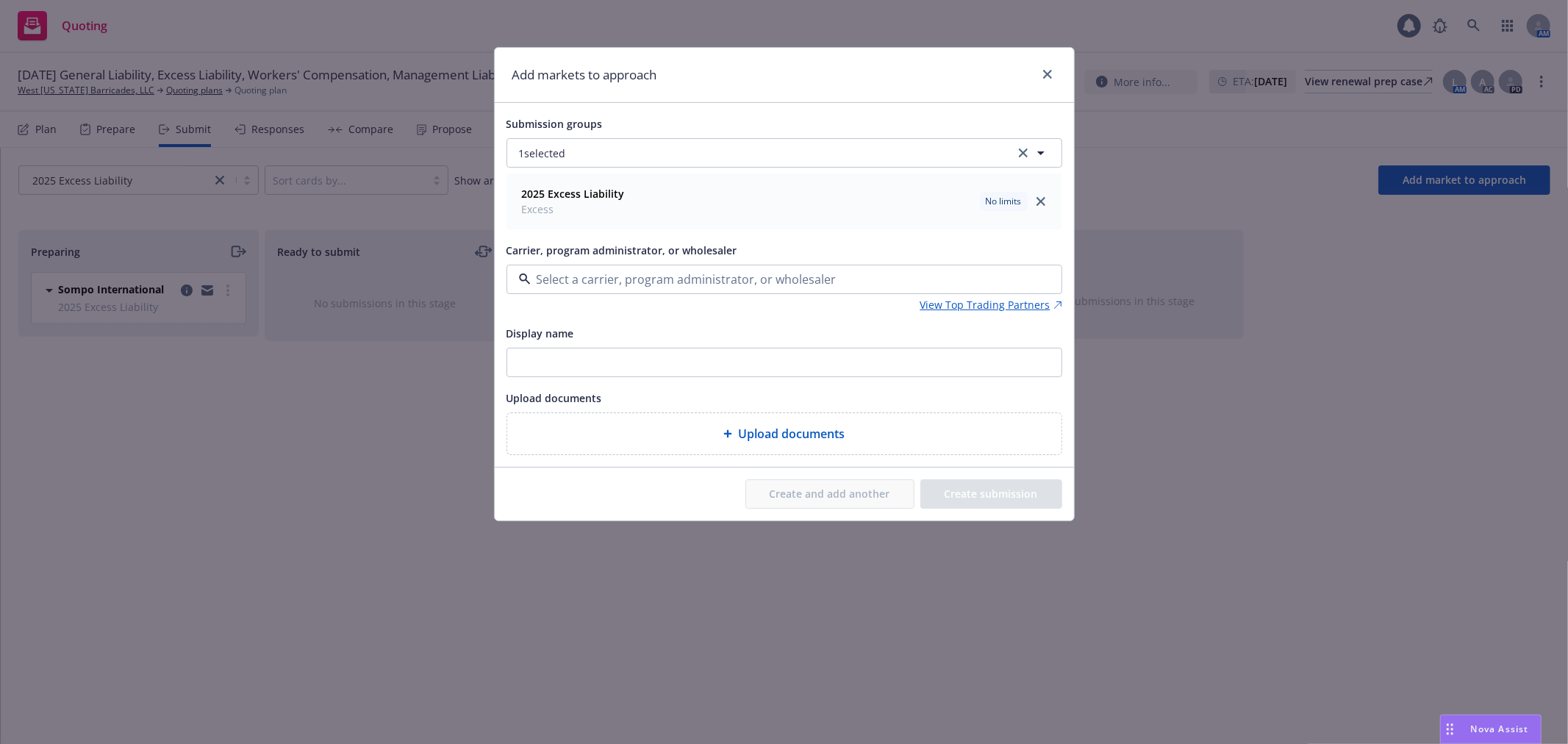
click at [620, 348] on div "Amwins Wholesaler" at bounding box center [784, 365] width 535 height 37
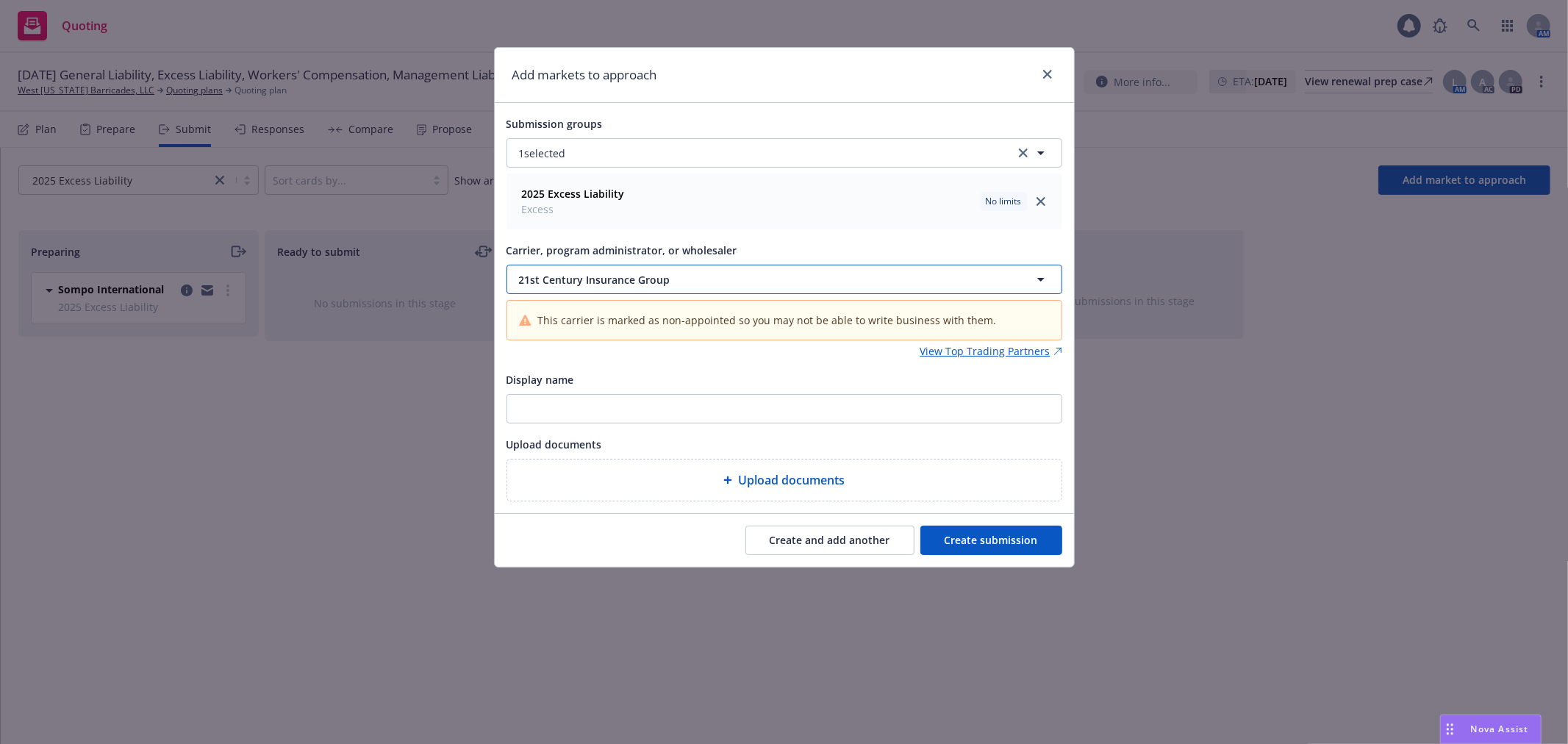
click at [605, 284] on span "21st Century Insurance Group" at bounding box center [750, 279] width 462 height 15
click at [605, 284] on input at bounding box center [781, 279] width 502 height 18
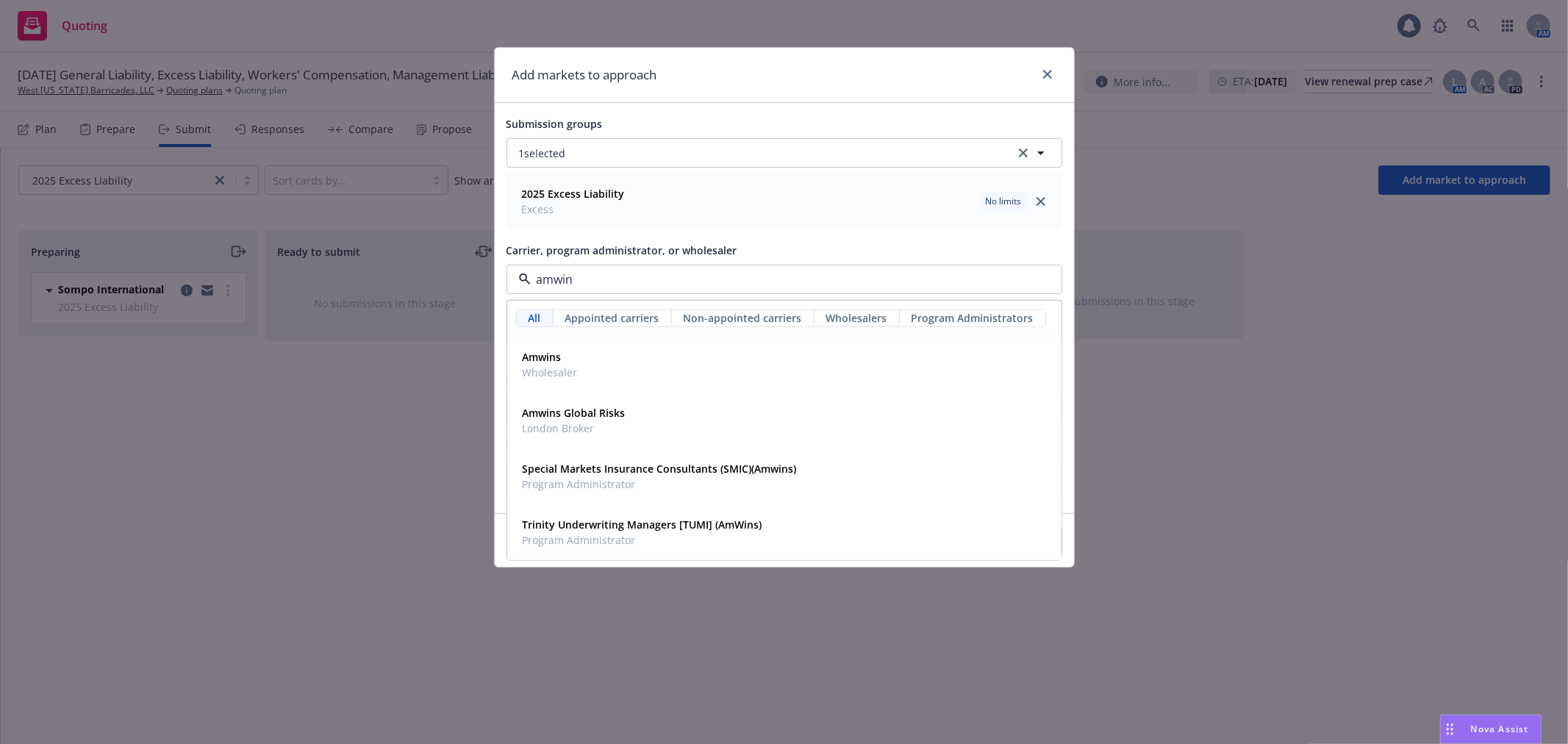
type input "amwins"
click at [579, 357] on div "Amwins Wholesaler" at bounding box center [784, 365] width 535 height 37
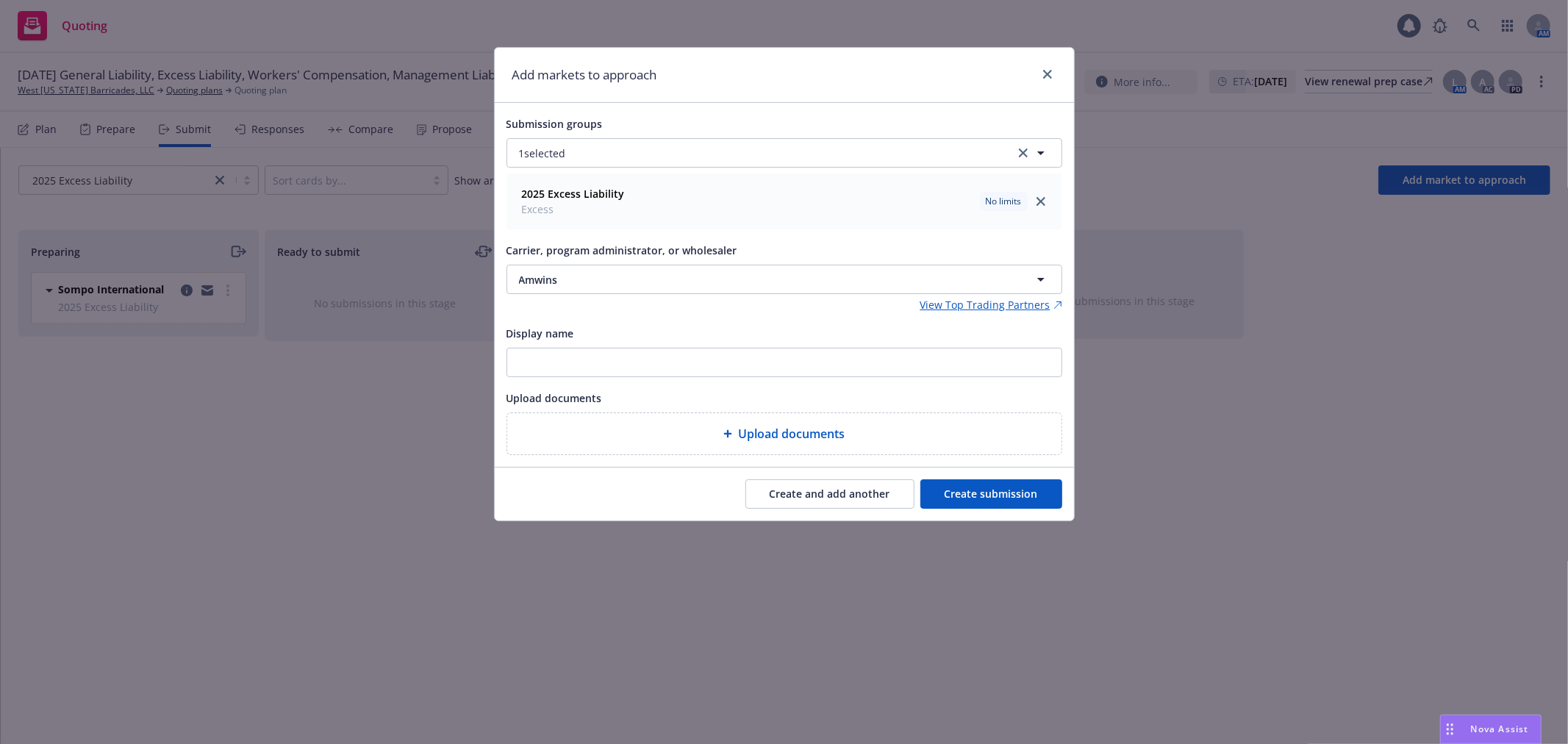
click at [999, 491] on button "Create submission" at bounding box center [991, 494] width 142 height 29
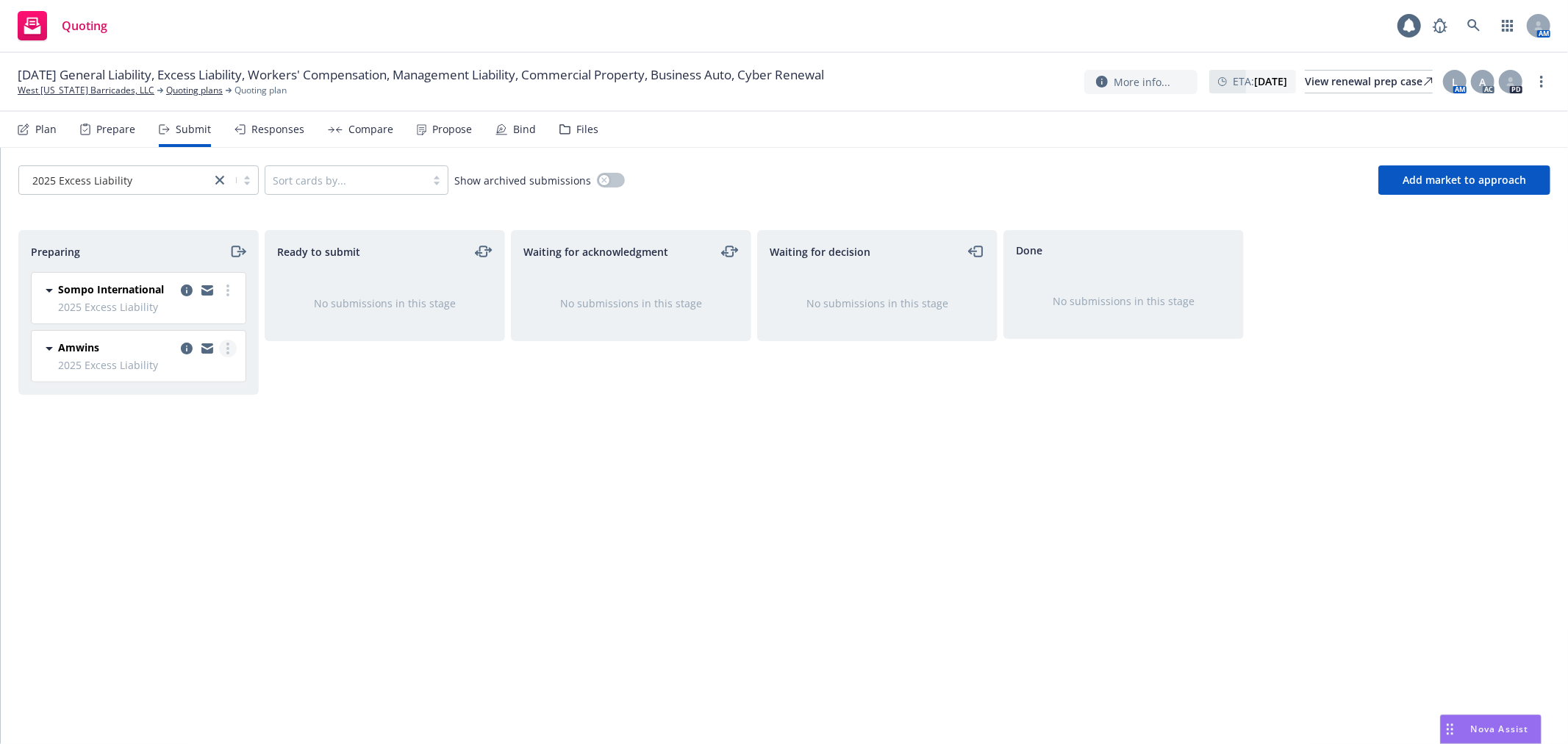
click at [228, 343] on circle "more" at bounding box center [228, 344] width 3 height 3
click at [199, 384] on span "Complete preparation" at bounding box center [161, 378] width 144 height 14
click at [468, 289] on link "more" at bounding box center [474, 290] width 18 height 18
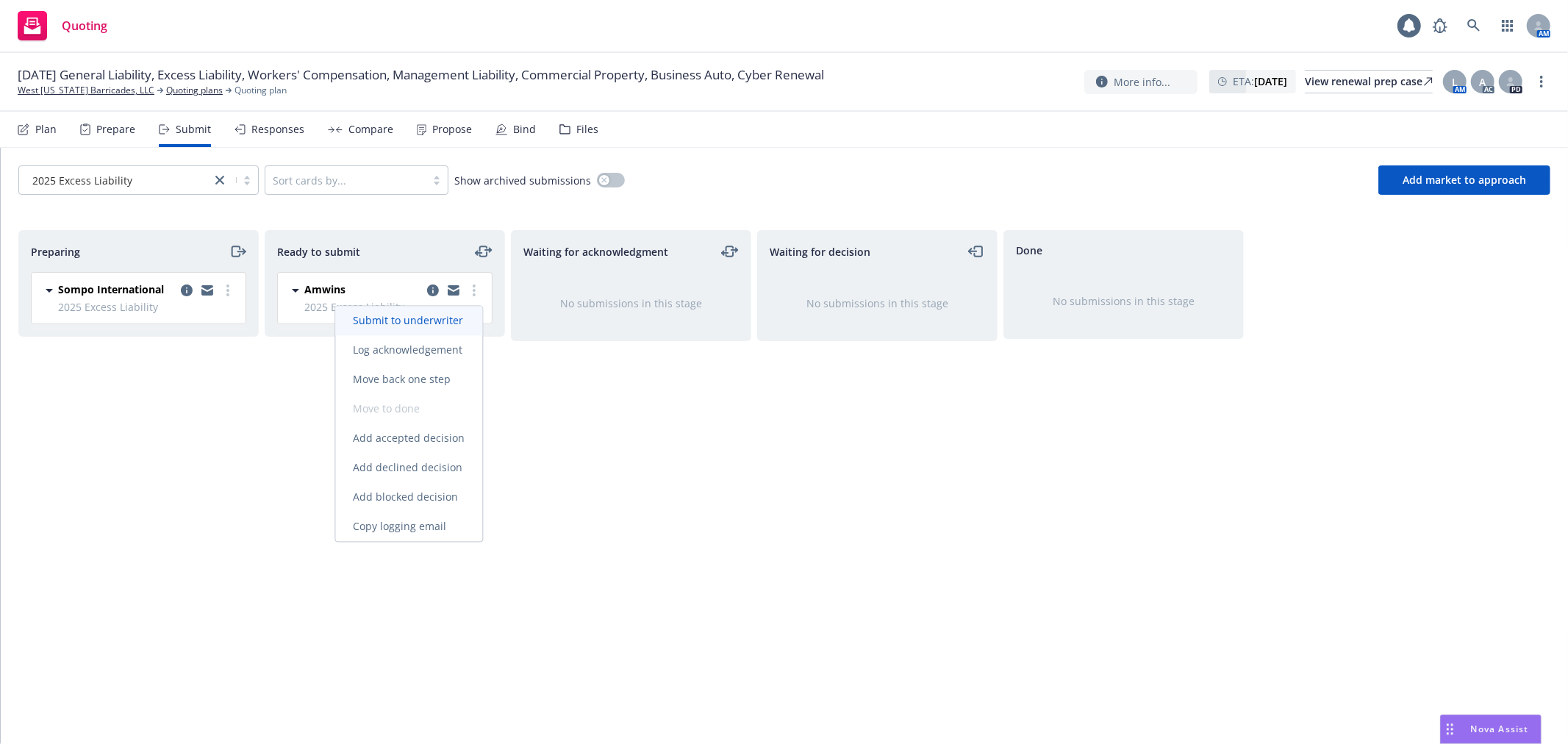
click at [451, 320] on span "Submit to underwriter" at bounding box center [408, 320] width 146 height 14
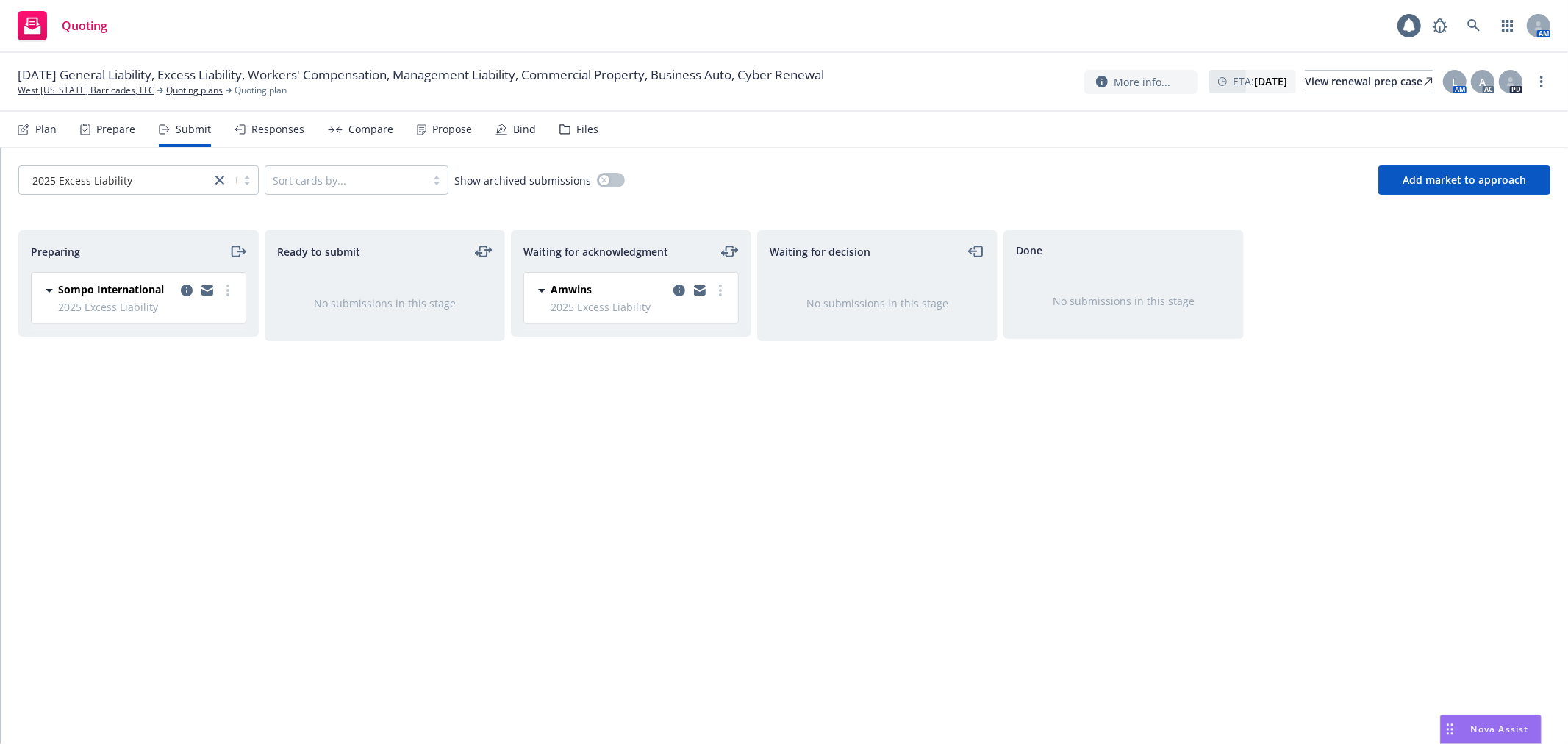
click at [728, 287] on link "more" at bounding box center [720, 290] width 18 height 18
click at [689, 329] on link "Log acknowledgement" at bounding box center [655, 321] width 147 height 29
click at [34, 130] on div "Plan" at bounding box center [37, 130] width 39 height 35
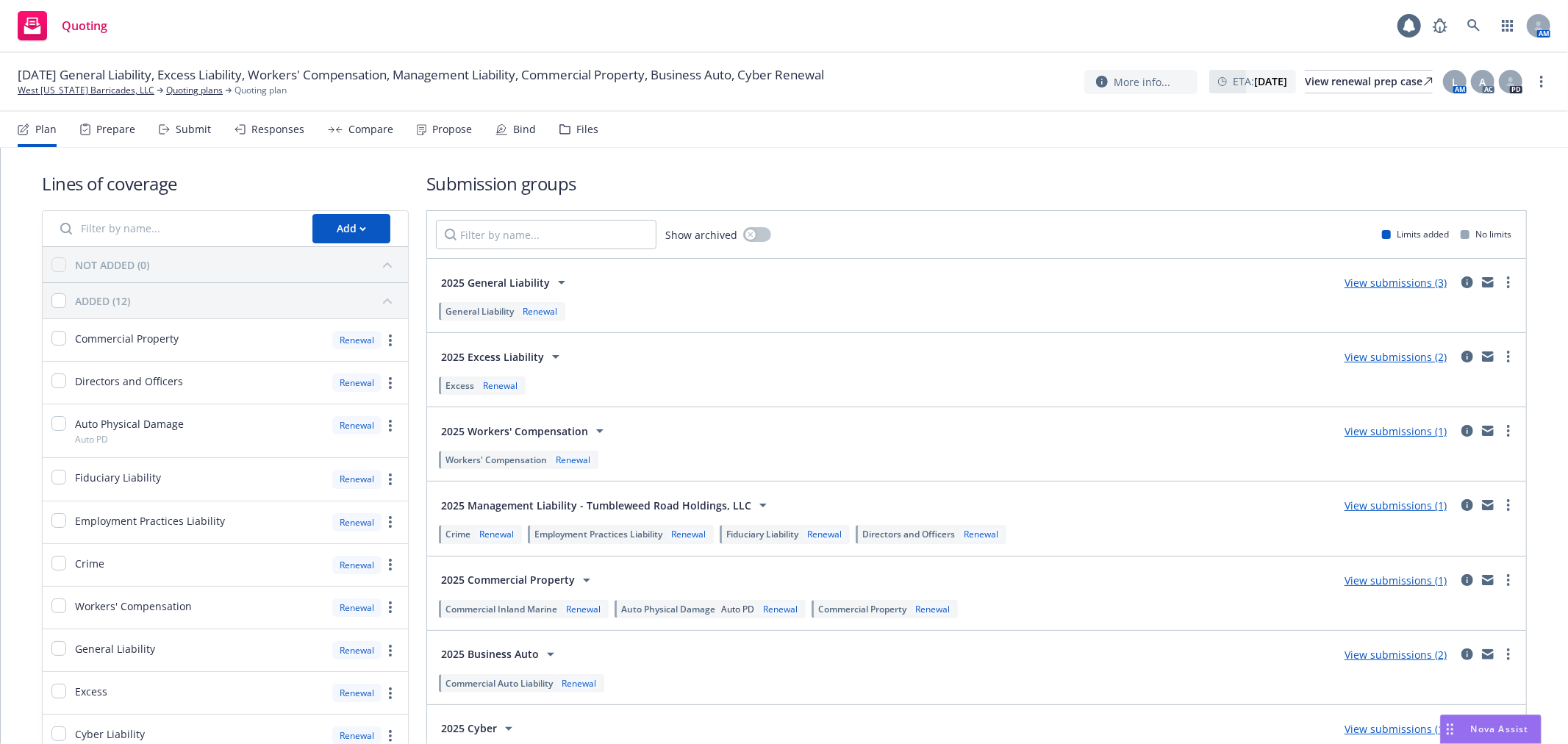
scroll to position [82, 0]
